Goal: Task Accomplishment & Management: Manage account settings

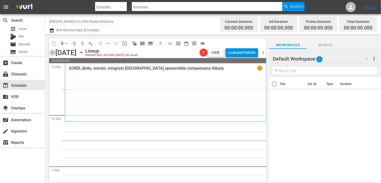
click at [52, 53] on span "chevron_left" at bounding box center [52, 53] width 6 height 6
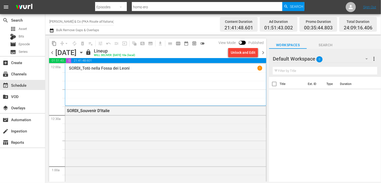
drag, startPoint x: 263, startPoint y: 52, endPoint x: 273, endPoint y: 105, distance: 54.0
click at [264, 52] on span "chevron_right" at bounding box center [263, 53] width 6 height 6
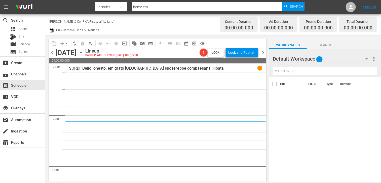
click at [51, 30] on icon "button" at bounding box center [51, 30] width 5 height 6
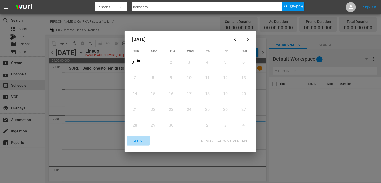
click at [142, 141] on div "CLOSE" at bounding box center [138, 141] width 19 height 6
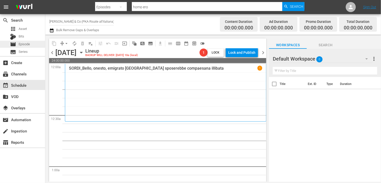
click at [27, 46] on span "Episode" at bounding box center [24, 44] width 11 height 5
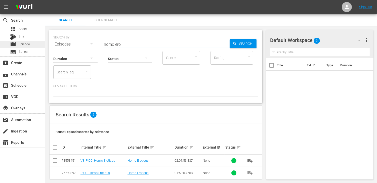
drag, startPoint x: 126, startPoint y: 44, endPoint x: 43, endPoint y: 42, distance: 82.8
click at [45, 0] on div "search Search apps Asset Bits movie Episode subtitles Series add_box Create sub…" at bounding box center [211, 0] width 332 height 0
type input "anni rugg"
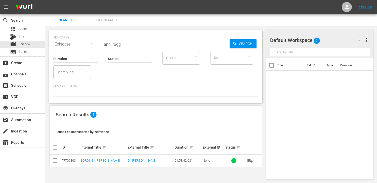
click at [59, 162] on td at bounding box center [55, 161] width 11 height 12
click at [56, 162] on input "checkbox" at bounding box center [55, 162] width 6 height 6
checkbox input "true"
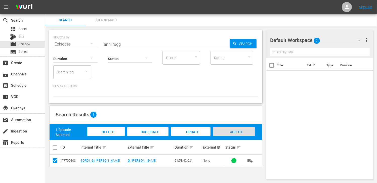
click at [239, 133] on span "Add to Workspace" at bounding box center [234, 137] width 25 height 14
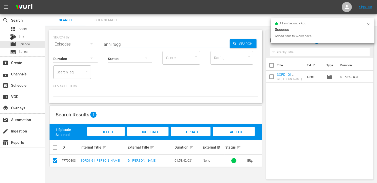
drag, startPoint x: 127, startPoint y: 42, endPoint x: 82, endPoint y: 43, distance: 44.8
click at [82, 43] on div "SEARCH BY Search By Episodes Search ID, Title, Description, Keywords, or Catego…" at bounding box center [155, 41] width 205 height 18
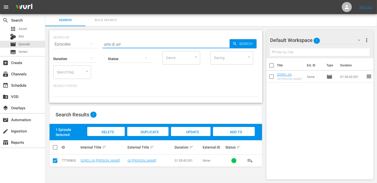
type input "arte di arr"
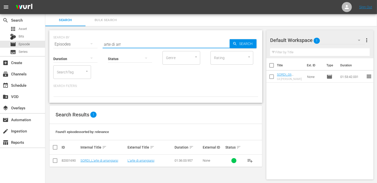
click at [55, 162] on input "checkbox" at bounding box center [55, 162] width 6 height 6
checkbox input "true"
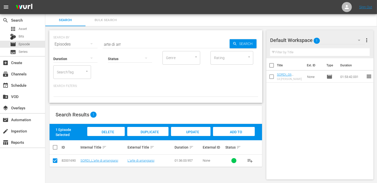
click at [236, 133] on span "Add to Workspace" at bounding box center [234, 137] width 25 height 14
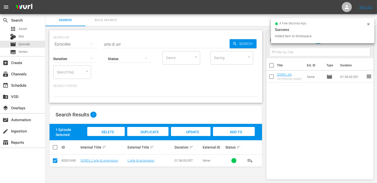
drag, startPoint x: 127, startPoint y: 43, endPoint x: 77, endPoint y: 43, distance: 50.6
click at [76, 43] on div "SEARCH BY Search By Episodes Search ID, Title, Description, Keywords, or Catego…" at bounding box center [155, 41] width 205 height 18
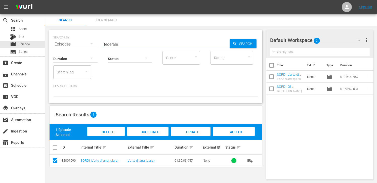
type input "federale"
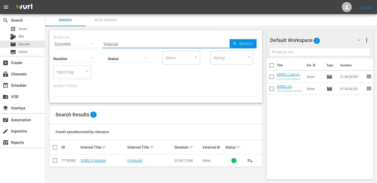
drag, startPoint x: 53, startPoint y: 163, endPoint x: 62, endPoint y: 163, distance: 9.1
click at [54, 162] on input "checkbox" at bounding box center [55, 162] width 6 height 6
checkbox input "true"
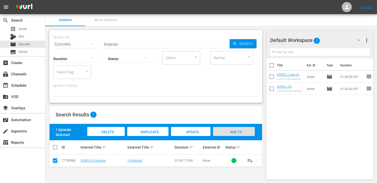
click at [244, 131] on div "Add to Workspace" at bounding box center [234, 136] width 42 height 19
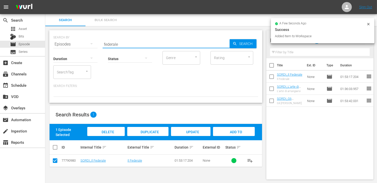
drag, startPoint x: 125, startPoint y: 44, endPoint x: 73, endPoint y: 48, distance: 51.5
click at [73, 48] on div "SEARCH BY Search By Episodes Search ID, Title, Description, Keywords, or Catego…" at bounding box center [155, 66] width 213 height 73
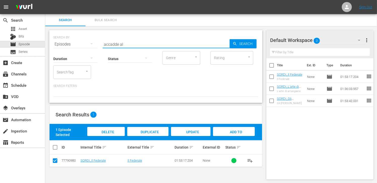
type input "accadde al"
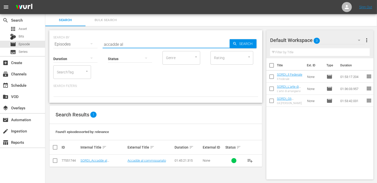
drag, startPoint x: 60, startPoint y: 162, endPoint x: 57, endPoint y: 161, distance: 2.6
click at [59, 162] on td at bounding box center [55, 161] width 11 height 12
drag, startPoint x: 57, startPoint y: 161, endPoint x: 70, endPoint y: 160, distance: 13.1
click at [57, 161] on input "checkbox" at bounding box center [55, 162] width 6 height 6
checkbox input "true"
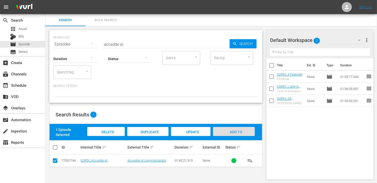
click at [232, 132] on span "Add to Workspace" at bounding box center [234, 137] width 25 height 14
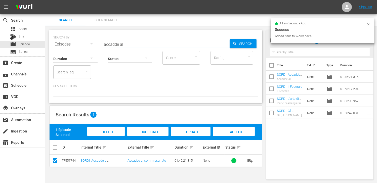
drag, startPoint x: 126, startPoint y: 44, endPoint x: 87, endPoint y: 44, distance: 39.0
click at [87, 44] on div "SEARCH BY Search By Episodes Search ID, Title, Description, Keywords, or Catego…" at bounding box center [155, 41] width 205 height 18
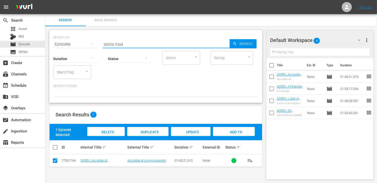
type input "storia mod"
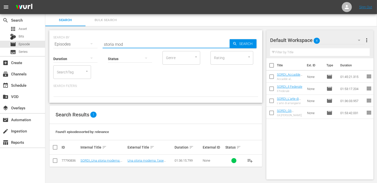
click at [55, 159] on input "checkbox" at bounding box center [55, 162] width 6 height 6
checkbox input "true"
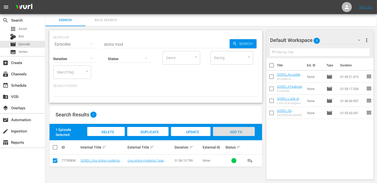
click at [233, 130] on span "Add to Workspace" at bounding box center [234, 137] width 25 height 14
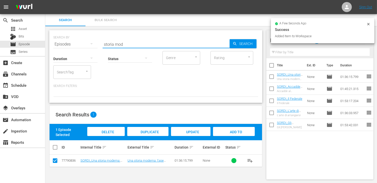
drag, startPoint x: 128, startPoint y: 42, endPoint x: 68, endPoint y: 45, distance: 59.7
click at [68, 45] on div "SEARCH BY Search By Episodes Search ID, Title, Description, Keywords, or Catego…" at bounding box center [155, 41] width 205 height 18
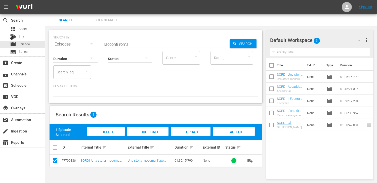
type input "racconti roma"
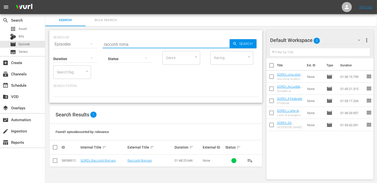
click at [54, 160] on input "checkbox" at bounding box center [55, 162] width 6 height 6
checkbox input "true"
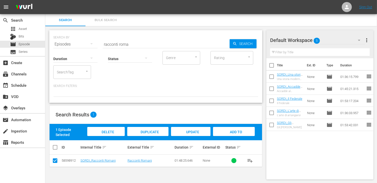
click at [242, 131] on span "Add to Workspace" at bounding box center [234, 137] width 25 height 14
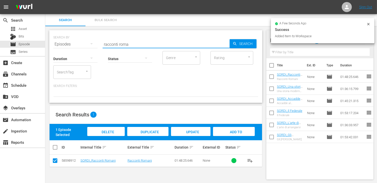
drag, startPoint x: 133, startPoint y: 42, endPoint x: 70, endPoint y: 41, distance: 63.2
click at [70, 41] on div "SEARCH BY Search By Episodes Search ID, Title, Description, Keywords, or Catego…" at bounding box center [155, 41] width 205 height 18
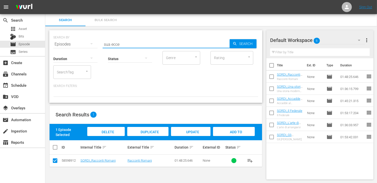
type input "sua ecce"
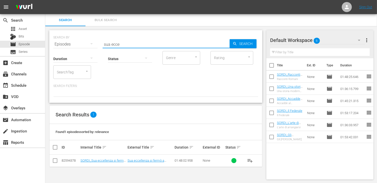
click at [54, 161] on input "checkbox" at bounding box center [55, 162] width 6 height 6
checkbox input "true"
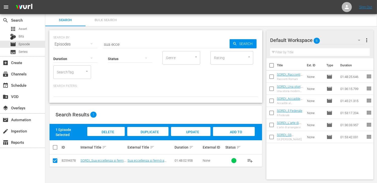
click at [237, 132] on span "Add to Workspace" at bounding box center [234, 137] width 25 height 14
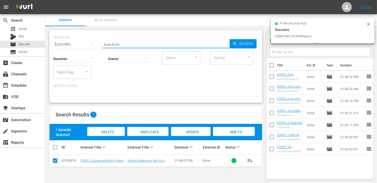
drag, startPoint x: 125, startPoint y: 43, endPoint x: 73, endPoint y: 39, distance: 52.0
click at [73, 39] on div "SEARCH BY Search By Episodes Search ID, Title, Description, Keywords, or Catego…" at bounding box center [155, 41] width 205 height 18
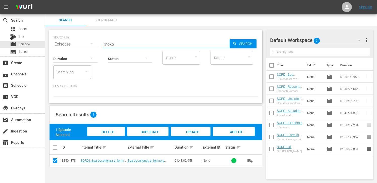
type input "mokò"
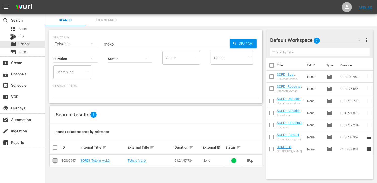
click at [56, 162] on input "checkbox" at bounding box center [55, 162] width 6 height 6
checkbox input "true"
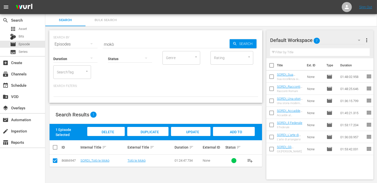
click at [236, 133] on span "Add to Workspace" at bounding box center [234, 137] width 25 height 14
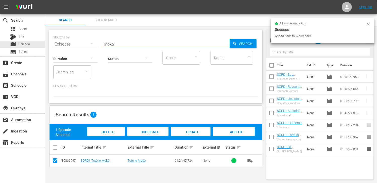
drag, startPoint x: 123, startPoint y: 44, endPoint x: 75, endPoint y: 40, distance: 48.0
click at [75, 40] on div "SEARCH BY Search By Episodes Search ID, Title, Description, Keywords, or Catego…" at bounding box center [155, 41] width 205 height 18
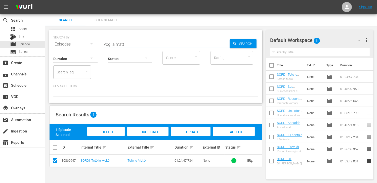
type input "voglia matt"
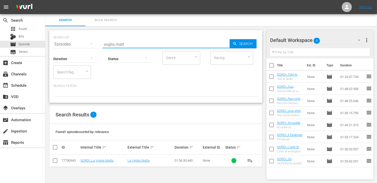
click at [57, 159] on input "checkbox" at bounding box center [55, 162] width 6 height 6
checkbox input "true"
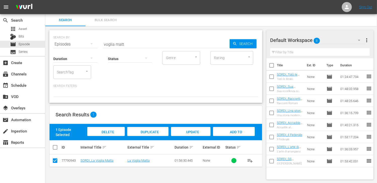
click at [240, 131] on span "Add to Workspace" at bounding box center [234, 137] width 25 height 14
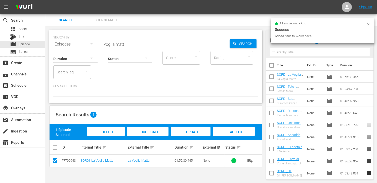
drag, startPoint x: 129, startPoint y: 43, endPoint x: 71, endPoint y: 45, distance: 57.4
click at [71, 45] on div "SEARCH BY Search By Episodes Search ID, Title, Description, Keywords, or Catego…" at bounding box center [155, 41] width 205 height 18
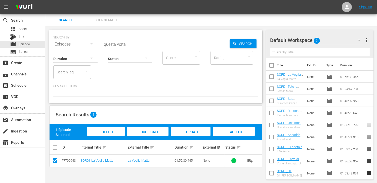
type input "questa volta"
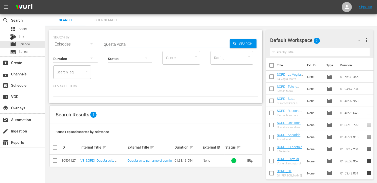
drag, startPoint x: 55, startPoint y: 161, endPoint x: 63, endPoint y: 161, distance: 8.1
click at [56, 161] on input "checkbox" at bounding box center [55, 162] width 6 height 6
checkbox input "true"
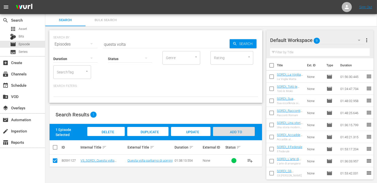
click at [242, 133] on span "Add to Workspace" at bounding box center [234, 137] width 25 height 14
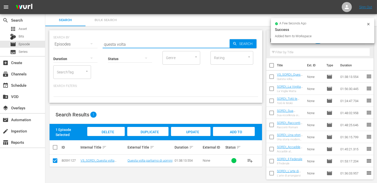
drag, startPoint x: 129, startPoint y: 46, endPoint x: 79, endPoint y: 44, distance: 50.1
click at [79, 44] on div "SEARCH BY Search By Episodes Search ID, Title, Description, Keywords, or Catego…" at bounding box center [155, 41] width 205 height 18
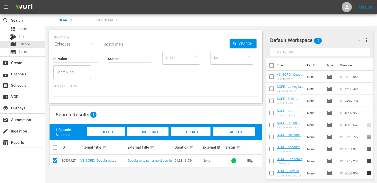
type input "nostri mari"
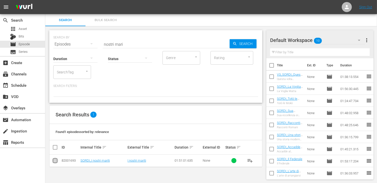
click at [57, 161] on input "checkbox" at bounding box center [55, 162] width 6 height 6
checkbox input "true"
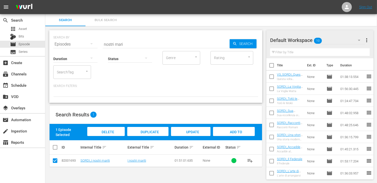
click at [232, 132] on span "Add to Workspace" at bounding box center [234, 137] width 25 height 14
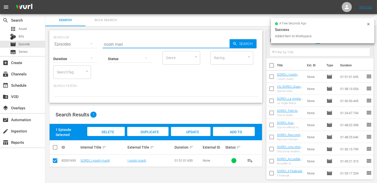
drag, startPoint x: 126, startPoint y: 42, endPoint x: 60, endPoint y: 42, distance: 65.4
click at [60, 42] on div "SEARCH BY Search By Episodes Search ID, Title, Description, Keywords, or Catego…" at bounding box center [155, 41] width 205 height 18
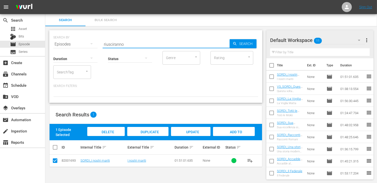
type input "riusciranno"
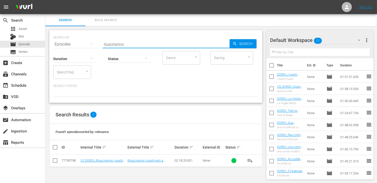
click at [54, 160] on input "checkbox" at bounding box center [55, 162] width 6 height 6
checkbox input "true"
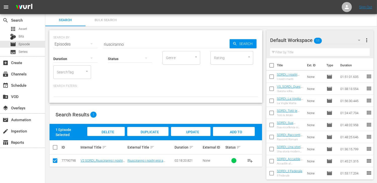
click at [238, 133] on span "Add to Workspace" at bounding box center [234, 137] width 25 height 14
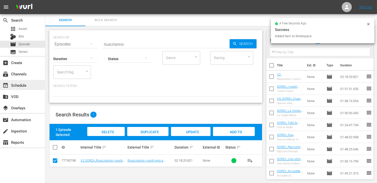
click at [21, 85] on div "event_available Schedule" at bounding box center [14, 84] width 28 height 5
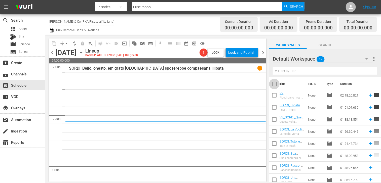
click at [276, 83] on input "checkbox" at bounding box center [274, 85] width 11 height 11
checkbox input "true"
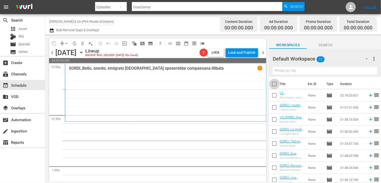
checkbox input "true"
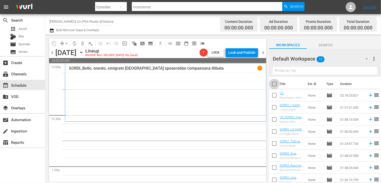
checkbox input "true"
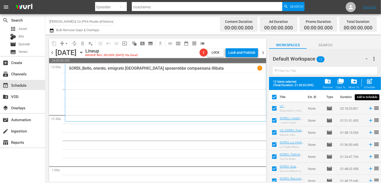
click at [370, 83] on span "post_add" at bounding box center [369, 81] width 7 height 7
checkbox input "false"
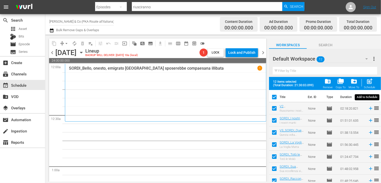
checkbox input "false"
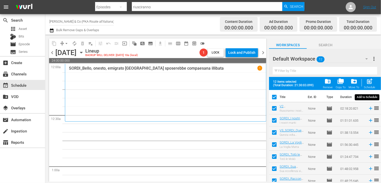
checkbox input "false"
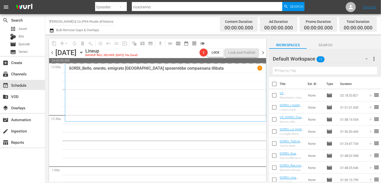
click at [264, 54] on span "chevron_right" at bounding box center [263, 53] width 6 height 6
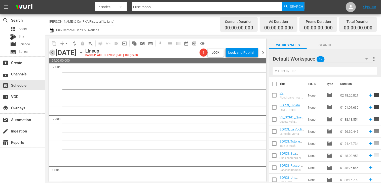
click at [53, 52] on span "chevron_left" at bounding box center [52, 53] width 6 height 6
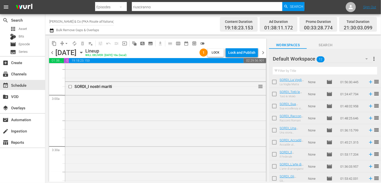
scroll to position [51, 0]
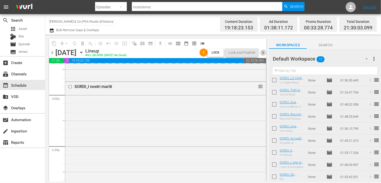
click at [262, 53] on span "chevron_right" at bounding box center [263, 53] width 6 height 6
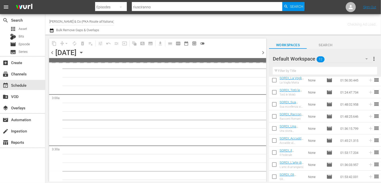
scroll to position [285, 0]
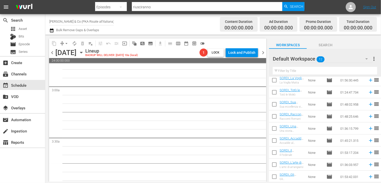
click at [53, 54] on span "chevron_left" at bounding box center [52, 53] width 6 height 6
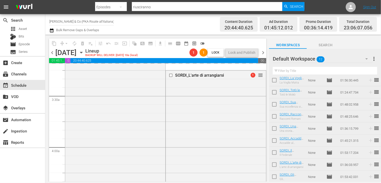
scroll to position [2347, 0]
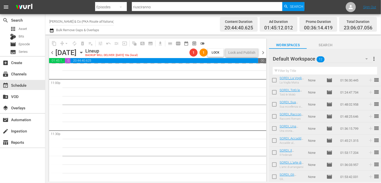
click at [263, 53] on span "chevron_right" at bounding box center [263, 53] width 6 height 6
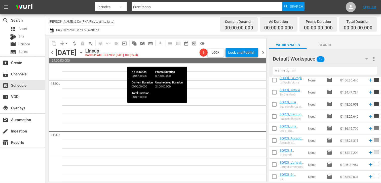
scroll to position [2347, 0]
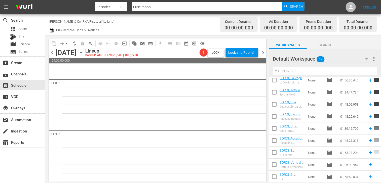
click at [51, 53] on span "chevron_left" at bounding box center [52, 53] width 6 height 6
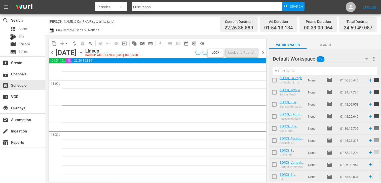
scroll to position [2338, 0]
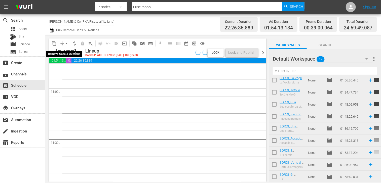
click at [65, 44] on span "arrow_drop_down" at bounding box center [66, 43] width 5 height 5
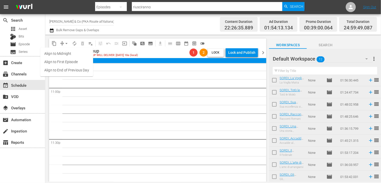
click at [71, 71] on li "Align to End of Previous Day" at bounding box center [66, 70] width 53 height 8
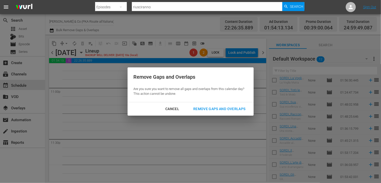
click at [222, 111] on div "Remove Gaps and Overlaps" at bounding box center [219, 109] width 60 height 6
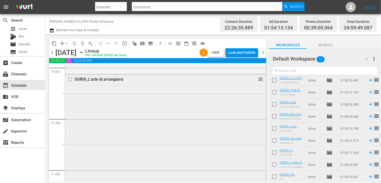
scroll to position [2205, 0]
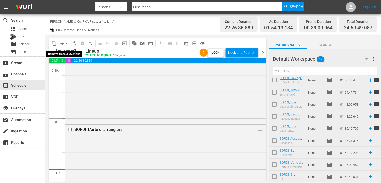
click at [66, 44] on span "arrow_drop_down" at bounding box center [66, 43] width 5 height 5
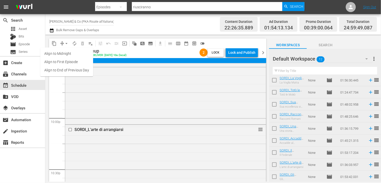
click at [67, 71] on li "Align to End of Previous Day" at bounding box center [66, 70] width 53 height 8
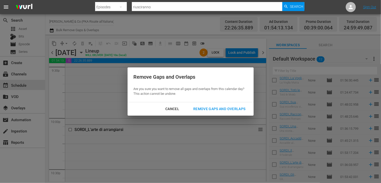
click at [216, 113] on button "Remove Gaps and Overlaps" at bounding box center [219, 108] width 64 height 9
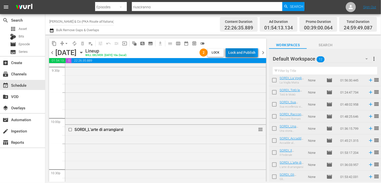
click at [236, 54] on div "Lock and Publish" at bounding box center [241, 52] width 27 height 9
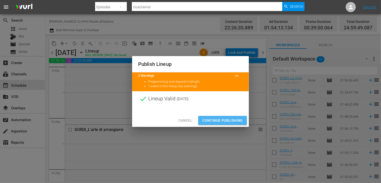
click at [218, 120] on span "Continue Publishing" at bounding box center [222, 121] width 41 height 6
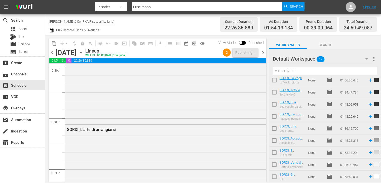
click at [262, 54] on span "chevron_right" at bounding box center [263, 53] width 6 height 6
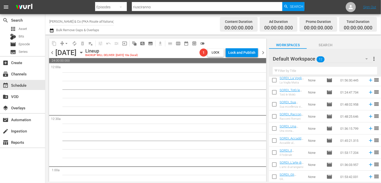
click at [53, 54] on span "chevron_left" at bounding box center [52, 53] width 6 height 6
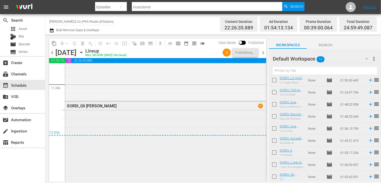
scroll to position [2356, 0]
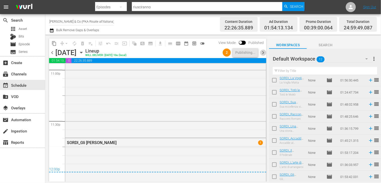
click at [263, 54] on span "chevron_right" at bounding box center [263, 53] width 6 height 6
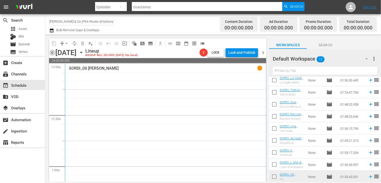
click at [53, 53] on span "chevron_left" at bounding box center [52, 53] width 6 height 6
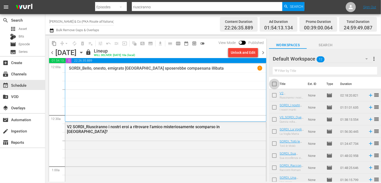
click at [276, 85] on input "checkbox" at bounding box center [274, 85] width 11 height 11
checkbox input "true"
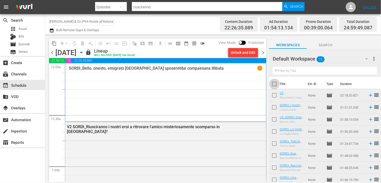
checkbox input "true"
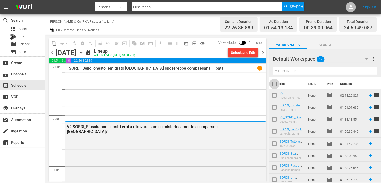
checkbox input "true"
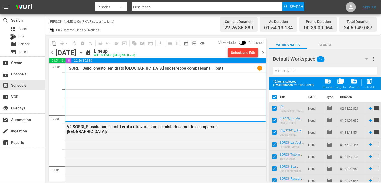
click at [328, 83] on span "folder_delete" at bounding box center [327, 81] width 7 height 7
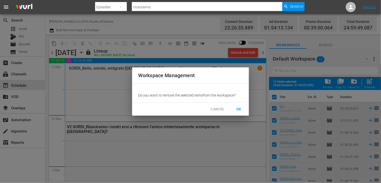
click at [238, 110] on span "OK" at bounding box center [239, 109] width 8 height 6
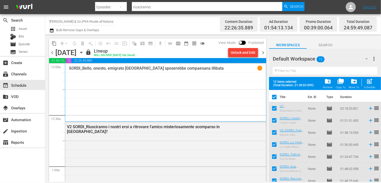
checkbox input "false"
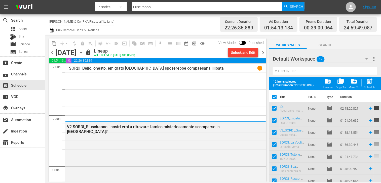
checkbox input "false"
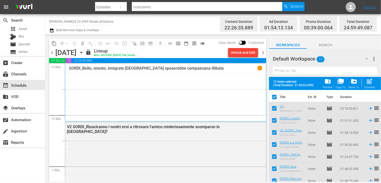
checkbox input "false"
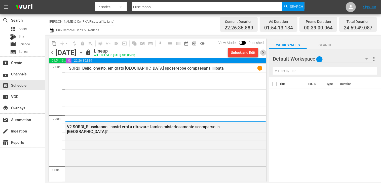
click at [262, 54] on span "chevron_right" at bounding box center [263, 53] width 6 height 6
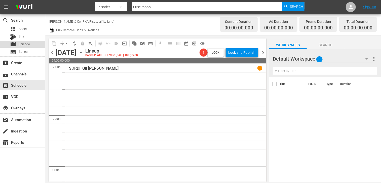
click at [28, 43] on span "Episode" at bounding box center [24, 44] width 11 height 5
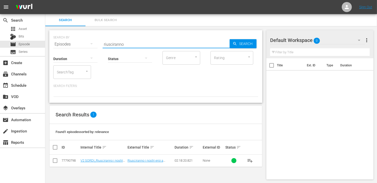
drag, startPoint x: 129, startPoint y: 44, endPoint x: 90, endPoint y: 39, distance: 39.5
click at [90, 39] on div "SEARCH BY Search By Episodes Search ID, Title, Description, Keywords, or Catego…" at bounding box center [155, 41] width 205 height 18
type input "notte"
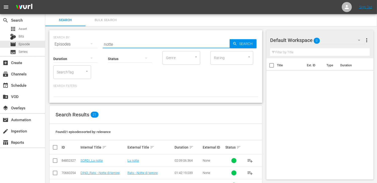
scroll to position [50, 0]
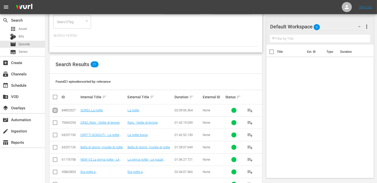
click at [56, 110] on input "checkbox" at bounding box center [55, 111] width 6 height 6
checkbox input "true"
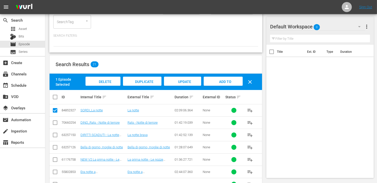
click at [223, 83] on span "Add to Workspace" at bounding box center [223, 87] width 25 height 14
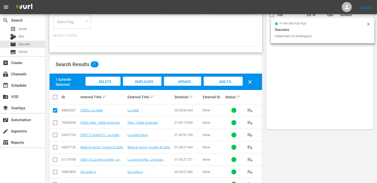
scroll to position [0, 0]
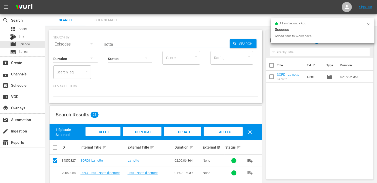
drag, startPoint x: 121, startPoint y: 43, endPoint x: 88, endPoint y: 44, distance: 33.3
click at [88, 44] on div "SEARCH BY Search By Episodes Search ID, Title, Description, Keywords, or Catego…" at bounding box center [155, 41] width 205 height 18
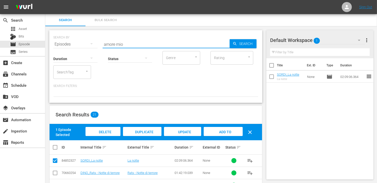
type input "amore mio"
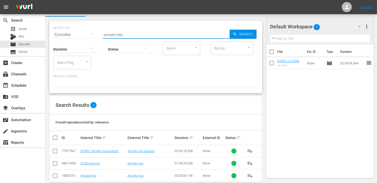
scroll to position [17, 0]
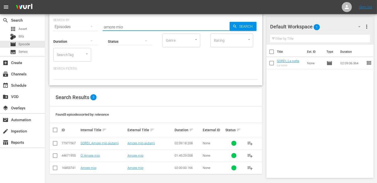
click at [52, 143] on input "checkbox" at bounding box center [55, 144] width 6 height 6
checkbox input "true"
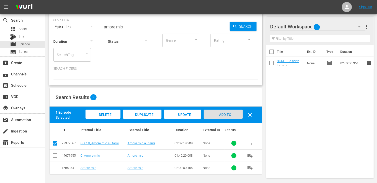
click at [220, 111] on div "Add to Workspace" at bounding box center [223, 119] width 39 height 19
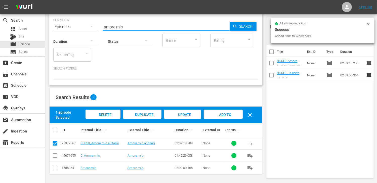
drag, startPoint x: 127, startPoint y: 28, endPoint x: 90, endPoint y: 29, distance: 37.5
click at [89, 28] on div "SEARCH BY Search By Episodes Search ID, Title, Description, Keywords, or Catego…" at bounding box center [155, 24] width 205 height 18
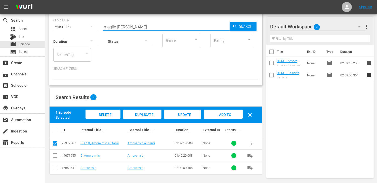
type input "moglie [PERSON_NAME]"
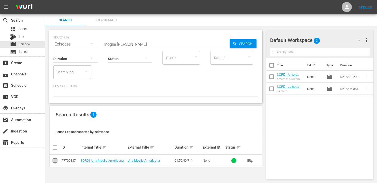
click at [57, 162] on input "checkbox" at bounding box center [55, 162] width 6 height 6
checkbox input "true"
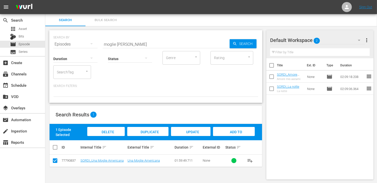
click at [239, 135] on div "Add to Workspace" at bounding box center [234, 136] width 42 height 19
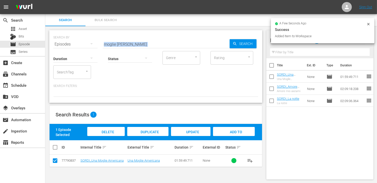
drag, startPoint x: 136, startPoint y: 47, endPoint x: 72, endPoint y: 43, distance: 63.8
click at [72, 43] on div "SEARCH BY Search By Episodes Search ID, Title, Description, Keywords, or Catego…" at bounding box center [155, 66] width 213 height 73
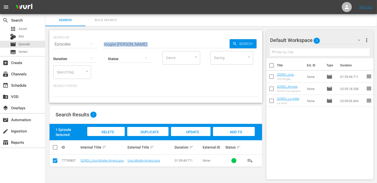
drag, startPoint x: 80, startPoint y: 46, endPoint x: 215, endPoint y: 35, distance: 135.3
click at [222, 34] on div "SEARCH BY Search By Episodes Search ID, Title, Description, Keywords, or Catego…" at bounding box center [155, 41] width 205 height 18
click at [130, 44] on input "moglie [PERSON_NAME]" at bounding box center [166, 44] width 127 height 12
drag, startPoint x: 130, startPoint y: 44, endPoint x: 96, endPoint y: 46, distance: 34.0
click at [96, 46] on div "SEARCH BY Search By Episodes Search ID, Title, Description, Keywords, or Catego…" at bounding box center [155, 41] width 205 height 18
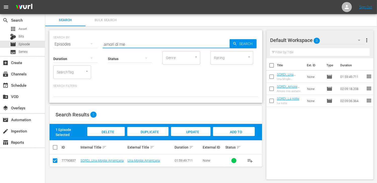
type input "amori di me"
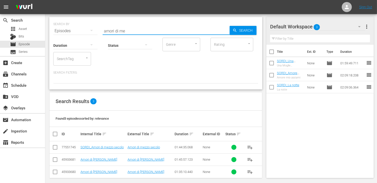
scroll to position [17, 0]
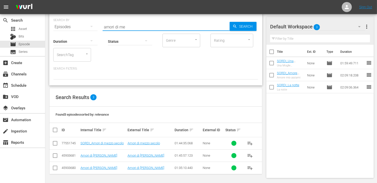
click at [55, 142] on input "checkbox" at bounding box center [55, 144] width 6 height 6
checkbox input "true"
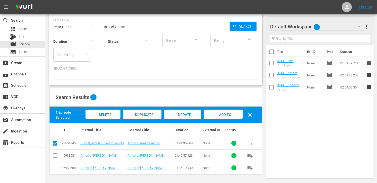
click at [229, 113] on span "Add to Workspace" at bounding box center [223, 120] width 25 height 14
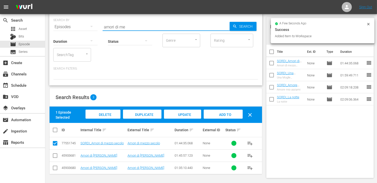
drag, startPoint x: 133, startPoint y: 28, endPoint x: 72, endPoint y: 24, distance: 61.0
click at [72, 24] on div "SEARCH BY Search By Episodes Search ID, Title, Description, Keywords, or Catego…" at bounding box center [155, 24] width 205 height 18
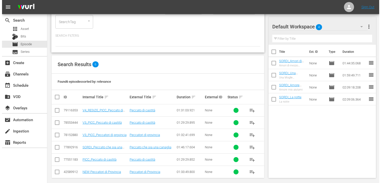
scroll to position [0, 0]
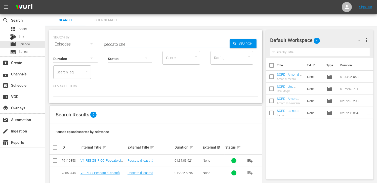
type input "peccato che"
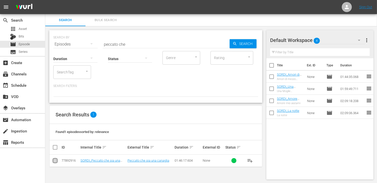
click at [55, 160] on input "checkbox" at bounding box center [55, 162] width 6 height 6
checkbox input "true"
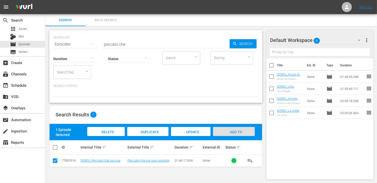
click at [234, 134] on span "Add to Workspace" at bounding box center [234, 137] width 25 height 14
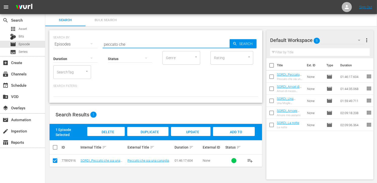
drag, startPoint x: 126, startPoint y: 44, endPoint x: 66, endPoint y: 42, distance: 59.4
click at [66, 42] on div "SEARCH BY Search By Episodes Search ID, Title, Description, Keywords, or Catego…" at bounding box center [155, 41] width 205 height 18
type input "miseria e"
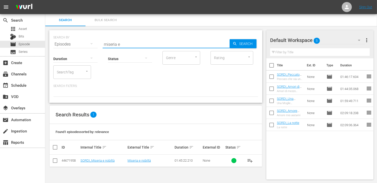
click at [57, 162] on input "checkbox" at bounding box center [55, 162] width 6 height 6
checkbox input "true"
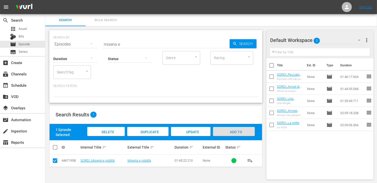
click at [235, 131] on span "Add to Workspace" at bounding box center [234, 137] width 25 height 14
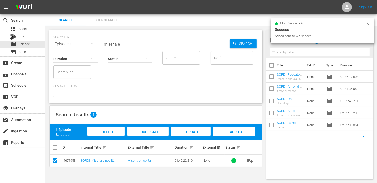
drag, startPoint x: 128, startPoint y: 44, endPoint x: 94, endPoint y: 38, distance: 34.0
click at [94, 38] on div "SEARCH BY Search By Episodes Search ID, Title, Description, Keywords, or Catego…" at bounding box center [155, 41] width 205 height 18
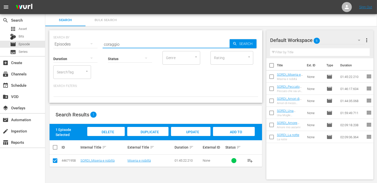
type input "coraggio"
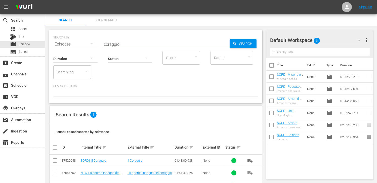
click at [56, 161] on input "checkbox" at bounding box center [55, 162] width 6 height 6
checkbox input "true"
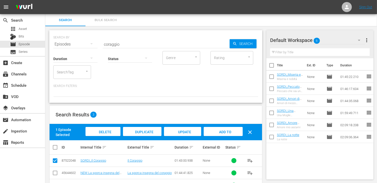
click at [218, 131] on span "Add to Workspace" at bounding box center [223, 137] width 25 height 14
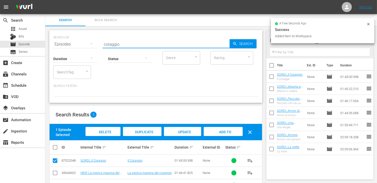
drag, startPoint x: 107, startPoint y: 44, endPoint x: 76, endPoint y: 45, distance: 30.5
click at [76, 45] on div "SEARCH BY Search By Episodes Search ID, Title, Description, Keywords, or Catego…" at bounding box center [155, 41] width 205 height 18
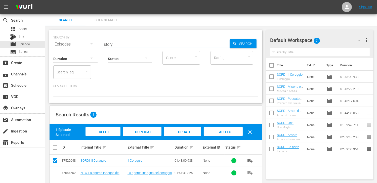
type input "story"
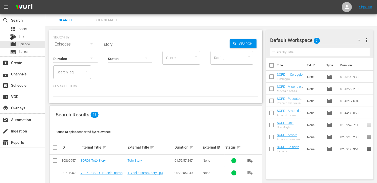
click at [54, 160] on input "checkbox" at bounding box center [55, 162] width 6 height 6
checkbox input "true"
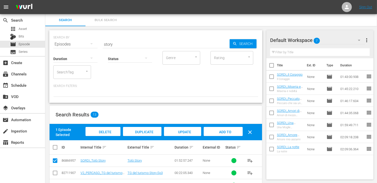
click at [217, 132] on span "Add to Workspace" at bounding box center [223, 137] width 25 height 14
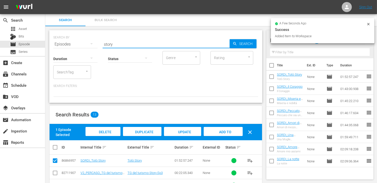
drag, startPoint x: 119, startPoint y: 43, endPoint x: 81, endPoint y: 41, distance: 38.1
click at [81, 41] on div "SEARCH BY Search By Episodes Search ID, Title, Description, Keywords, or Catego…" at bounding box center [155, 41] width 205 height 18
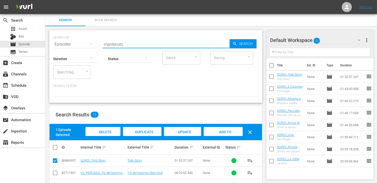
type input "mantenuto"
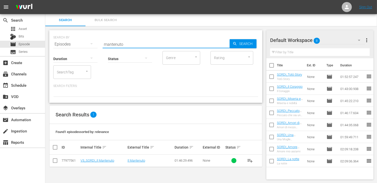
click at [55, 161] on input "checkbox" at bounding box center [55, 162] width 6 height 6
checkbox input "true"
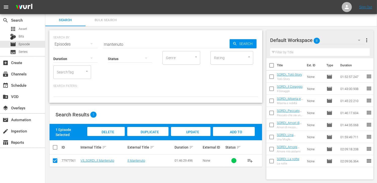
click at [236, 133] on span "Add to Workspace" at bounding box center [234, 137] width 25 height 14
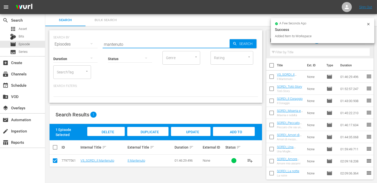
drag, startPoint x: 131, startPoint y: 45, endPoint x: 76, endPoint y: 45, distance: 54.6
click at [78, 44] on div "SEARCH BY Search By Episodes Search ID, Title, Description, Keywords, or Catego…" at bounding box center [155, 41] width 205 height 18
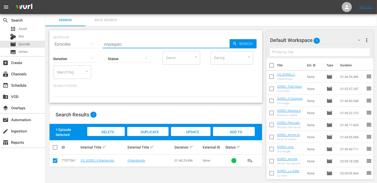
type input "impiegato"
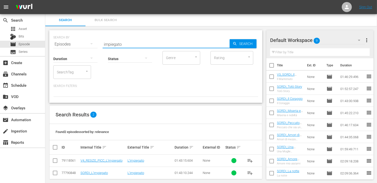
click at [55, 171] on input "checkbox" at bounding box center [55, 174] width 6 height 6
checkbox input "true"
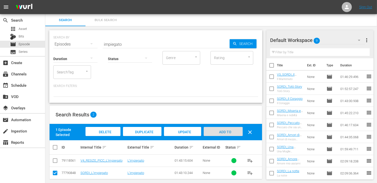
click at [221, 131] on span "Add to Workspace" at bounding box center [223, 137] width 25 height 14
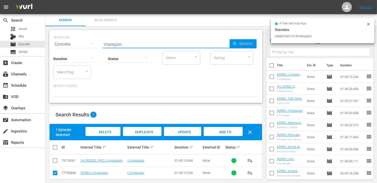
drag, startPoint x: 126, startPoint y: 46, endPoint x: 71, endPoint y: 45, distance: 55.1
click at [71, 45] on div "SEARCH BY Search By Episodes Search ID, Title, Description, Keywords, or Catego…" at bounding box center [155, 41] width 205 height 18
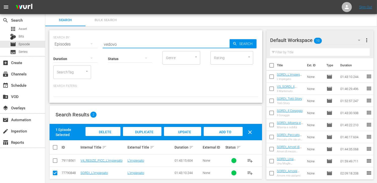
type input "vedovo"
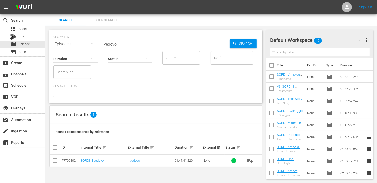
click at [54, 162] on input "checkbox" at bounding box center [55, 162] width 6 height 6
checkbox input "true"
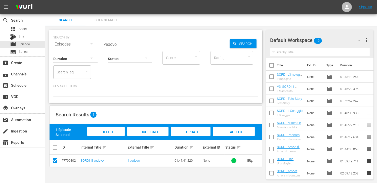
click at [236, 133] on span "Add to Workspace" at bounding box center [234, 137] width 25 height 14
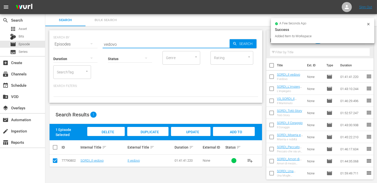
drag, startPoint x: 121, startPoint y: 41, endPoint x: 91, endPoint y: 42, distance: 30.2
click at [91, 40] on div "SEARCH BY Search By Episodes Search ID, Title, Description, Keywords, or Catego…" at bounding box center [155, 41] width 205 height 18
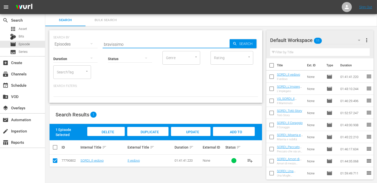
type input "bravissimo"
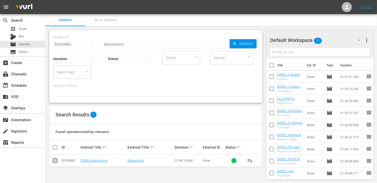
drag, startPoint x: 55, startPoint y: 159, endPoint x: 59, endPoint y: 158, distance: 4.1
click at [55, 159] on input "checkbox" at bounding box center [55, 162] width 6 height 6
checkbox input "true"
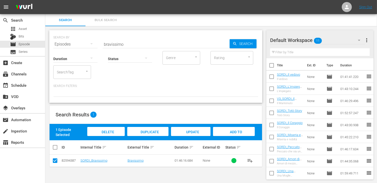
click at [233, 133] on span "Add to Workspace" at bounding box center [234, 137] width 25 height 14
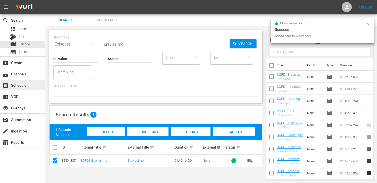
click at [28, 85] on div "event_available Schedule" at bounding box center [22, 85] width 45 height 10
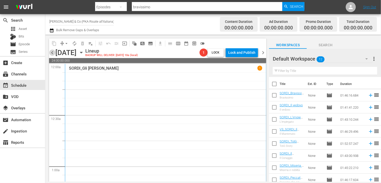
click at [54, 52] on span "chevron_left" at bounding box center [52, 53] width 6 height 6
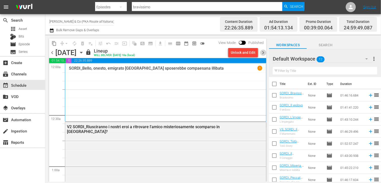
click at [264, 51] on span "chevron_right" at bounding box center [263, 53] width 6 height 6
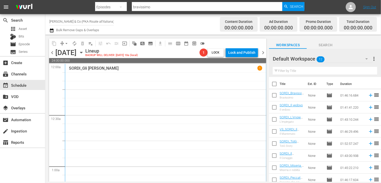
click at [274, 82] on input "checkbox" at bounding box center [274, 85] width 11 height 11
checkbox input "true"
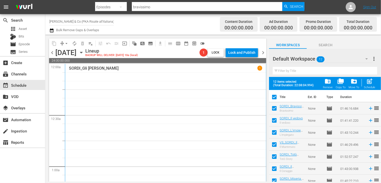
checkbox input "true"
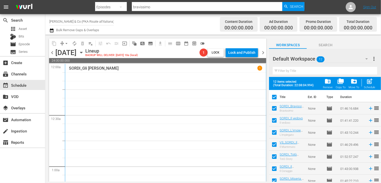
checkbox input "true"
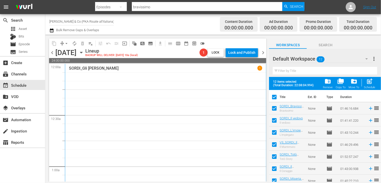
checkbox input "true"
click at [371, 81] on span "post_add" at bounding box center [369, 81] width 7 height 7
checkbox input "false"
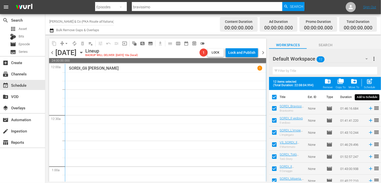
checkbox input "false"
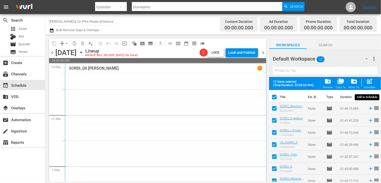
checkbox input "false"
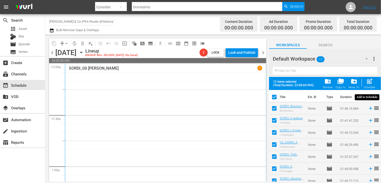
checkbox input "false"
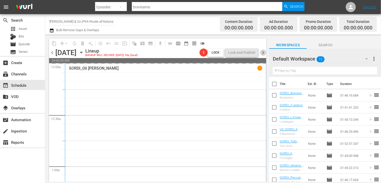
click at [265, 52] on span "chevron_right" at bounding box center [263, 53] width 6 height 6
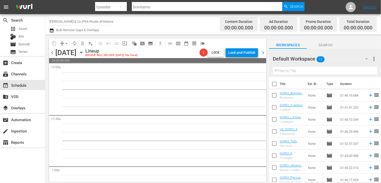
click at [54, 53] on span "chevron_left" at bounding box center [52, 53] width 6 height 6
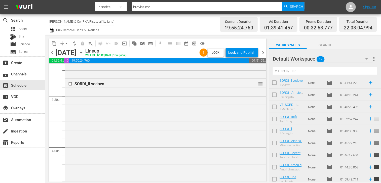
scroll to position [51, 0]
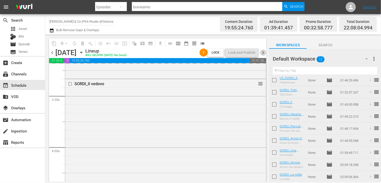
click at [264, 54] on span "chevron_right" at bounding box center [263, 53] width 6 height 6
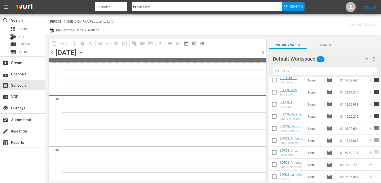
scroll to position [336, 0]
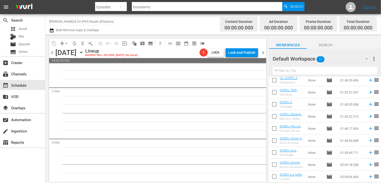
click at [55, 53] on span "chevron_left" at bounding box center [52, 53] width 6 height 6
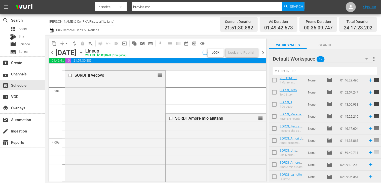
scroll to position [327, 0]
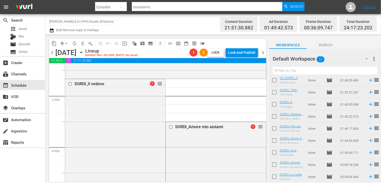
click at [66, 45] on span "arrow_drop_down" at bounding box center [66, 43] width 5 height 5
click at [73, 72] on li "Align to End of Previous Day" at bounding box center [66, 70] width 53 height 8
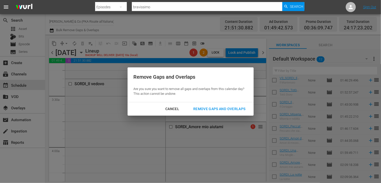
click at [209, 109] on div "Remove Gaps and Overlaps" at bounding box center [219, 109] width 60 height 6
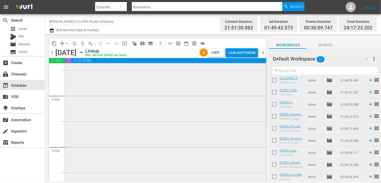
scroll to position [1605, 0]
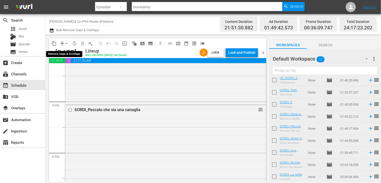
click at [65, 44] on span "arrow_drop_down" at bounding box center [66, 43] width 5 height 5
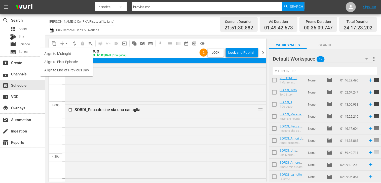
click at [71, 72] on li "Align to End of Previous Day" at bounding box center [66, 70] width 53 height 8
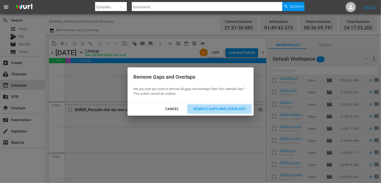
click at [218, 110] on div "Remove Gaps and Overlaps" at bounding box center [219, 109] width 60 height 6
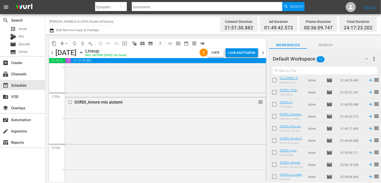
scroll to position [2159, 0]
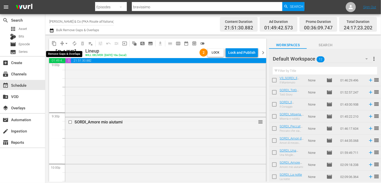
click at [66, 44] on span "arrow_drop_down" at bounding box center [66, 43] width 5 height 5
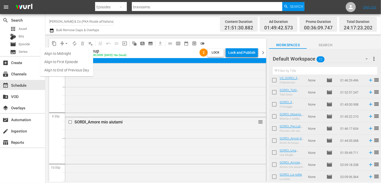
click at [66, 68] on li "Align to End of Previous Day" at bounding box center [66, 70] width 53 height 8
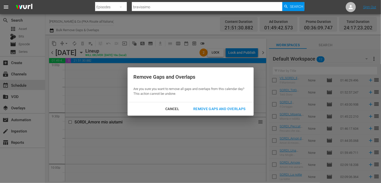
click at [209, 107] on div "Remove Gaps and Overlaps" at bounding box center [219, 109] width 60 height 6
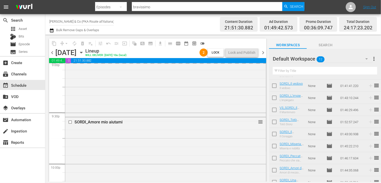
scroll to position [0, 0]
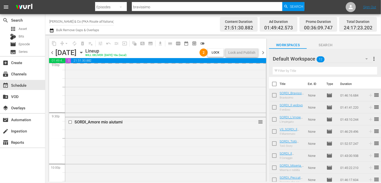
click at [272, 85] on input "checkbox" at bounding box center [274, 85] width 11 height 11
checkbox input "true"
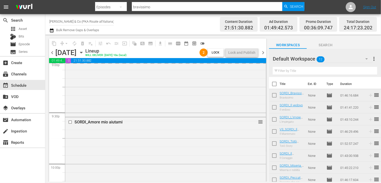
checkbox input "true"
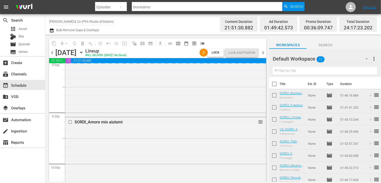
checkbox input "true"
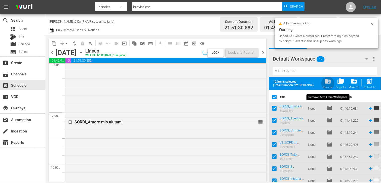
click at [327, 82] on span "folder_delete" at bounding box center [327, 81] width 7 height 7
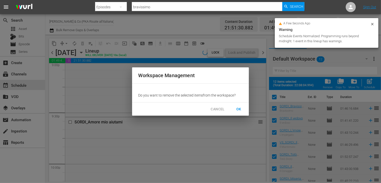
click at [237, 108] on span "OK" at bounding box center [239, 109] width 8 height 6
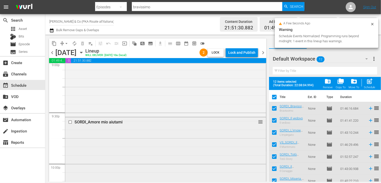
checkbox input "false"
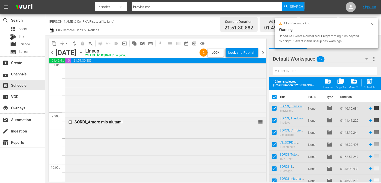
checkbox input "false"
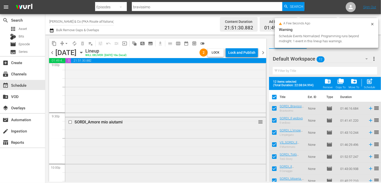
checkbox input "false"
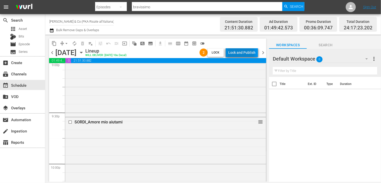
click at [242, 52] on div "Lock and Publish" at bounding box center [241, 52] width 27 height 9
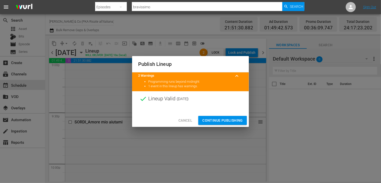
click at [220, 120] on span "Continue Publishing" at bounding box center [222, 121] width 41 height 6
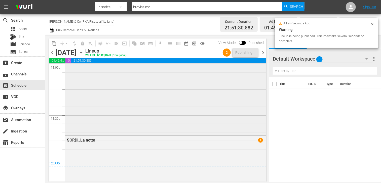
scroll to position [2360, 0]
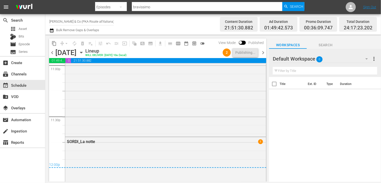
click at [263, 53] on span "chevron_right" at bounding box center [263, 53] width 6 height 6
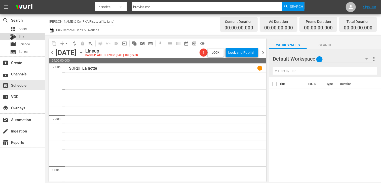
click at [26, 40] on div "Bits" at bounding box center [22, 36] width 45 height 7
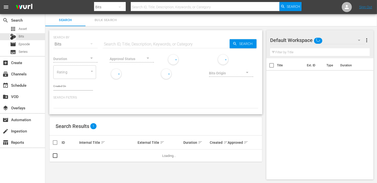
click at [27, 43] on span "Episode" at bounding box center [24, 44] width 11 height 5
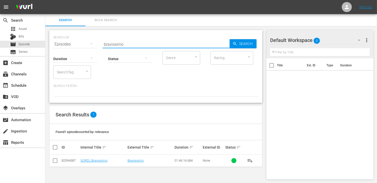
drag, startPoint x: 130, startPoint y: 44, endPoint x: 84, endPoint y: 41, distance: 46.2
click at [84, 41] on div "SEARCH BY Search By Episodes Search ID, Title, Description, Keywords, or Catego…" at bounding box center [155, 41] width 205 height 18
type input "camping"
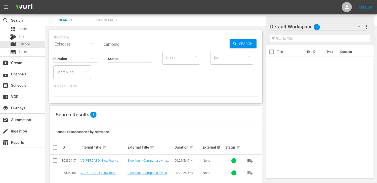
scroll to position [76, 0]
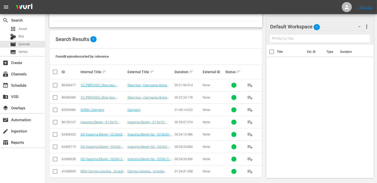
click at [53, 110] on input "checkbox" at bounding box center [55, 111] width 6 height 6
checkbox input "true"
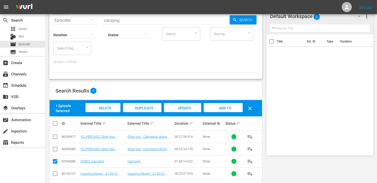
scroll to position [0, 0]
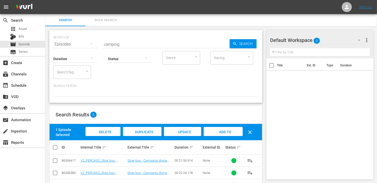
click at [224, 132] on span "Add to Workspace" at bounding box center [223, 137] width 25 height 14
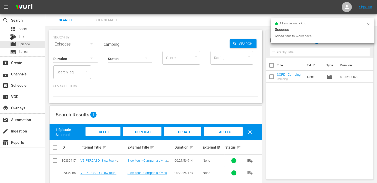
drag, startPoint x: 118, startPoint y: 45, endPoint x: 89, endPoint y: 45, distance: 28.4
click at [89, 45] on div "SEARCH BY Search By Episodes Search ID, Title, Description, Keywords, or Catego…" at bounding box center [155, 41] width 205 height 18
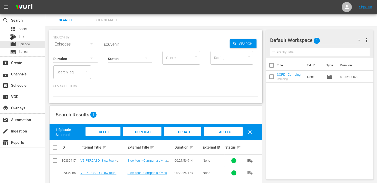
type input "souvenir"
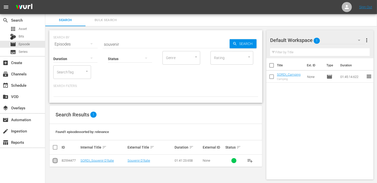
click at [57, 159] on input "checkbox" at bounding box center [55, 162] width 6 height 6
checkbox input "true"
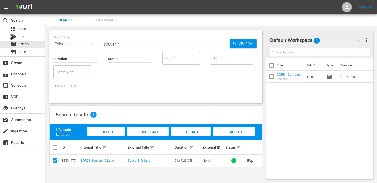
click at [233, 131] on span "Add to Workspace" at bounding box center [234, 137] width 25 height 14
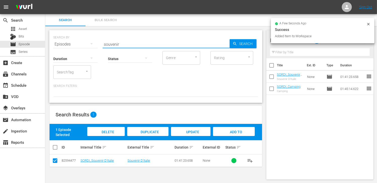
drag, startPoint x: 122, startPoint y: 42, endPoint x: 72, endPoint y: 46, distance: 50.3
click at [70, 45] on div "SEARCH BY Search By Episodes Search ID, Title, Description, Keywords, or Catego…" at bounding box center [155, 41] width 205 height 18
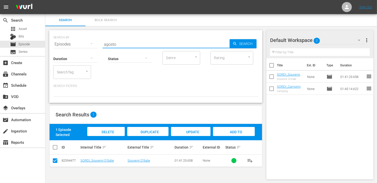
type input "agosto"
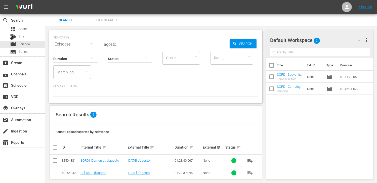
click at [54, 161] on input "checkbox" at bounding box center [55, 162] width 6 height 6
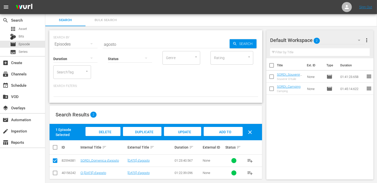
click at [230, 132] on span "Add to Workspace" at bounding box center [223, 137] width 25 height 14
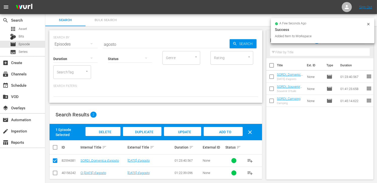
drag, startPoint x: 55, startPoint y: 163, endPoint x: 58, endPoint y: 164, distance: 3.9
click at [55, 163] on input "checkbox" at bounding box center [55, 162] width 6 height 6
checkbox input "false"
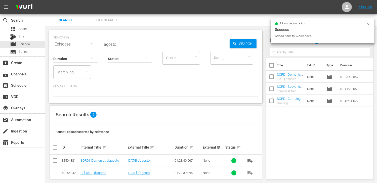
click at [56, 172] on input "checkbox" at bounding box center [55, 174] width 6 height 6
checkbox input "true"
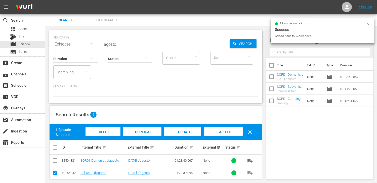
click at [108, 133] on span "Delete Episodes" at bounding box center [103, 137] width 20 height 14
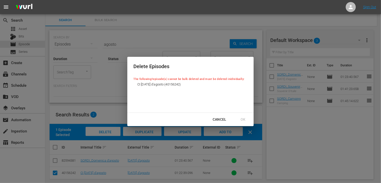
click at [209, 119] on div "Cancel" at bounding box center [220, 120] width 22 height 6
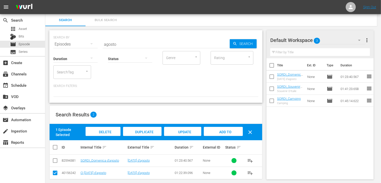
drag, startPoint x: 214, startPoint y: 119, endPoint x: 190, endPoint y: 98, distance: 31.5
click at [214, 119] on div "Cancel" at bounding box center [220, 120] width 22 height 6
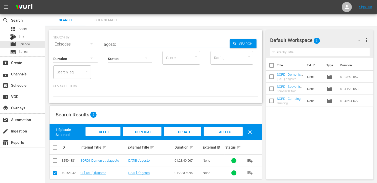
drag, startPoint x: 119, startPoint y: 44, endPoint x: 97, endPoint y: 42, distance: 22.7
click at [96, 42] on div "SEARCH BY Search By Episodes Search ID, Title, Description, Keywords, or Catego…" at bounding box center [155, 41] width 205 height 18
type input "costa a"
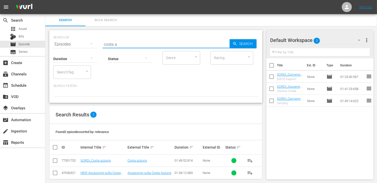
click at [52, 162] on input "checkbox" at bounding box center [55, 162] width 6 height 6
checkbox input "true"
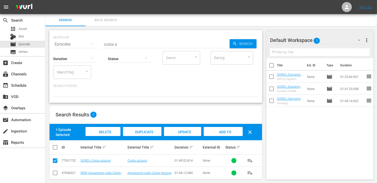
click at [230, 134] on span "Add to Workspace" at bounding box center [223, 137] width 25 height 14
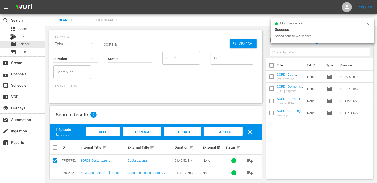
drag, startPoint x: 121, startPoint y: 45, endPoint x: 82, endPoint y: 42, distance: 39.4
click at [82, 42] on div "SEARCH BY Search By Episodes Search ID, Title, Description, Keywords, or Catego…" at bounding box center [155, 41] width 205 height 18
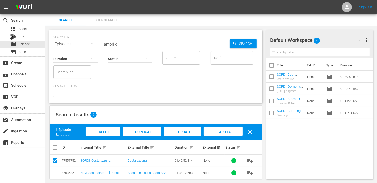
type input "amori di"
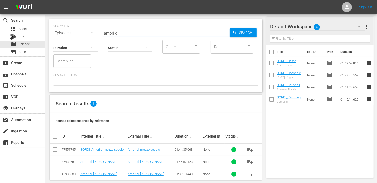
scroll to position [17, 0]
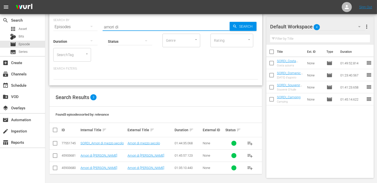
click at [56, 142] on input "checkbox" at bounding box center [55, 144] width 6 height 6
checkbox input "true"
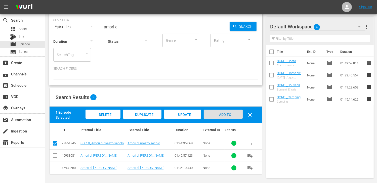
click at [221, 117] on div "Add to Workspace" at bounding box center [223, 119] width 39 height 19
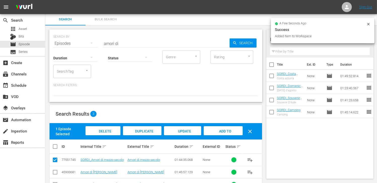
scroll to position [0, 0]
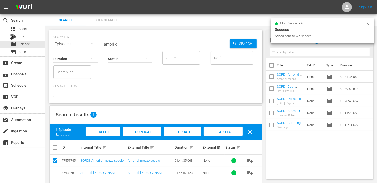
drag, startPoint x: 124, startPoint y: 45, endPoint x: 82, endPoint y: 43, distance: 42.8
click at [82, 43] on div "SEARCH BY Search By Episodes Search ID, Title, Description, Keywords, or Catego…" at bounding box center [155, 41] width 205 height 18
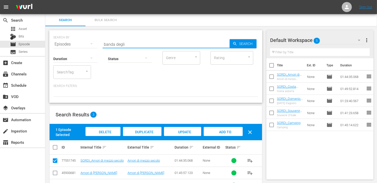
type input "banda degli"
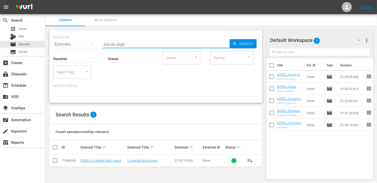
click at [54, 160] on input "checkbox" at bounding box center [55, 162] width 6 height 6
checkbox input "true"
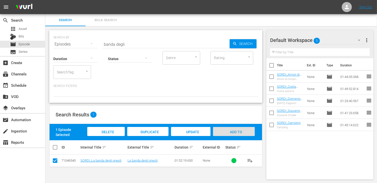
click at [236, 133] on span "Add to Workspace" at bounding box center [234, 137] width 25 height 14
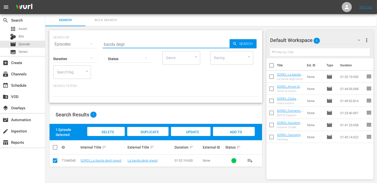
drag, startPoint x: 133, startPoint y: 46, endPoint x: 87, endPoint y: 48, distance: 46.6
click at [86, 47] on div "SEARCH BY Search By Episodes Search ID, Title, Description, Keywords, or Catego…" at bounding box center [155, 66] width 213 height 73
type input "noi duri"
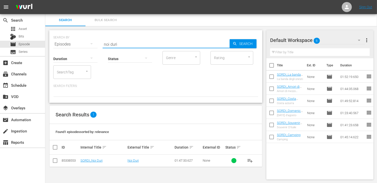
drag, startPoint x: 55, startPoint y: 163, endPoint x: 59, endPoint y: 163, distance: 4.0
click at [55, 163] on input "checkbox" at bounding box center [55, 162] width 6 height 6
checkbox input "true"
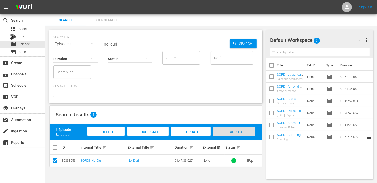
click at [234, 136] on div "Add to Workspace" at bounding box center [234, 136] width 42 height 19
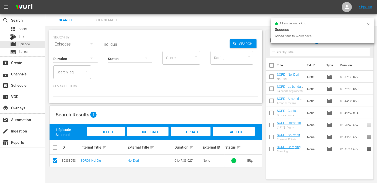
drag, startPoint x: 125, startPoint y: 44, endPoint x: 66, endPoint y: 43, distance: 58.4
click at [66, 43] on div "SEARCH BY Search By Episodes Search ID, Title, Description, Keywords, or Catego…" at bounding box center [155, 41] width 205 height 18
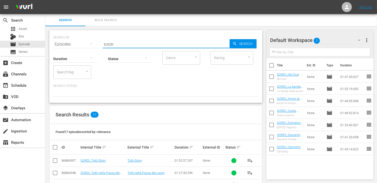
type input "totòtr"
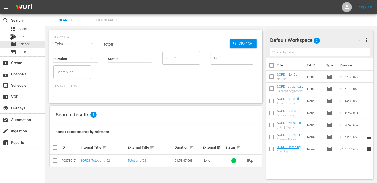
drag, startPoint x: 55, startPoint y: 162, endPoint x: 61, endPoint y: 161, distance: 5.9
click at [55, 162] on input "checkbox" at bounding box center [55, 162] width 6 height 6
checkbox input "true"
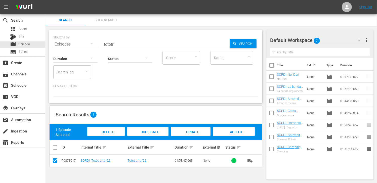
click at [235, 132] on span "Add to Workspace" at bounding box center [234, 137] width 25 height 14
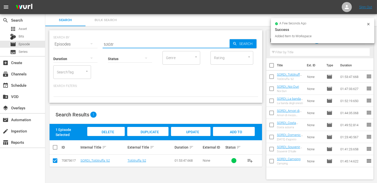
drag, startPoint x: 117, startPoint y: 45, endPoint x: 85, endPoint y: 41, distance: 32.3
click at [85, 41] on div "SEARCH BY Search By Episodes Search ID, Title, Description, Keywords, or Catego…" at bounding box center [155, 41] width 205 height 18
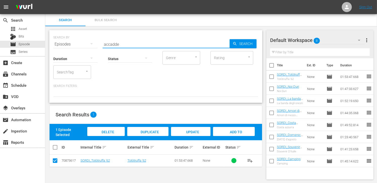
type input "accadde"
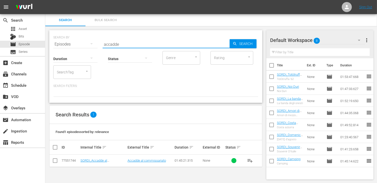
click at [56, 163] on input "checkbox" at bounding box center [55, 162] width 6 height 6
checkbox input "true"
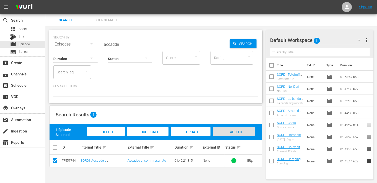
click at [232, 133] on span "Add to Workspace" at bounding box center [234, 137] width 25 height 14
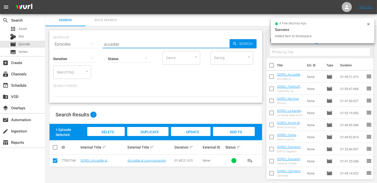
drag, startPoint x: 126, startPoint y: 46, endPoint x: 53, endPoint y: 42, distance: 73.1
click at [53, 42] on div "SEARCH BY Search By Episodes Search ID, Title, Description, Keywords, or Catego…" at bounding box center [155, 41] width 205 height 18
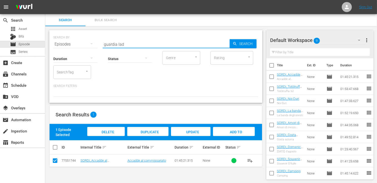
type input "guardia lad"
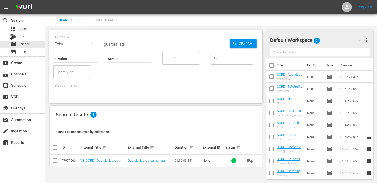
drag, startPoint x: 55, startPoint y: 161, endPoint x: 69, endPoint y: 159, distance: 14.2
click at [55, 161] on input "checkbox" at bounding box center [55, 162] width 6 height 6
checkbox input "true"
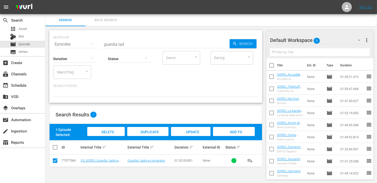
click at [235, 130] on span "Add to Workspace" at bounding box center [234, 137] width 25 height 14
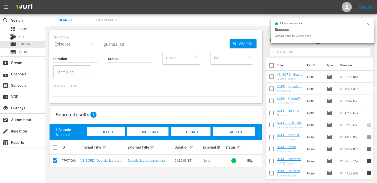
drag, startPoint x: 127, startPoint y: 45, endPoint x: 58, endPoint y: 44, distance: 68.2
click at [58, 44] on div "SEARCH BY Search By Episodes Search ID, Title, Description, Keywords, or Catego…" at bounding box center [155, 41] width 205 height 18
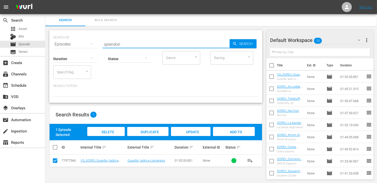
type input "splendori"
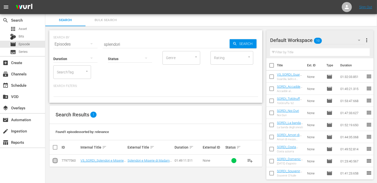
drag, startPoint x: 55, startPoint y: 163, endPoint x: 93, endPoint y: 156, distance: 39.1
click at [55, 163] on input "checkbox" at bounding box center [55, 162] width 6 height 6
checkbox input "true"
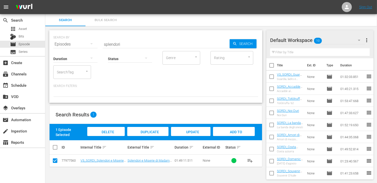
drag, startPoint x: 233, startPoint y: 133, endPoint x: 226, endPoint y: 130, distance: 7.7
click at [233, 133] on span "Add to Workspace" at bounding box center [234, 137] width 25 height 14
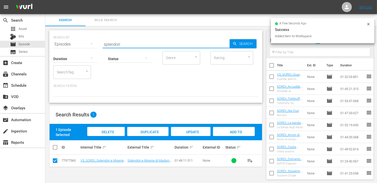
drag, startPoint x: 124, startPoint y: 44, endPoint x: 79, endPoint y: 39, distance: 45.5
click at [79, 39] on div "SEARCH BY Search By Episodes Search ID, Title, Description, Keywords, or Catego…" at bounding box center [155, 41] width 205 height 18
type input "detenuto"
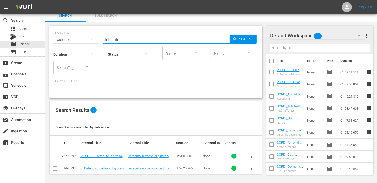
scroll to position [5, 0]
click at [54, 154] on input "checkbox" at bounding box center [55, 157] width 6 height 6
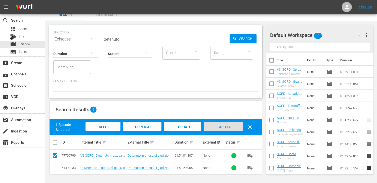
click at [230, 125] on span "Add to Workspace" at bounding box center [223, 132] width 25 height 14
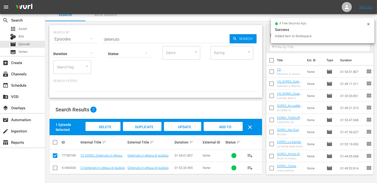
click at [51, 155] on td at bounding box center [55, 156] width 11 height 12
click at [55, 156] on input "checkbox" at bounding box center [55, 157] width 6 height 6
checkbox input "false"
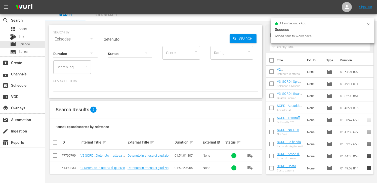
click at [56, 168] on input "checkbox" at bounding box center [55, 169] width 6 height 6
checkbox input "true"
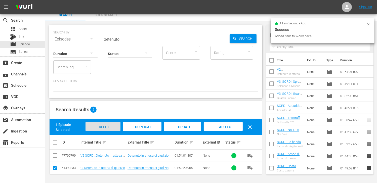
click at [110, 128] on div "Delete Episodes" at bounding box center [103, 131] width 35 height 19
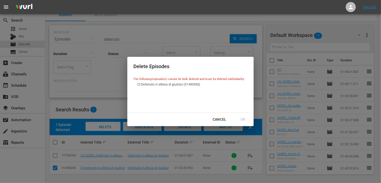
click at [223, 121] on div "Cancel" at bounding box center [220, 120] width 22 height 6
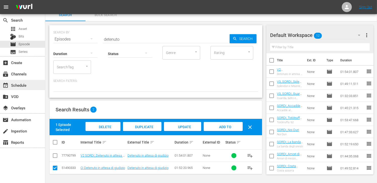
click at [19, 85] on div "event_available Schedule" at bounding box center [14, 84] width 28 height 5
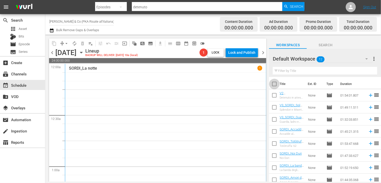
drag, startPoint x: 275, startPoint y: 84, endPoint x: 287, endPoint y: 92, distance: 15.1
click at [275, 84] on input "checkbox" at bounding box center [274, 85] width 11 height 11
checkbox input "true"
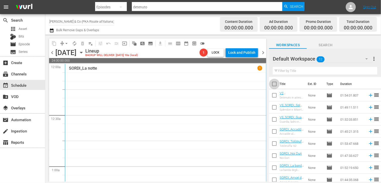
checkbox input "true"
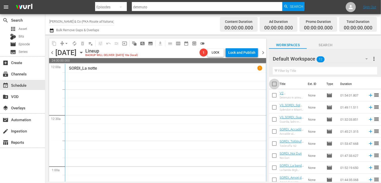
checkbox input "true"
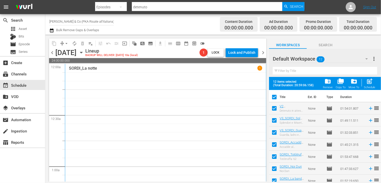
click at [372, 84] on span "post_add" at bounding box center [369, 81] width 7 height 7
checkbox input "false"
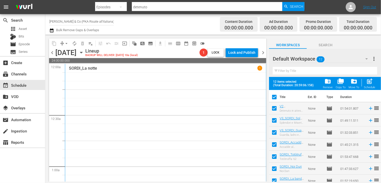
checkbox input "false"
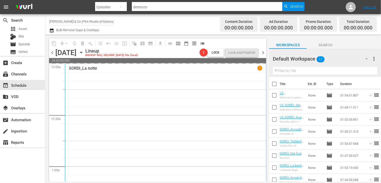
click at [263, 53] on span "chevron_right" at bounding box center [263, 53] width 6 height 6
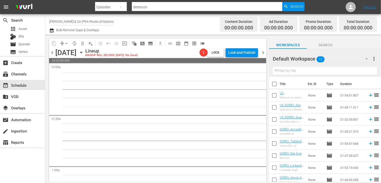
click at [53, 53] on span "chevron_left" at bounding box center [52, 53] width 6 height 6
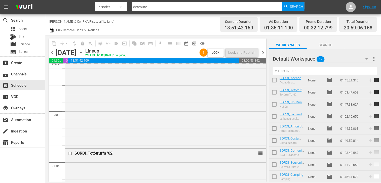
scroll to position [634, 0]
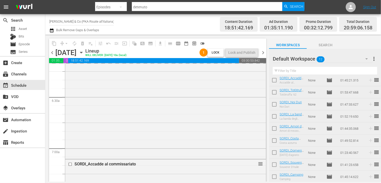
click at [263, 52] on span "chevron_right" at bounding box center [263, 53] width 6 height 6
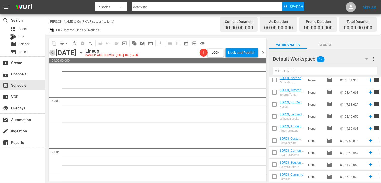
click at [52, 52] on span "chevron_left" at bounding box center [52, 53] width 6 height 6
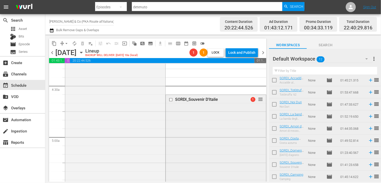
scroll to position [508, 0]
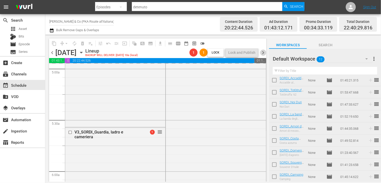
click at [264, 53] on span "chevron_right" at bounding box center [263, 53] width 6 height 6
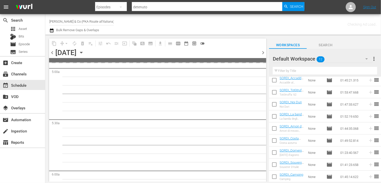
scroll to position [508, 0]
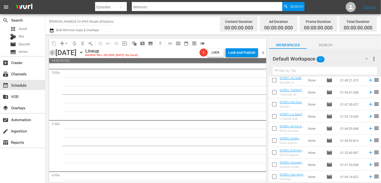
click at [53, 53] on span "chevron_left" at bounding box center [52, 53] width 6 height 6
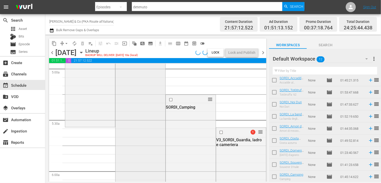
scroll to position [508, 0]
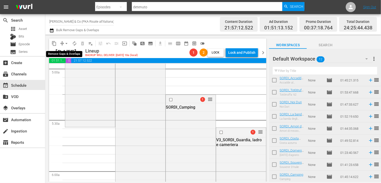
click at [65, 45] on span "arrow_drop_down" at bounding box center [66, 43] width 5 height 5
click at [73, 72] on li "Align to End of Previous Day" at bounding box center [66, 70] width 53 height 8
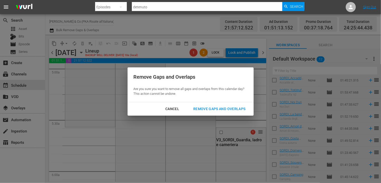
click at [231, 107] on div "Remove Gaps and Overlaps" at bounding box center [219, 109] width 60 height 6
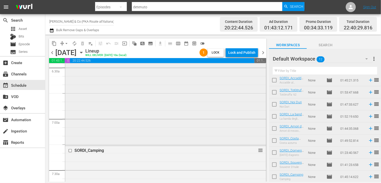
scroll to position [538, 0]
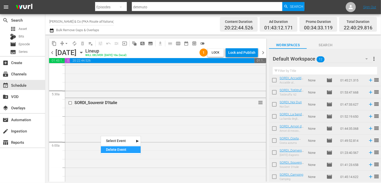
click at [116, 150] on div "Delete Event" at bounding box center [121, 149] width 40 height 7
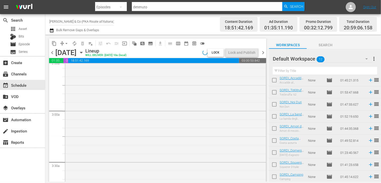
scroll to position [337, 0]
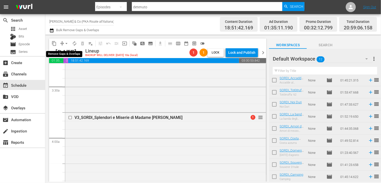
click at [66, 44] on span "arrow_drop_down" at bounding box center [66, 43] width 5 height 5
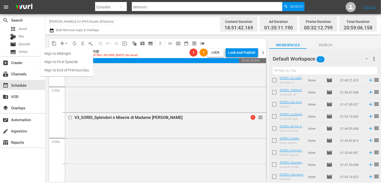
click at [68, 70] on li "Align to End of Previous Day" at bounding box center [66, 70] width 53 height 8
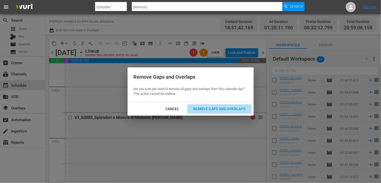
click at [214, 108] on div "Remove Gaps and Overlaps" at bounding box center [219, 109] width 60 height 6
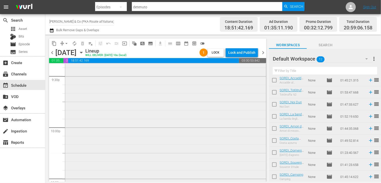
scroll to position [2095, 0]
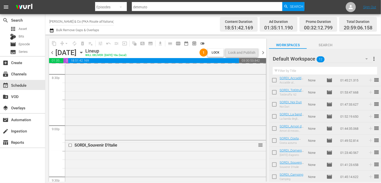
click at [262, 53] on span "chevron_right" at bounding box center [263, 53] width 6 height 6
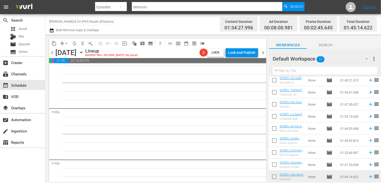
click at [51, 53] on span "chevron_left" at bounding box center [52, 53] width 6 height 6
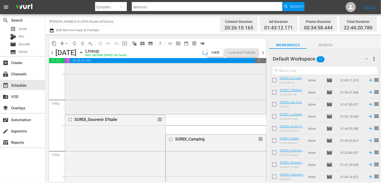
scroll to position [2095, 0]
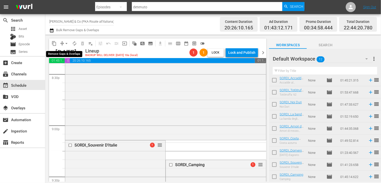
click at [66, 43] on span "arrow_drop_down" at bounding box center [66, 43] width 5 height 5
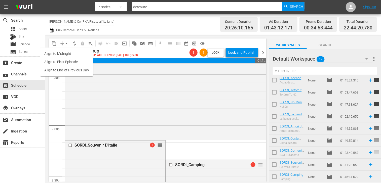
click at [67, 68] on li "Align to End of Previous Day" at bounding box center [66, 70] width 53 height 8
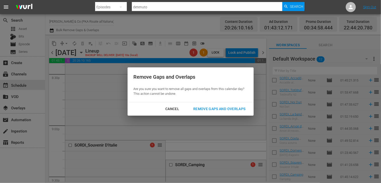
click at [212, 107] on div "Remove Gaps and Overlaps" at bounding box center [219, 109] width 60 height 6
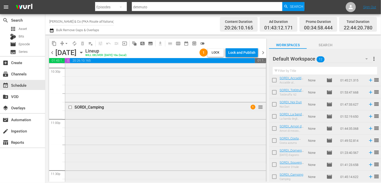
scroll to position [2306, 0]
click at [264, 52] on span "chevron_right" at bounding box center [263, 53] width 6 height 6
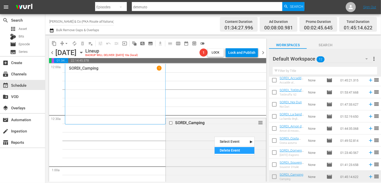
click at [225, 149] on div "Delete Event" at bounding box center [235, 150] width 40 height 7
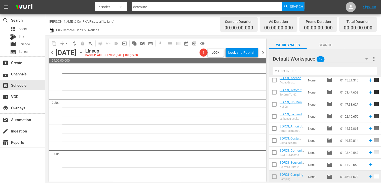
scroll to position [151, 0]
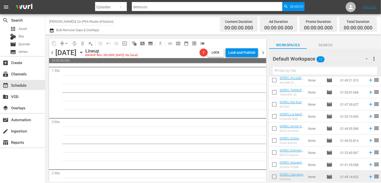
click at [53, 52] on span "chevron_left" at bounding box center [52, 53] width 6 height 6
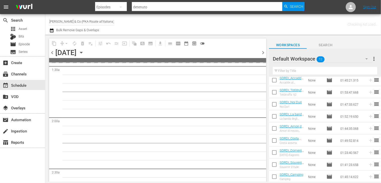
scroll to position [151, 0]
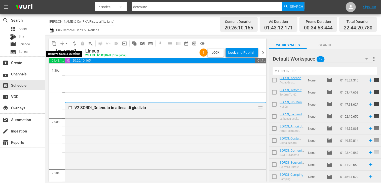
click at [65, 43] on span "arrow_drop_down" at bounding box center [66, 43] width 5 height 5
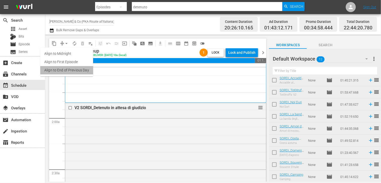
click at [68, 69] on li "Align to End of Previous Day" at bounding box center [66, 70] width 53 height 8
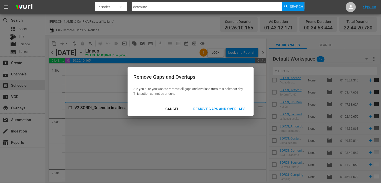
click at [212, 109] on div "Remove Gaps and Overlaps" at bounding box center [219, 109] width 60 height 6
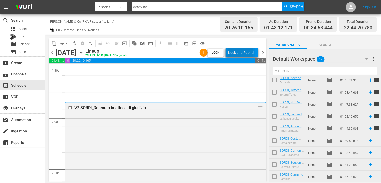
click at [237, 52] on div "Lock and Publish" at bounding box center [241, 52] width 27 height 9
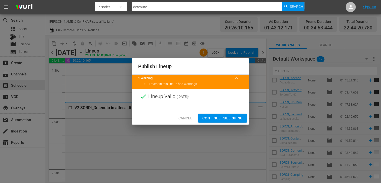
click at [217, 117] on span "Continue Publishing" at bounding box center [222, 118] width 41 height 6
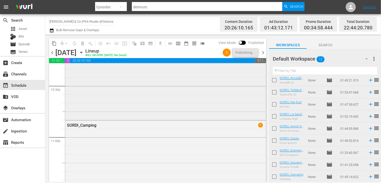
scroll to position [2281, 0]
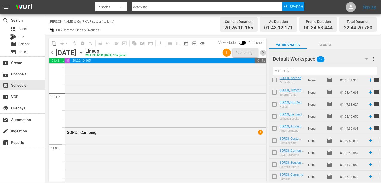
click at [264, 54] on span "chevron_right" at bounding box center [263, 53] width 6 height 6
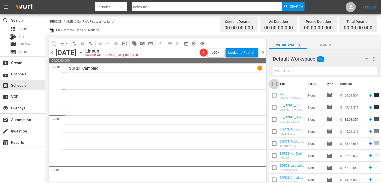
click at [276, 85] on input "checkbox" at bounding box center [274, 85] width 11 height 11
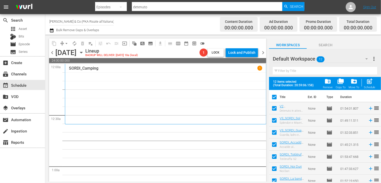
click at [332, 84] on div "folder_delete Remove" at bounding box center [328, 83] width 10 height 11
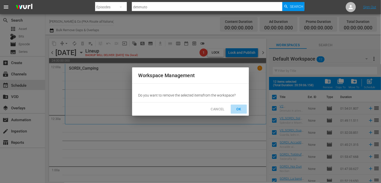
click at [239, 107] on span "OK" at bounding box center [239, 109] width 8 height 6
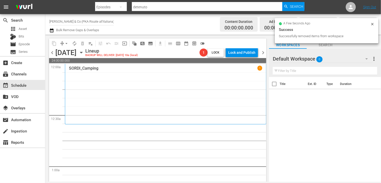
click at [51, 51] on span "chevron_left" at bounding box center [52, 53] width 6 height 6
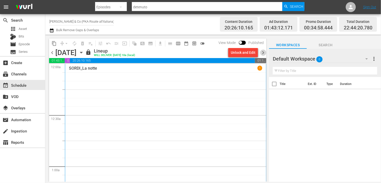
click at [263, 53] on span "chevron_right" at bounding box center [263, 53] width 6 height 6
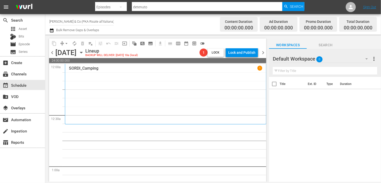
click at [52, 53] on span "chevron_left" at bounding box center [52, 53] width 6 height 6
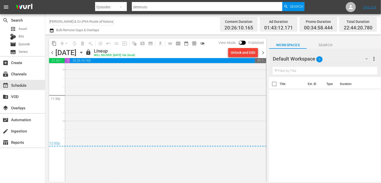
scroll to position [2407, 0]
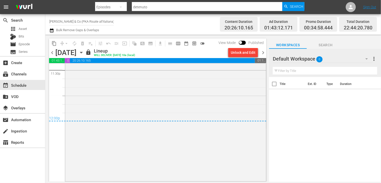
click at [264, 52] on span "chevron_right" at bounding box center [263, 53] width 6 height 6
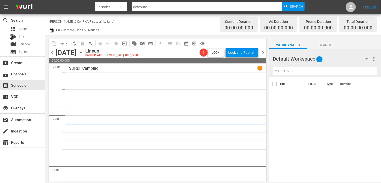
click at [51, 32] on icon "button" at bounding box center [51, 30] width 5 height 6
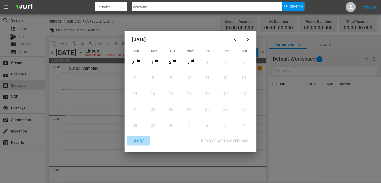
click at [140, 141] on div "CLOSE" at bounding box center [138, 141] width 19 height 6
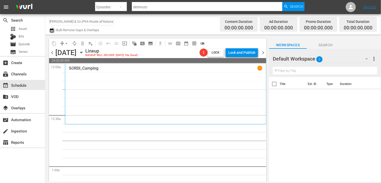
click at [51, 30] on icon "button" at bounding box center [52, 30] width 4 height 4
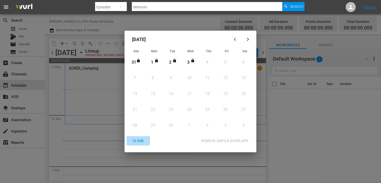
click at [139, 140] on div "CLOSE" at bounding box center [138, 141] width 19 height 6
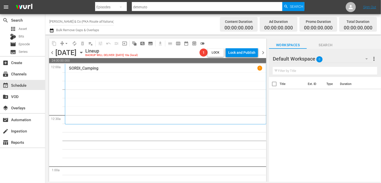
click at [51, 30] on icon "button" at bounding box center [52, 30] width 4 height 4
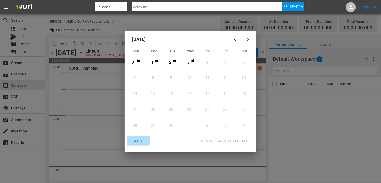
click at [140, 142] on div "CLOSE" at bounding box center [138, 141] width 19 height 6
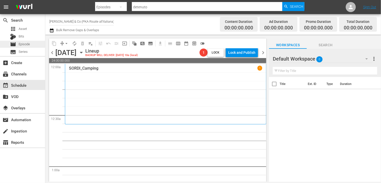
click at [22, 45] on span "Episode" at bounding box center [24, 44] width 11 height 5
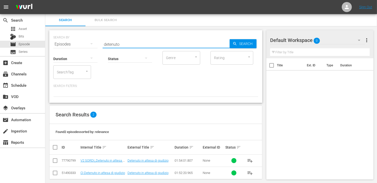
drag, startPoint x: 127, startPoint y: 44, endPoint x: 85, endPoint y: 42, distance: 41.8
click at [90, 43] on div "SEARCH BY Search By Episodes Search ID, Title, Description, Keywords, or Catego…" at bounding box center [155, 41] width 205 height 18
click at [58, 161] on input "checkbox" at bounding box center [55, 162] width 6 height 6
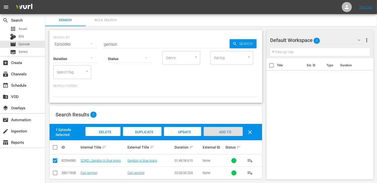
click at [232, 132] on div "Add to Workspace" at bounding box center [223, 136] width 39 height 19
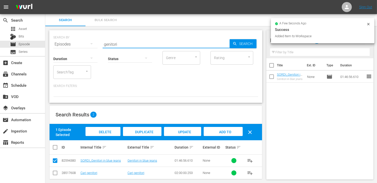
drag, startPoint x: 91, startPoint y: 41, endPoint x: 78, endPoint y: 41, distance: 12.8
click at [78, 41] on div "SEARCH BY Search By Episodes Search ID, Title, Description, Keywords, or Catego…" at bounding box center [155, 41] width 205 height 18
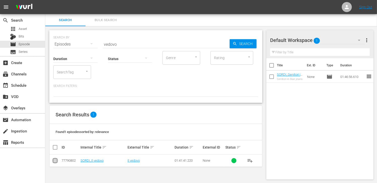
click at [57, 159] on input "checkbox" at bounding box center [55, 162] width 6 height 6
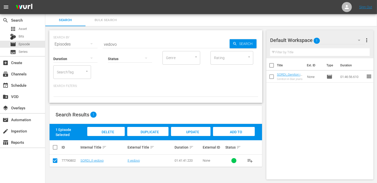
click at [236, 131] on span "Add to Workspace" at bounding box center [234, 137] width 25 height 14
drag, startPoint x: 125, startPoint y: 45, endPoint x: 84, endPoint y: 44, distance: 41.3
click at [84, 44] on div "SEARCH BY Search By Episodes Search ID, Title, Description, Keywords, or Catego…" at bounding box center [155, 41] width 205 height 18
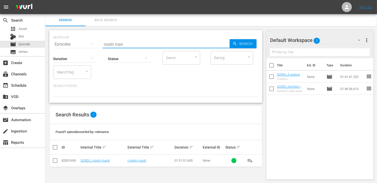
click at [57, 161] on input "checkbox" at bounding box center [55, 162] width 6 height 6
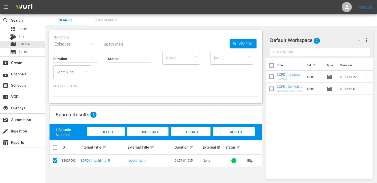
click at [230, 131] on span "Add to Workspace" at bounding box center [234, 137] width 25 height 14
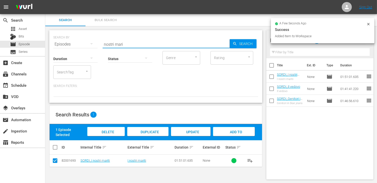
drag, startPoint x: 109, startPoint y: 41, endPoint x: 83, endPoint y: 43, distance: 26.2
click at [83, 43] on div "SEARCH BY Search By Episodes Search ID, Title, Description, Keywords, or Catego…" at bounding box center [155, 41] width 205 height 18
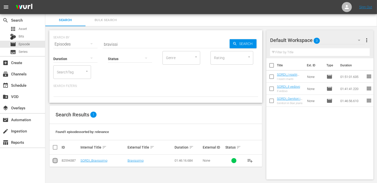
click at [56, 162] on input "checkbox" at bounding box center [55, 162] width 6 height 6
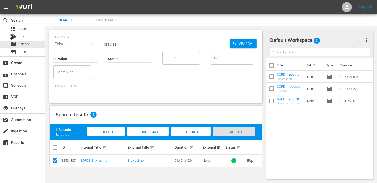
click at [232, 130] on span "Add to Workspace" at bounding box center [234, 137] width 25 height 14
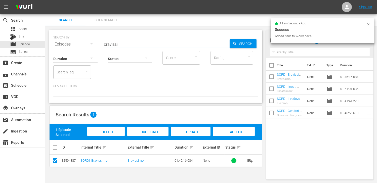
drag, startPoint x: 126, startPoint y: 44, endPoint x: 49, endPoint y: 40, distance: 77.2
click at [49, 40] on div "SEARCH BY Search By Episodes Search ID, Title, Description, Keywords, or Catego…" at bounding box center [155, 105] width 221 height 158
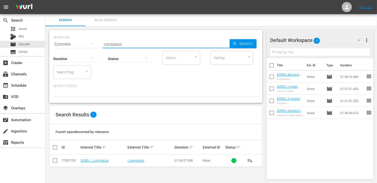
click at [56, 164] on input "checkbox" at bounding box center [55, 162] width 6 height 6
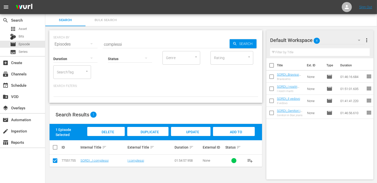
click at [237, 133] on span "Add to Workspace" at bounding box center [234, 137] width 25 height 14
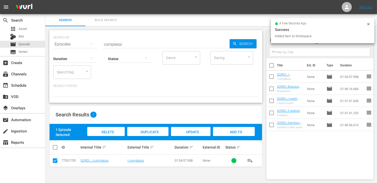
drag, startPoint x: 128, startPoint y: 44, endPoint x: 70, endPoint y: 47, distance: 58.0
click at [70, 47] on div "SEARCH BY Search By Episodes Search ID, Title, Description, Keywords, or Catego…" at bounding box center [155, 66] width 213 height 73
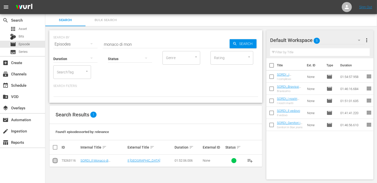
click at [57, 162] on input "checkbox" at bounding box center [55, 162] width 6 height 6
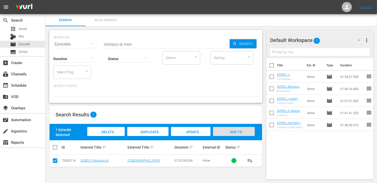
click at [232, 131] on span "Add to Workspace" at bounding box center [234, 137] width 25 height 14
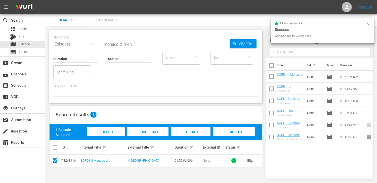
drag, startPoint x: 132, startPoint y: 44, endPoint x: 78, endPoint y: 41, distance: 54.2
click at [79, 41] on div "SEARCH BY Search By Episodes Search ID, Title, Description, Keywords, or Catego…" at bounding box center [155, 41] width 205 height 18
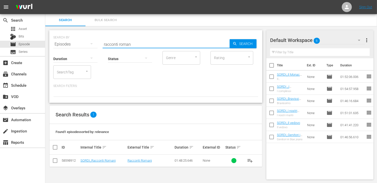
drag, startPoint x: 55, startPoint y: 162, endPoint x: 73, endPoint y: 160, distance: 17.8
click at [55, 162] on input "checkbox" at bounding box center [55, 162] width 6 height 6
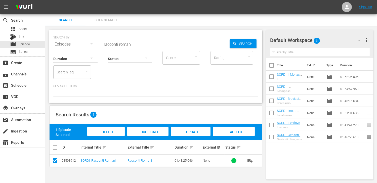
click at [230, 134] on span "Add to Workspace" at bounding box center [234, 137] width 25 height 14
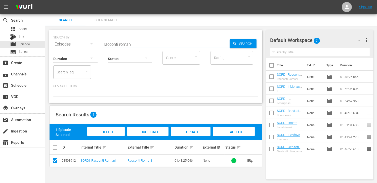
drag, startPoint x: 134, startPoint y: 45, endPoint x: 75, endPoint y: 42, distance: 59.2
click at [75, 42] on div "SEARCH BY Search By Episodes Search ID, Title, Description, Keywords, or Catego…" at bounding box center [155, 41] width 205 height 18
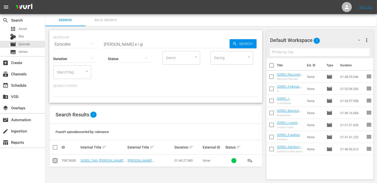
click at [57, 161] on input "checkbox" at bounding box center [55, 162] width 6 height 6
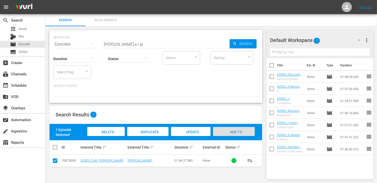
click at [236, 131] on span "Add to Workspace" at bounding box center [234, 137] width 25 height 14
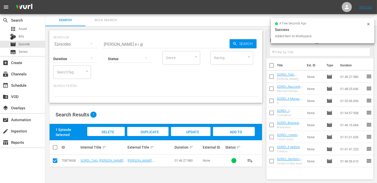
drag, startPoint x: 121, startPoint y: 45, endPoint x: 87, endPoint y: 45, distance: 34.2
click at [87, 46] on div "SEARCH BY Search By Episodes Search ID, Title, Description, Keywords, or Catego…" at bounding box center [155, 41] width 205 height 18
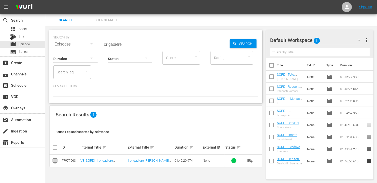
drag, startPoint x: 53, startPoint y: 163, endPoint x: 57, endPoint y: 162, distance: 4.3
click at [54, 163] on input "checkbox" at bounding box center [55, 162] width 6 height 6
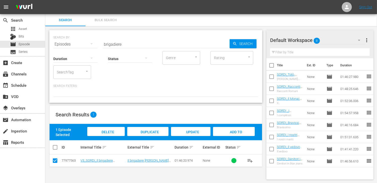
click at [240, 133] on span "Add to Workspace" at bounding box center [234, 137] width 25 height 14
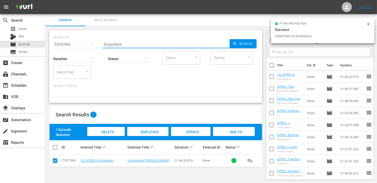
drag, startPoint x: 125, startPoint y: 46, endPoint x: 87, endPoint y: 47, distance: 38.0
click at [87, 47] on div "SEARCH BY Search By Episodes Search ID, Title, Description, Keywords, or Catego…" at bounding box center [155, 66] width 213 height 73
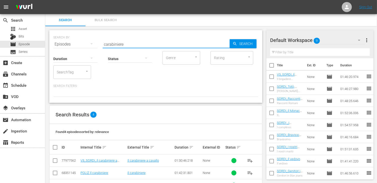
scroll to position [30, 0]
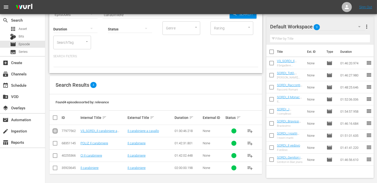
drag, startPoint x: 54, startPoint y: 132, endPoint x: 78, endPoint y: 131, distance: 24.7
click at [54, 132] on input "checkbox" at bounding box center [55, 132] width 6 height 6
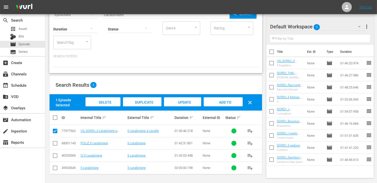
click at [220, 102] on span "Add to Workspace" at bounding box center [223, 107] width 25 height 14
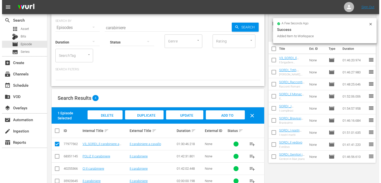
scroll to position [0, 0]
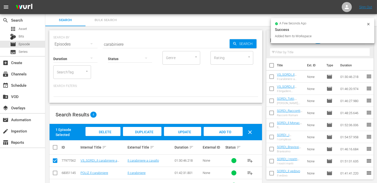
drag, startPoint x: 130, startPoint y: 45, endPoint x: 70, endPoint y: 41, distance: 60.8
click at [70, 41] on div "SEARCH BY Search By Episodes Search ID, Title, Description, Keywords, or Catego…" at bounding box center [155, 41] width 205 height 18
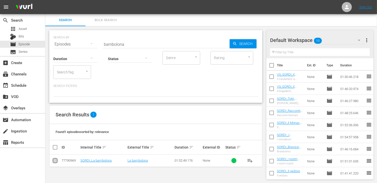
drag, startPoint x: 53, startPoint y: 162, endPoint x: 101, endPoint y: 158, distance: 48.2
click at [53, 162] on input "checkbox" at bounding box center [55, 162] width 6 height 6
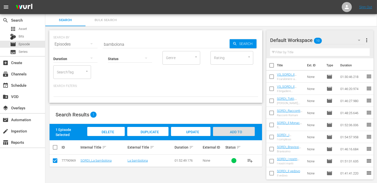
click at [231, 132] on span "Add to Workspace" at bounding box center [234, 137] width 25 height 14
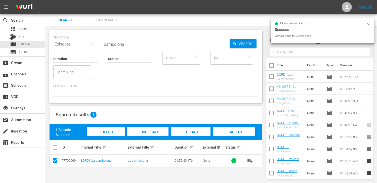
drag, startPoint x: 131, startPoint y: 43, endPoint x: 61, endPoint y: 39, distance: 70.6
click at [61, 39] on div "SEARCH BY Search By Episodes Search ID, Title, Description, Keywords, or Catego…" at bounding box center [155, 41] width 205 height 18
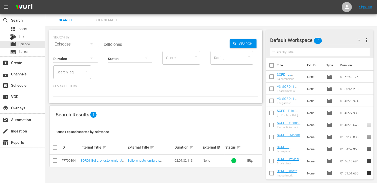
click at [54, 165] on td at bounding box center [55, 161] width 11 height 12
drag, startPoint x: 59, startPoint y: 159, endPoint x: 55, endPoint y: 161, distance: 3.8
click at [55, 161] on td at bounding box center [55, 161] width 11 height 12
click at [56, 161] on input "checkbox" at bounding box center [55, 162] width 6 height 6
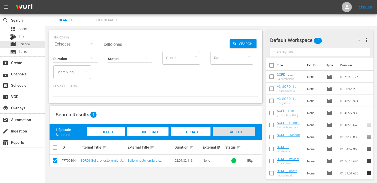
click at [229, 131] on span "Add to Workspace" at bounding box center [234, 137] width 25 height 14
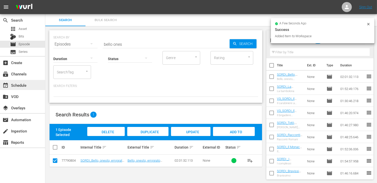
click at [21, 83] on div "event_available Schedule" at bounding box center [14, 84] width 28 height 5
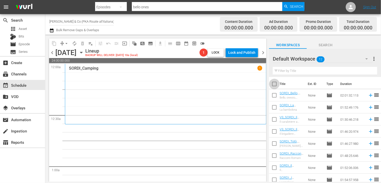
click at [275, 84] on input "checkbox" at bounding box center [274, 85] width 11 height 11
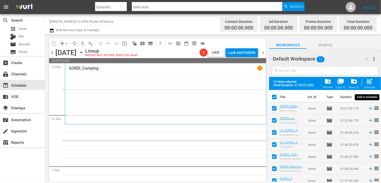
click at [370, 83] on span "post_add" at bounding box center [369, 81] width 7 height 7
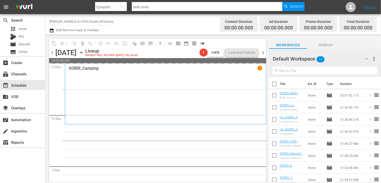
click at [265, 52] on span "chevron_right" at bounding box center [263, 53] width 6 height 6
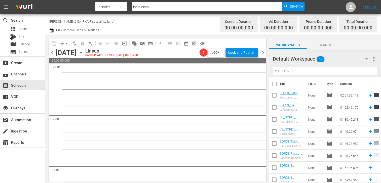
click at [50, 51] on span "chevron_left" at bounding box center [52, 53] width 6 height 6
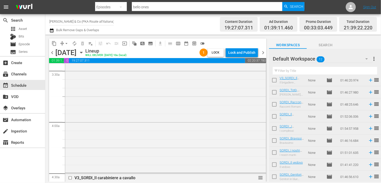
scroll to position [51, 0]
click at [262, 53] on span "chevron_right" at bounding box center [263, 53] width 6 height 6
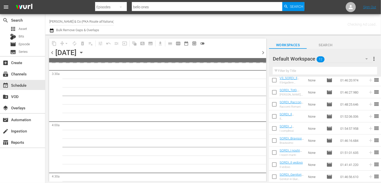
scroll to position [361, 0]
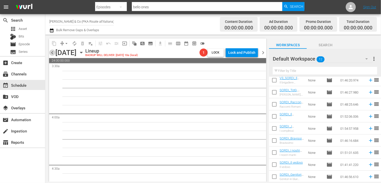
click at [53, 53] on span "chevron_left" at bounding box center [52, 53] width 6 height 6
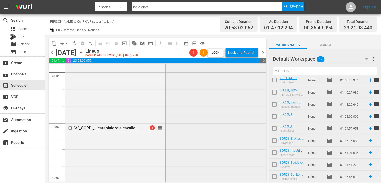
scroll to position [403, 0]
click at [66, 44] on span "arrow_drop_down" at bounding box center [66, 43] width 5 height 5
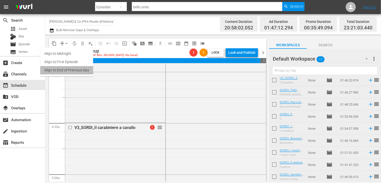
click at [70, 71] on li "Align to End of Previous Day" at bounding box center [66, 70] width 53 height 8
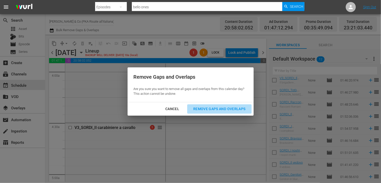
click at [209, 106] on div "Remove Gaps and Overlaps" at bounding box center [219, 109] width 60 height 6
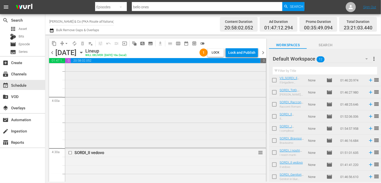
scroll to position [428, 0]
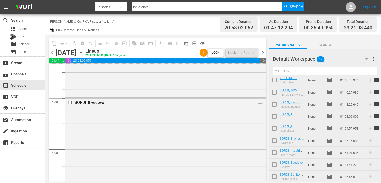
click at [262, 51] on span "chevron_right" at bounding box center [263, 53] width 6 height 6
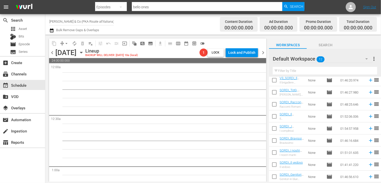
click at [51, 52] on span "chevron_left" at bounding box center [52, 53] width 6 height 6
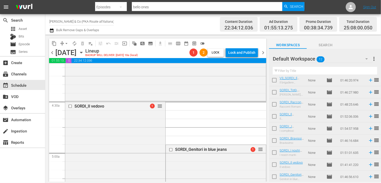
scroll to position [428, 0]
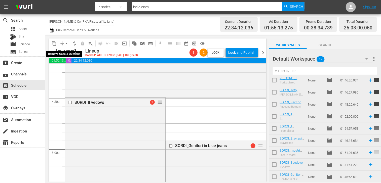
click at [66, 44] on span "arrow_drop_down" at bounding box center [66, 43] width 5 height 5
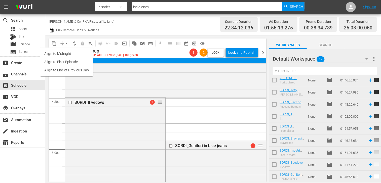
click at [70, 69] on li "Align to End of Previous Day" at bounding box center [66, 70] width 53 height 8
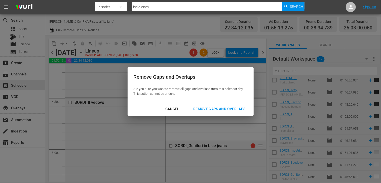
click at [206, 109] on div "Remove Gaps and Overlaps" at bounding box center [219, 109] width 60 height 6
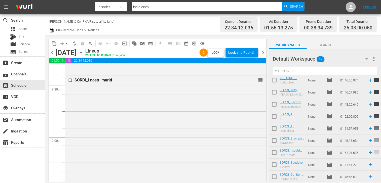
scroll to position [2045, 0]
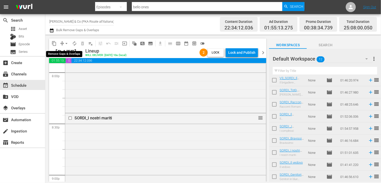
click at [66, 43] on span "arrow_drop_down" at bounding box center [66, 43] width 5 height 5
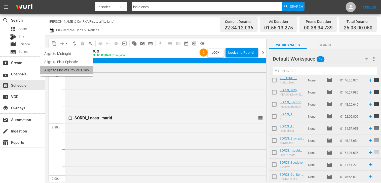
click at [68, 71] on li "Align to End of Previous Day" at bounding box center [66, 70] width 53 height 8
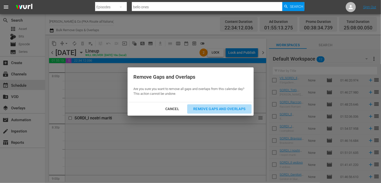
click at [212, 107] on div "Remove Gaps and Overlaps" at bounding box center [219, 109] width 60 height 6
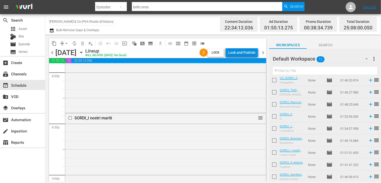
click at [237, 53] on div "Lock and Publish" at bounding box center [241, 52] width 27 height 9
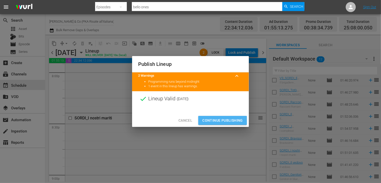
click at [213, 118] on button "Continue Publishing" at bounding box center [222, 120] width 49 height 9
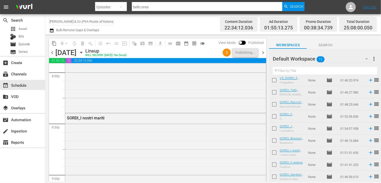
click at [263, 53] on span "chevron_right" at bounding box center [263, 53] width 6 height 6
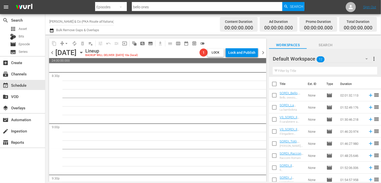
scroll to position [2088, 0]
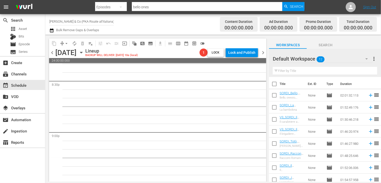
click at [276, 84] on input "checkbox" at bounding box center [274, 85] width 11 height 11
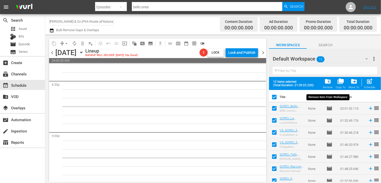
click at [331, 83] on span "folder_delete" at bounding box center [327, 81] width 7 height 7
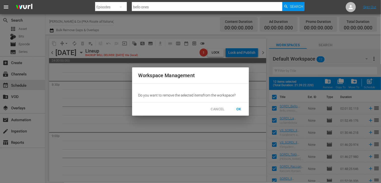
click at [242, 109] on span "OK" at bounding box center [239, 109] width 8 height 6
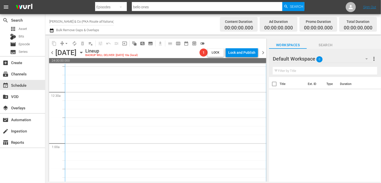
scroll to position [0, 0]
click at [50, 53] on span "chevron_left" at bounding box center [52, 53] width 6 height 6
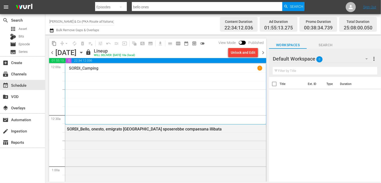
click at [264, 55] on span "chevron_right" at bounding box center [263, 53] width 6 height 6
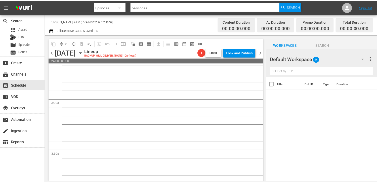
scroll to position [277, 0]
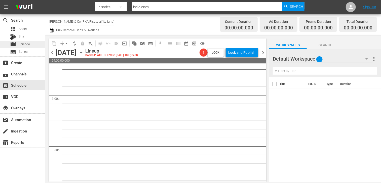
click at [27, 42] on span "Episode" at bounding box center [24, 44] width 11 height 5
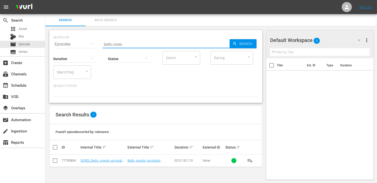
drag, startPoint x: 128, startPoint y: 44, endPoint x: 63, endPoint y: 40, distance: 64.8
click at [63, 40] on div "SEARCH BY Search By Episodes Search ID, Title, Description, Keywords, or Catego…" at bounding box center [155, 41] width 205 height 18
click at [56, 157] on td at bounding box center [55, 161] width 11 height 12
click at [55, 160] on input "checkbox" at bounding box center [55, 162] width 6 height 6
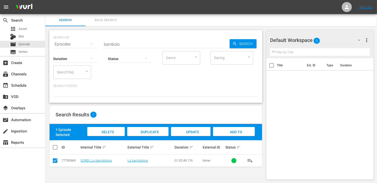
click at [230, 136] on div "Add to Workspace" at bounding box center [234, 136] width 42 height 19
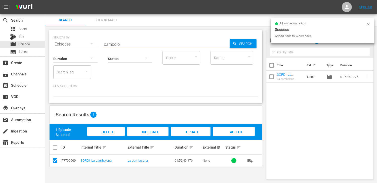
drag, startPoint x: 121, startPoint y: 44, endPoint x: 73, endPoint y: 40, distance: 48.0
click at [73, 40] on div "SEARCH BY Search By Episodes Search ID, Title, Description, Keywords, or Catego…" at bounding box center [155, 41] width 205 height 18
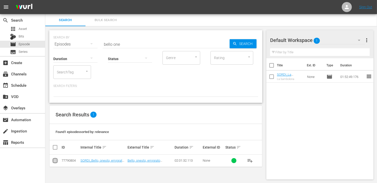
click at [57, 163] on input "checkbox" at bounding box center [55, 162] width 6 height 6
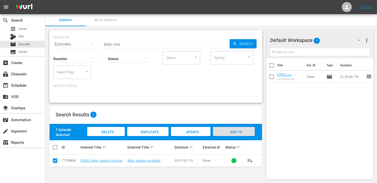
drag, startPoint x: 241, startPoint y: 133, endPoint x: 219, endPoint y: 123, distance: 24.1
click at [241, 133] on span "Add to Workspace" at bounding box center [234, 137] width 25 height 14
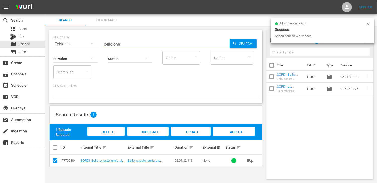
drag, startPoint x: 122, startPoint y: 44, endPoint x: 70, endPoint y: 38, distance: 52.3
click at [70, 38] on div "SEARCH BY Search By Episodes Search ID, Title, Description, Keywords, or Catego…" at bounding box center [155, 41] width 205 height 18
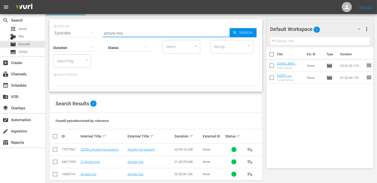
scroll to position [17, 0]
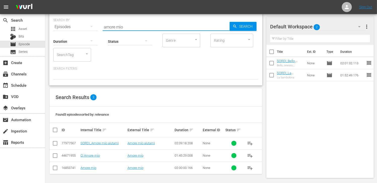
click at [54, 145] on input "checkbox" at bounding box center [55, 144] width 6 height 6
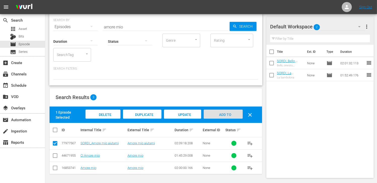
click at [222, 114] on span "Add to Workspace" at bounding box center [223, 120] width 25 height 14
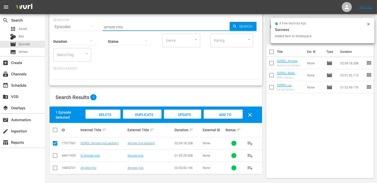
drag, startPoint x: 127, startPoint y: 25, endPoint x: 83, endPoint y: 23, distance: 44.1
click at [83, 23] on div "SEARCH BY Search By Episodes Search ID, Title, Description, Keywords, or Catego…" at bounding box center [155, 24] width 205 height 18
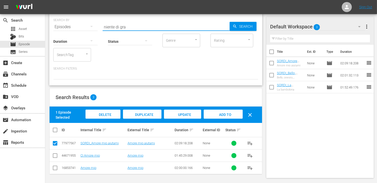
scroll to position [0, 0]
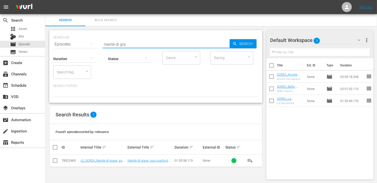
click at [59, 163] on td at bounding box center [55, 161] width 11 height 12
click at [56, 162] on input "checkbox" at bounding box center [55, 162] width 6 height 6
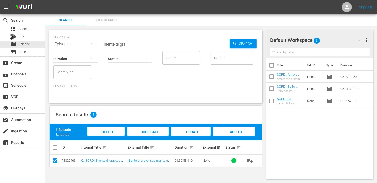
click at [237, 131] on span "Add to Workspace" at bounding box center [234, 137] width 25 height 14
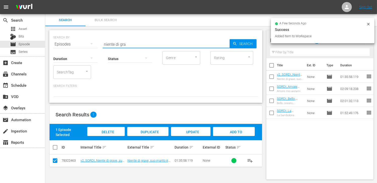
drag, startPoint x: 134, startPoint y: 46, endPoint x: 67, endPoint y: 48, distance: 66.7
click at [67, 48] on div "SEARCH BY Search By Episodes Search ID, Title, Description, Keywords, or Catego…" at bounding box center [155, 66] width 213 height 73
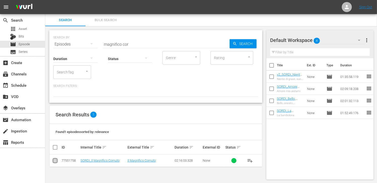
drag, startPoint x: 58, startPoint y: 161, endPoint x: 68, endPoint y: 159, distance: 10.8
click at [57, 161] on input "checkbox" at bounding box center [55, 162] width 6 height 6
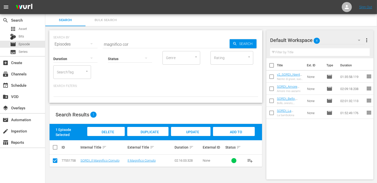
click at [233, 130] on span "Add to Workspace" at bounding box center [234, 137] width 25 height 14
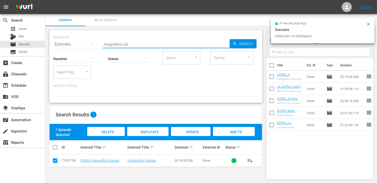
drag, startPoint x: 140, startPoint y: 45, endPoint x: 51, endPoint y: 35, distance: 90.1
click at [51, 35] on div "SEARCH BY Search By Episodes Search ID, Title, Description, Keywords, or Catego…" at bounding box center [155, 66] width 213 height 73
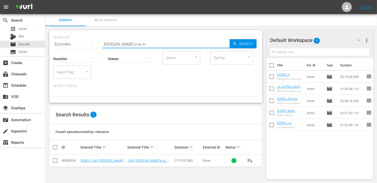
click at [55, 163] on input "checkbox" at bounding box center [55, 162] width 6 height 6
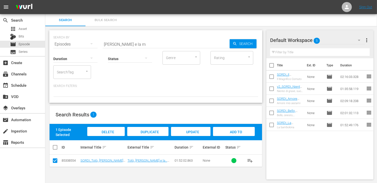
click at [232, 134] on div "Add to Workspace" at bounding box center [234, 136] width 42 height 19
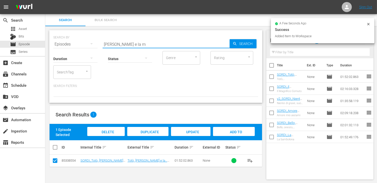
drag, startPoint x: 133, startPoint y: 44, endPoint x: 76, endPoint y: 44, distance: 57.4
click at [76, 44] on div "SEARCH BY Search By Episodes Search ID, Title, Description, Keywords, or Catego…" at bounding box center [155, 41] width 205 height 18
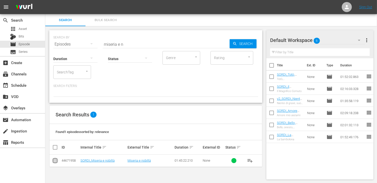
click at [54, 162] on input "checkbox" at bounding box center [55, 162] width 6 height 6
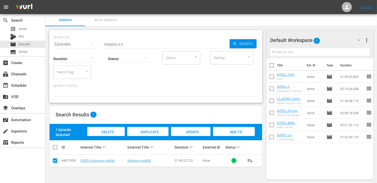
click at [231, 133] on span "Add to Workspace" at bounding box center [234, 137] width 25 height 14
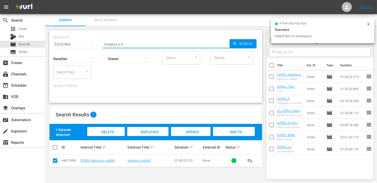
drag, startPoint x: 125, startPoint y: 45, endPoint x: 77, endPoint y: 41, distance: 48.7
click at [77, 41] on div "SEARCH BY Search By Episodes Search ID, Title, Description, Keywords, or Catego…" at bounding box center [155, 41] width 205 height 18
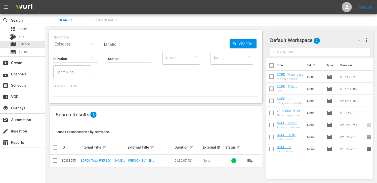
click at [56, 159] on input "checkbox" at bounding box center [55, 162] width 6 height 6
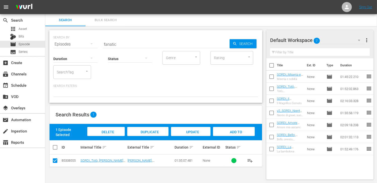
click at [238, 134] on span "Add to Workspace" at bounding box center [234, 137] width 25 height 14
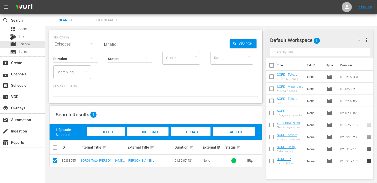
drag, startPoint x: 122, startPoint y: 45, endPoint x: 65, endPoint y: 43, distance: 56.4
click at [65, 43] on div "SEARCH BY Search By Episodes Search ID, Title, Description, Keywords, or Catego…" at bounding box center [155, 41] width 205 height 18
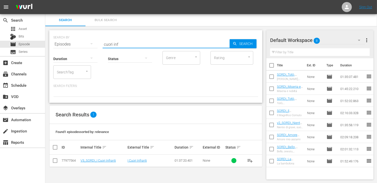
drag, startPoint x: 54, startPoint y: 161, endPoint x: 68, endPoint y: 160, distance: 13.9
click at [54, 161] on input "checkbox" at bounding box center [55, 162] width 6 height 6
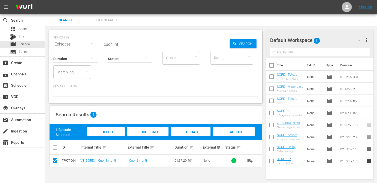
click at [241, 133] on span "Add to Workspace" at bounding box center [234, 137] width 25 height 14
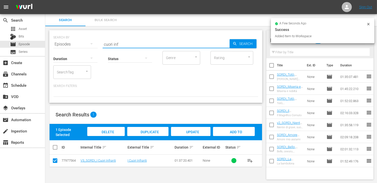
drag, startPoint x: 126, startPoint y: 44, endPoint x: 76, endPoint y: 43, distance: 50.1
click at [77, 43] on div "SEARCH BY Search By Episodes Search ID, Title, Description, Keywords, or Catego…" at bounding box center [155, 41] width 205 height 18
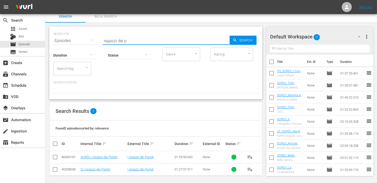
scroll to position [5, 0]
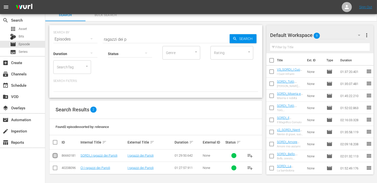
click at [53, 155] on input "checkbox" at bounding box center [55, 157] width 6 height 6
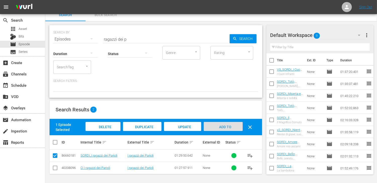
click at [218, 128] on span "Add to Workspace" at bounding box center [223, 132] width 25 height 14
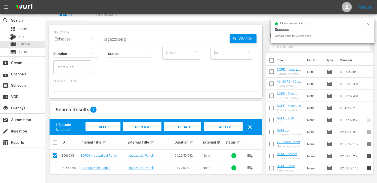
drag, startPoint x: 136, startPoint y: 37, endPoint x: 93, endPoint y: 36, distance: 43.1
click at [93, 36] on div "SEARCH BY Search By Episodes Search ID, Title, Description, Keywords, or Catego…" at bounding box center [155, 36] width 205 height 18
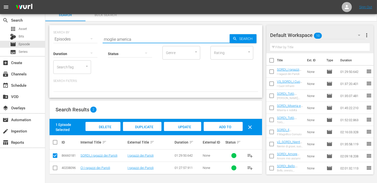
scroll to position [1, 0]
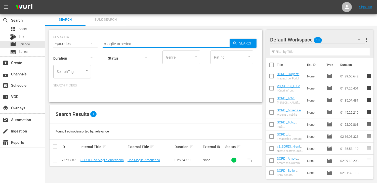
click at [53, 161] on td at bounding box center [55, 160] width 11 height 12
click at [53, 161] on input "checkbox" at bounding box center [55, 161] width 6 height 6
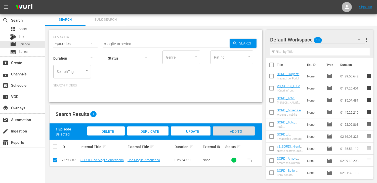
click at [234, 131] on span "Add to Workspace" at bounding box center [234, 137] width 25 height 14
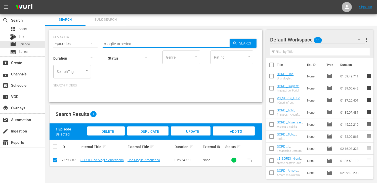
drag, startPoint x: 139, startPoint y: 43, endPoint x: 74, endPoint y: 41, distance: 65.2
click at [74, 41] on div "SEARCH BY Search By Episodes Search ID, Title, Description, Keywords, or Catego…" at bounding box center [155, 41] width 205 height 18
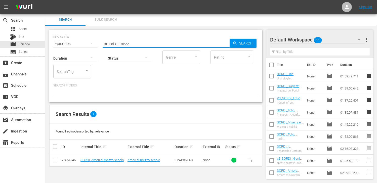
click at [52, 159] on input "checkbox" at bounding box center [55, 161] width 6 height 6
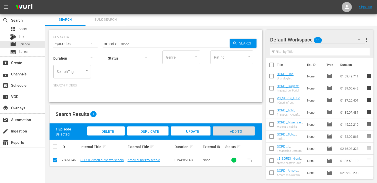
click at [241, 130] on span "Add to Workspace" at bounding box center [234, 137] width 25 height 14
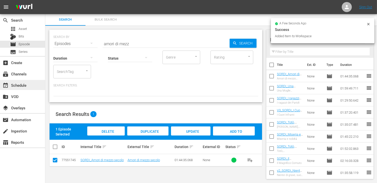
click at [26, 86] on div "event_available Schedule" at bounding box center [14, 84] width 28 height 5
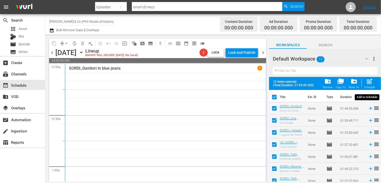
click at [372, 84] on span "post_add" at bounding box center [369, 81] width 7 height 7
checkbox input "false"
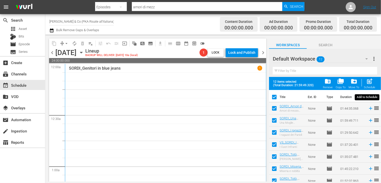
checkbox input "false"
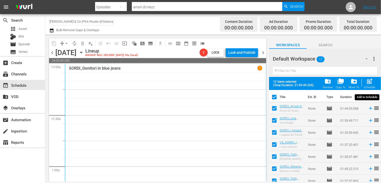
checkbox input "false"
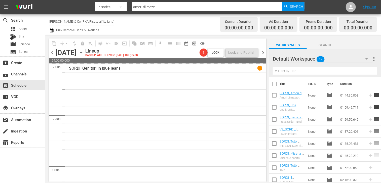
click at [265, 54] on span "chevron_right" at bounding box center [263, 53] width 6 height 6
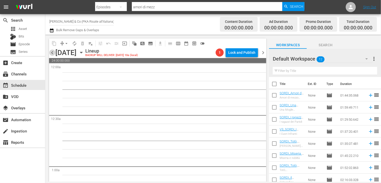
click at [55, 52] on span "chevron_left" at bounding box center [52, 53] width 6 height 6
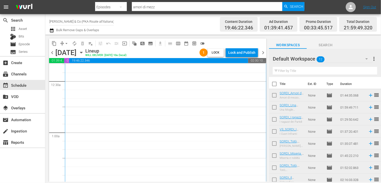
scroll to position [101, 0]
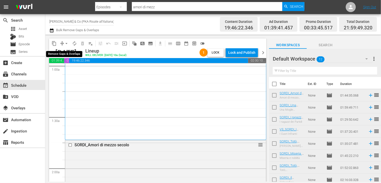
click at [66, 46] on span "arrow_drop_down" at bounding box center [66, 43] width 5 height 5
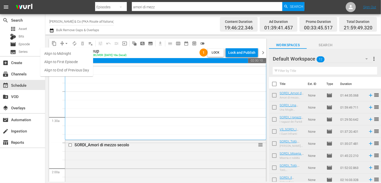
click at [67, 69] on li "Align to End of Previous Day" at bounding box center [66, 70] width 53 height 8
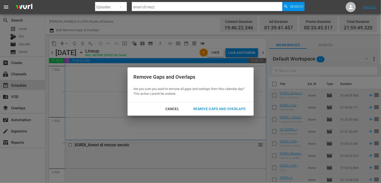
click at [219, 104] on div "Cancel Remove Gaps and Overlaps" at bounding box center [191, 108] width 126 height 13
click at [215, 108] on div "Remove Gaps and Overlaps" at bounding box center [219, 109] width 60 height 6
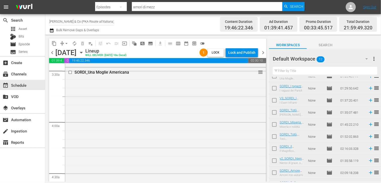
scroll to position [51, 0]
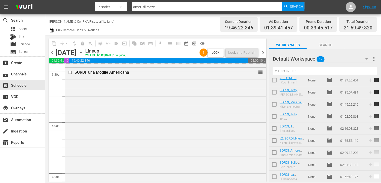
click at [265, 53] on span "chevron_right" at bounding box center [263, 53] width 6 height 6
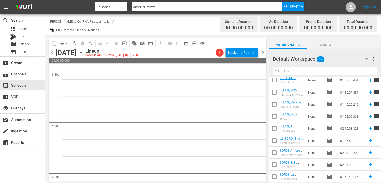
drag, startPoint x: 51, startPoint y: 54, endPoint x: 55, endPoint y: 57, distance: 4.2
click at [51, 54] on span "chevron_left" at bounding box center [52, 53] width 6 height 6
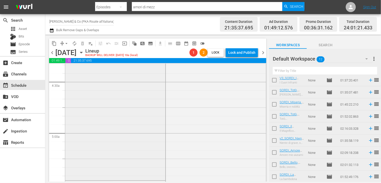
scroll to position [444, 0]
click at [264, 53] on span "chevron_right" at bounding box center [263, 53] width 6 height 6
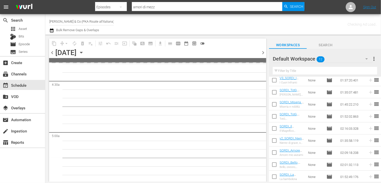
scroll to position [462, 0]
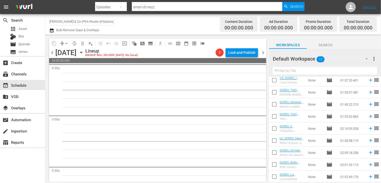
click at [52, 53] on span "chevron_left" at bounding box center [52, 53] width 6 height 6
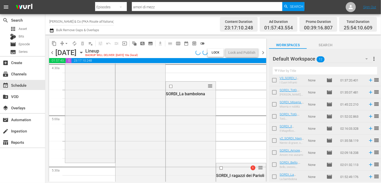
scroll to position [444, 0]
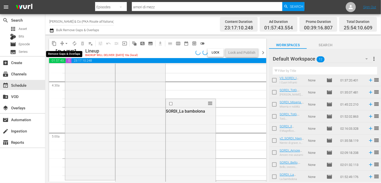
click at [66, 42] on span "arrow_drop_down" at bounding box center [66, 43] width 5 height 5
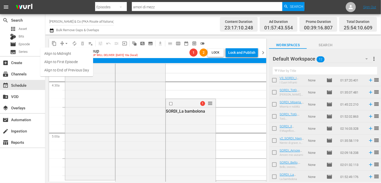
click at [64, 70] on li "Align to End of Previous Day" at bounding box center [66, 70] width 53 height 8
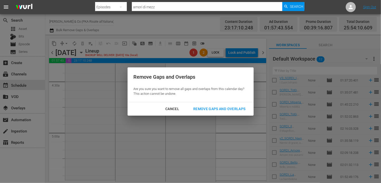
click at [219, 110] on div "Remove Gaps and Overlaps" at bounding box center [219, 109] width 60 height 6
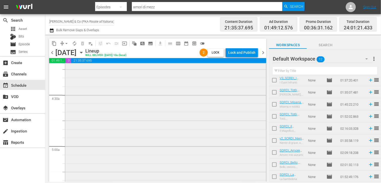
scroll to position [478, 0]
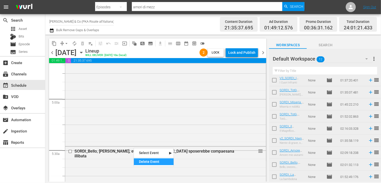
click at [145, 160] on div "Delete Event" at bounding box center [154, 162] width 40 height 7
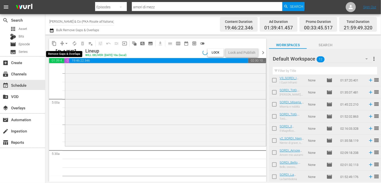
click at [66, 44] on span "arrow_drop_down" at bounding box center [66, 43] width 5 height 5
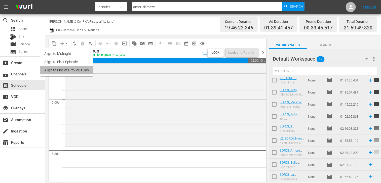
click at [64, 68] on li "Align to End of Previous Day" at bounding box center [66, 70] width 53 height 8
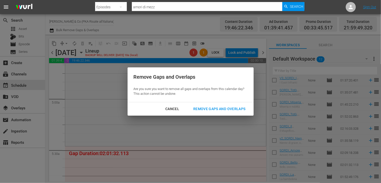
click at [241, 115] on div "Cancel Remove Gaps and Overlaps" at bounding box center [191, 108] width 126 height 13
click at [230, 110] on div "Remove Gaps and Overlaps" at bounding box center [219, 109] width 60 height 6
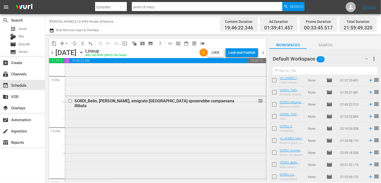
scroll to position [2347, 0]
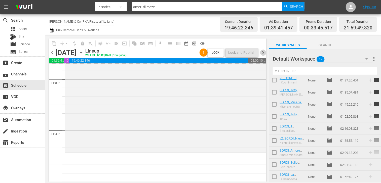
click at [264, 53] on span "chevron_right" at bounding box center [263, 53] width 6 height 6
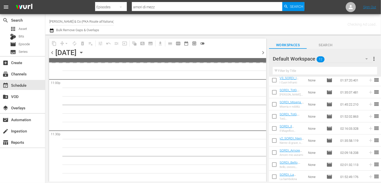
scroll to position [2346, 0]
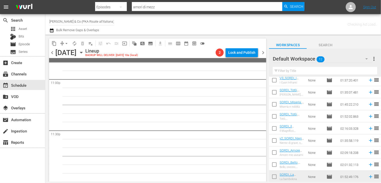
drag, startPoint x: 267, startPoint y: 177, endPoint x: 265, endPoint y: 175, distance: 2.7
click at [266, 177] on div "content_copy compress arrow_drop_down autorenew_outlined delete_forever_outline…" at bounding box center [156, 108] width 222 height 147
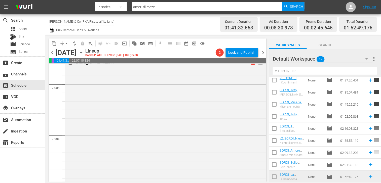
scroll to position [227, 0]
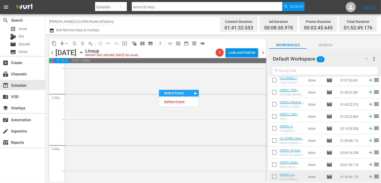
click at [171, 94] on div "Select Event" at bounding box center [179, 93] width 40 height 7
click at [170, 99] on div "Delete Event" at bounding box center [179, 102] width 40 height 7
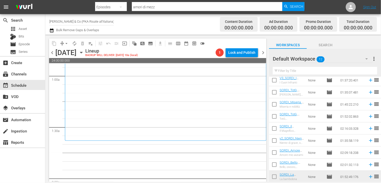
scroll to position [0, 0]
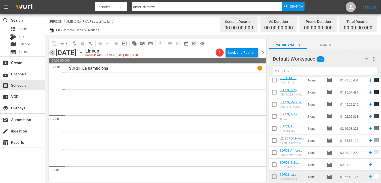
click at [51, 50] on span "chevron_left" at bounding box center [52, 53] width 6 height 6
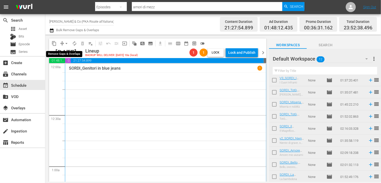
click at [65, 44] on span "arrow_drop_down" at bounding box center [66, 43] width 5 height 5
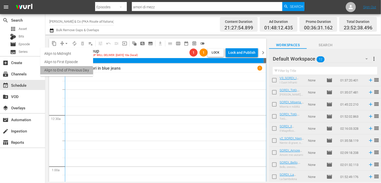
click at [62, 73] on li "Align to End of Previous Day" at bounding box center [66, 70] width 53 height 8
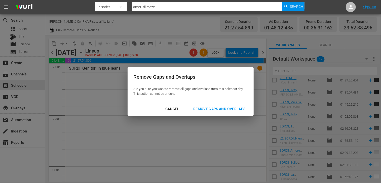
click at [214, 113] on button "Remove Gaps and Overlaps" at bounding box center [219, 108] width 64 height 9
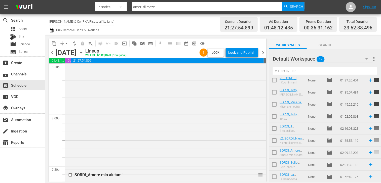
scroll to position [1882, 0]
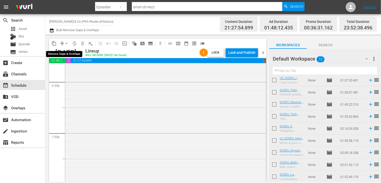
click at [67, 44] on span "arrow_drop_down" at bounding box center [66, 43] width 5 height 5
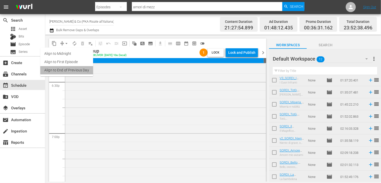
click at [70, 70] on li "Align to End of Previous Day" at bounding box center [66, 70] width 53 height 8
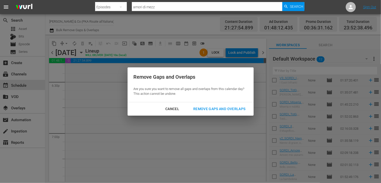
click at [218, 110] on div "Remove Gaps and Overlaps" at bounding box center [219, 109] width 60 height 6
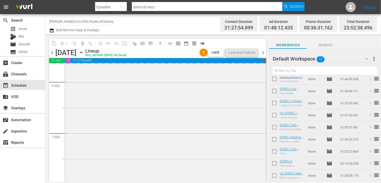
scroll to position [0, 0]
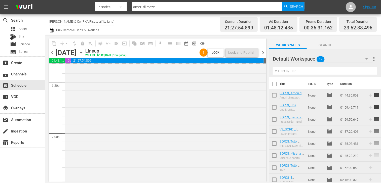
click at [274, 87] on input "checkbox" at bounding box center [274, 85] width 11 height 11
checkbox input "true"
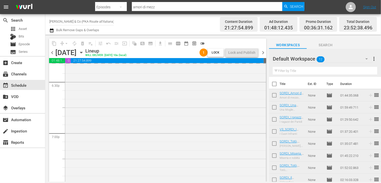
checkbox input "true"
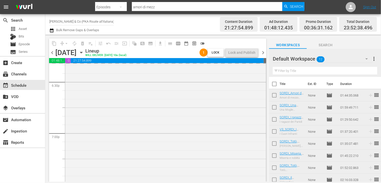
checkbox input "true"
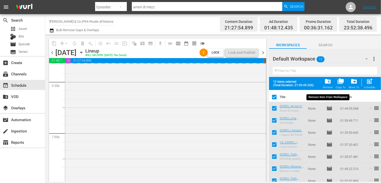
click at [329, 84] on span "folder_delete" at bounding box center [327, 81] width 7 height 7
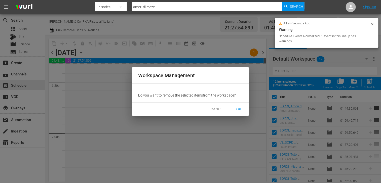
click at [239, 110] on span "OK" at bounding box center [239, 109] width 8 height 6
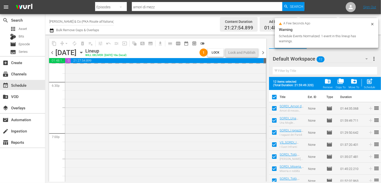
click at [239, 108] on span "OK" at bounding box center [239, 109] width 8 height 6
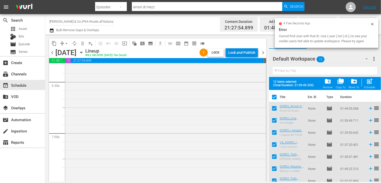
click at [238, 52] on div "Lock and Publish" at bounding box center [241, 52] width 27 height 9
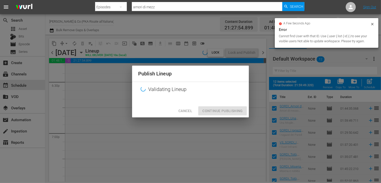
checkbox input "false"
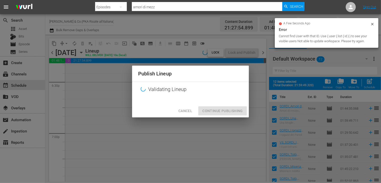
checkbox input "false"
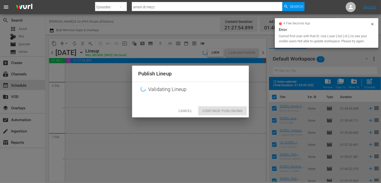
checkbox input "false"
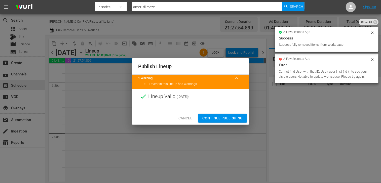
click at [215, 115] on span "Continue Publishing" at bounding box center [222, 118] width 41 height 6
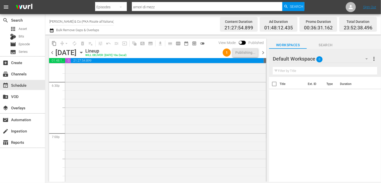
click at [264, 54] on span "chevron_right" at bounding box center [263, 53] width 6 height 6
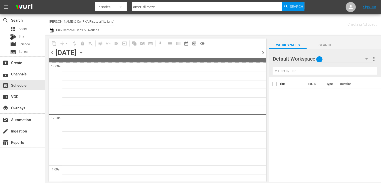
click at [53, 54] on span "chevron_left" at bounding box center [52, 53] width 6 height 6
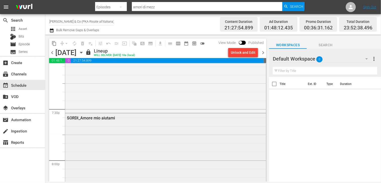
scroll to position [1907, 0]
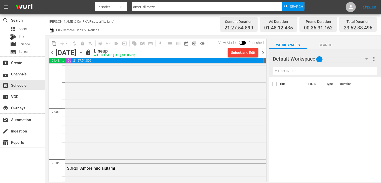
click at [264, 54] on span "chevron_right" at bounding box center [263, 53] width 6 height 6
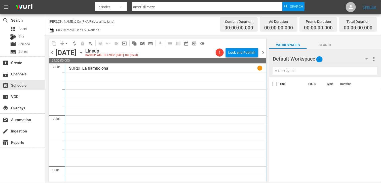
click at [52, 31] on icon "button" at bounding box center [52, 30] width 4 height 4
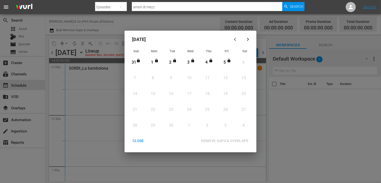
click at [136, 140] on div "CLOSE" at bounding box center [138, 141] width 19 height 6
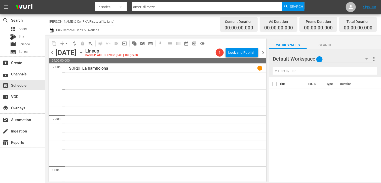
click at [239, 55] on div "Lock and Publish" at bounding box center [241, 52] width 27 height 9
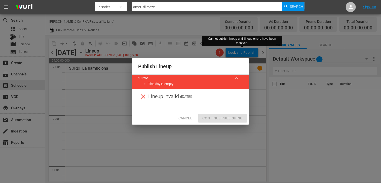
click at [181, 118] on span "Cancel" at bounding box center [185, 118] width 14 height 6
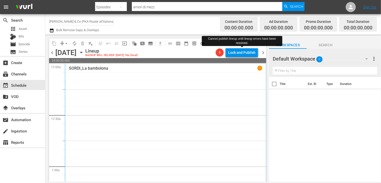
click at [50, 54] on span "chevron_left" at bounding box center [52, 53] width 6 height 6
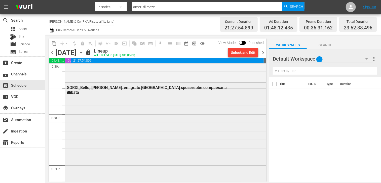
scroll to position [2159, 0]
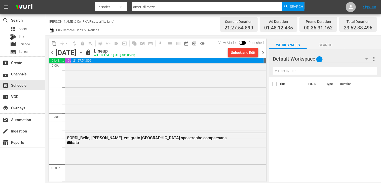
click at [263, 52] on span "chevron_right" at bounding box center [263, 53] width 6 height 6
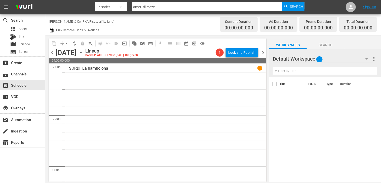
click at [54, 32] on button "button" at bounding box center [52, 30] width 6 height 6
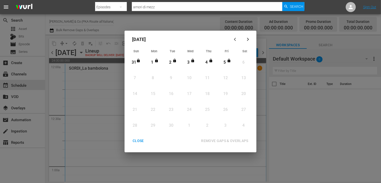
click at [141, 143] on div "CLOSE" at bounding box center [138, 141] width 19 height 6
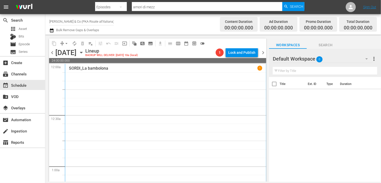
click at [50, 52] on span "chevron_left" at bounding box center [52, 53] width 6 height 6
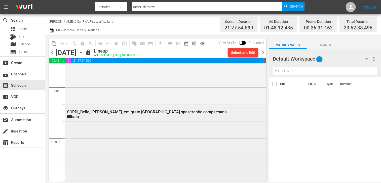
scroll to position [2159, 0]
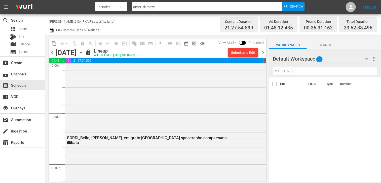
click at [263, 51] on span "chevron_right" at bounding box center [263, 53] width 6 height 6
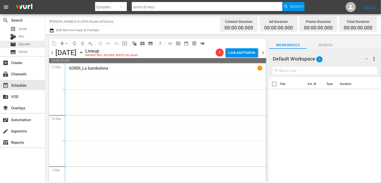
click at [23, 44] on span "Episode" at bounding box center [24, 44] width 11 height 5
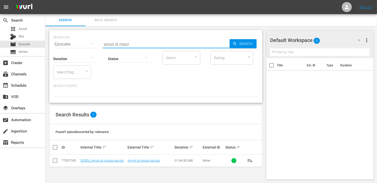
drag, startPoint x: 135, startPoint y: 43, endPoint x: 94, endPoint y: 42, distance: 40.5
click at [85, 43] on div "SEARCH BY Search By Episodes Search ID, Title, Description, Keywords, or Catego…" at bounding box center [155, 41] width 205 height 18
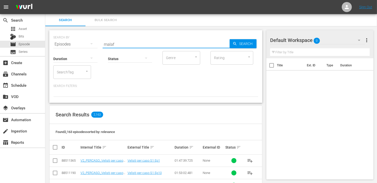
type input "malaf"
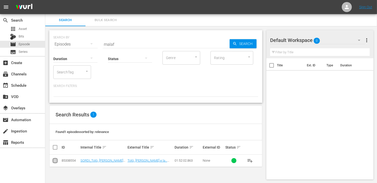
click at [53, 162] on input "checkbox" at bounding box center [55, 162] width 6 height 6
checkbox input "true"
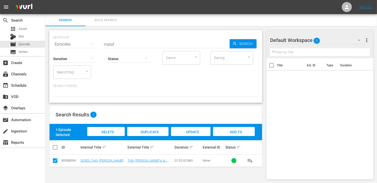
click at [227, 131] on div "Add to Workspace" at bounding box center [234, 136] width 42 height 19
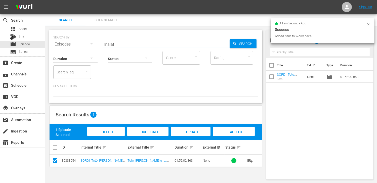
drag, startPoint x: 118, startPoint y: 43, endPoint x: 93, endPoint y: 42, distance: 25.2
click at [93, 42] on div "SEARCH BY Search By Episodes Search ID, Title, Description, Keywords, or Catego…" at bounding box center [155, 41] width 205 height 18
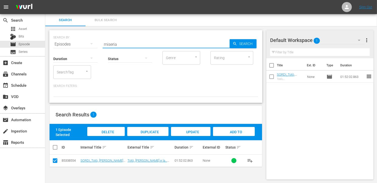
type input "miseria"
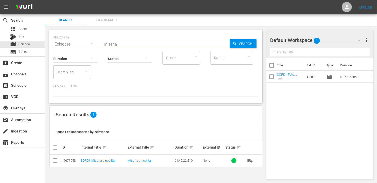
click at [57, 160] on input "checkbox" at bounding box center [55, 162] width 6 height 6
checkbox input "true"
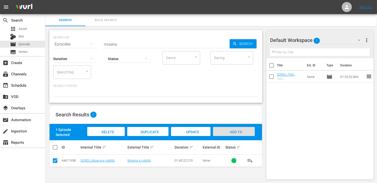
click at [236, 131] on span "Add to Workspace" at bounding box center [234, 137] width 25 height 14
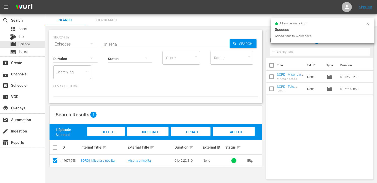
drag, startPoint x: 125, startPoint y: 45, endPoint x: 90, endPoint y: 42, distance: 35.1
click at [90, 42] on div "SEARCH BY Search By Episodes Search ID, Title, Description, Keywords, or Catego…" at bounding box center [155, 41] width 205 height 18
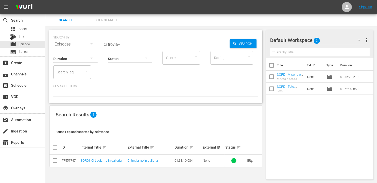
type input "ci trovia"
click at [55, 163] on input "checkbox" at bounding box center [55, 162] width 6 height 6
checkbox input "true"
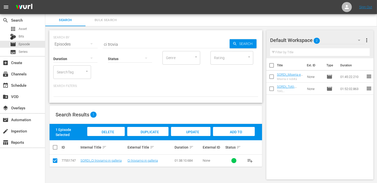
click at [228, 131] on span "Add to Workspace" at bounding box center [234, 137] width 25 height 14
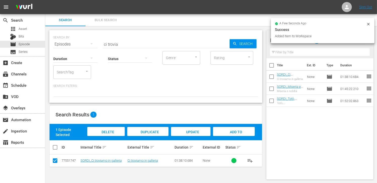
drag, startPoint x: 121, startPoint y: 45, endPoint x: 87, endPoint y: 41, distance: 34.0
click at [87, 41] on div "SEARCH BY Search By Episodes Search ID, Title, Description, Keywords, or Catego…" at bounding box center [155, 41] width 205 height 18
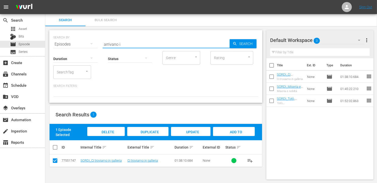
type input "arrivano i"
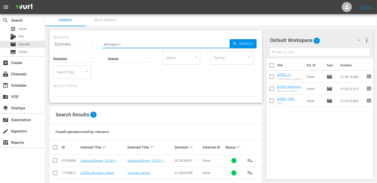
click at [55, 173] on input "checkbox" at bounding box center [55, 174] width 6 height 6
checkbox input "true"
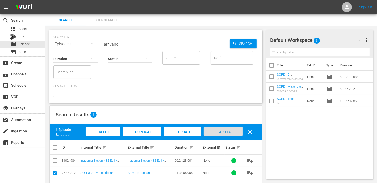
click at [231, 132] on div "Add to Workspace" at bounding box center [223, 136] width 39 height 19
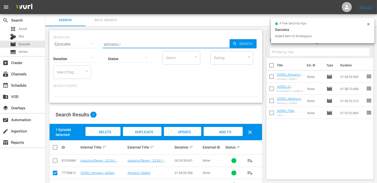
drag, startPoint x: 123, startPoint y: 46, endPoint x: 73, endPoint y: 41, distance: 50.1
click at [73, 41] on div "SEARCH BY Search By Episodes Search ID, Title, Description, Keywords, or Catego…" at bounding box center [155, 41] width 205 height 18
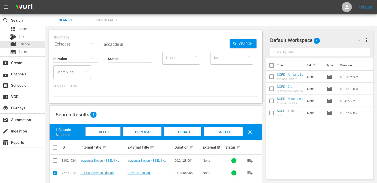
type input "accadde al"
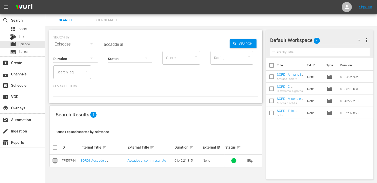
drag, startPoint x: 55, startPoint y: 162, endPoint x: 90, endPoint y: 157, distance: 34.8
click at [55, 162] on input "checkbox" at bounding box center [55, 162] width 6 height 6
checkbox input "true"
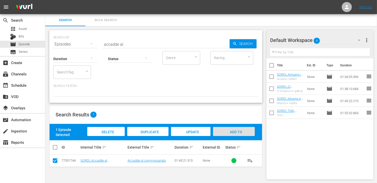
click at [237, 134] on div "Add to Workspace" at bounding box center [234, 136] width 42 height 19
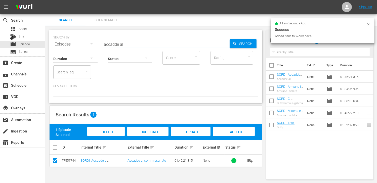
drag, startPoint x: 124, startPoint y: 43, endPoint x: 85, endPoint y: 42, distance: 39.0
click at [85, 42] on div "SEARCH BY Search By Episodes Search ID, Title, Description, Keywords, or Catego…" at bounding box center [155, 41] width 205 height 18
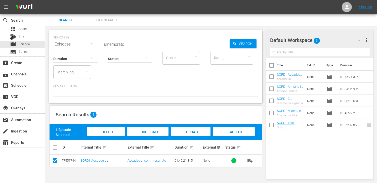
type input "smemorato"
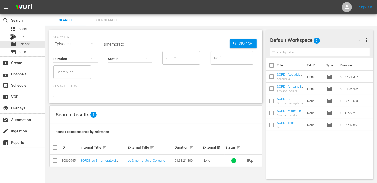
click at [54, 162] on input "checkbox" at bounding box center [55, 162] width 6 height 6
checkbox input "true"
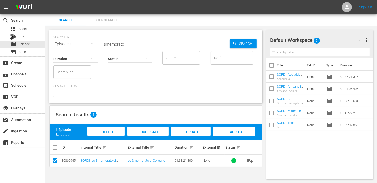
click at [232, 132] on span "Add to Workspace" at bounding box center [234, 137] width 25 height 14
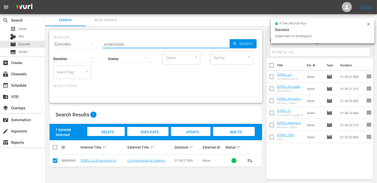
drag, startPoint x: 122, startPoint y: 43, endPoint x: 72, endPoint y: 44, distance: 49.9
click at [72, 44] on div "SEARCH BY Search By Episodes Search ID, Title, Description, Keywords, or Catego…" at bounding box center [155, 41] width 205 height 18
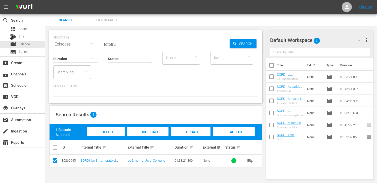
type input "totòtru"
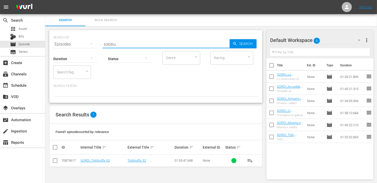
click at [58, 163] on input "checkbox" at bounding box center [55, 162] width 6 height 6
checkbox input "true"
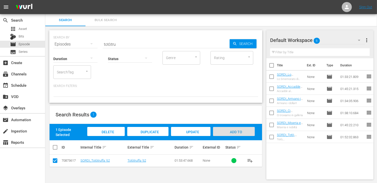
click at [238, 130] on span "Add to Workspace" at bounding box center [234, 137] width 25 height 14
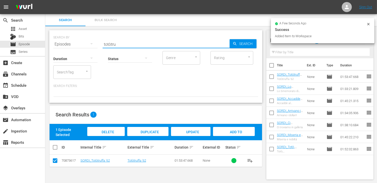
drag, startPoint x: 116, startPoint y: 44, endPoint x: 85, endPoint y: 41, distance: 31.4
click at [85, 41] on div "SEARCH BY Search By Episodes Search ID, Title, Description, Keywords, or Catego…" at bounding box center [155, 41] width 205 height 18
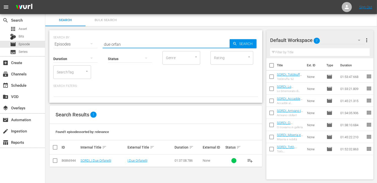
type input "due orfan"
click at [57, 163] on input "checkbox" at bounding box center [55, 162] width 6 height 6
checkbox input "true"
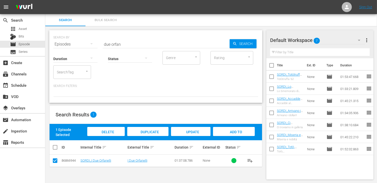
click at [230, 132] on span "Add to Workspace" at bounding box center [234, 137] width 25 height 14
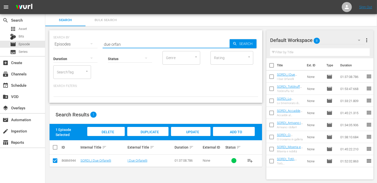
drag, startPoint x: 130, startPoint y: 43, endPoint x: 53, endPoint y: 44, distance: 76.5
click at [53, 44] on div "SEARCH BY Search By Episodes Search ID, Title, Description, Keywords, or Catego…" at bounding box center [155, 41] width 205 height 18
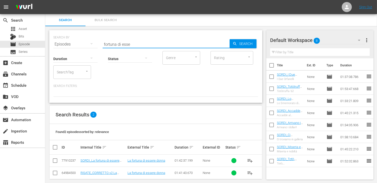
type input "fortuna di esse"
click at [52, 161] on input "checkbox" at bounding box center [55, 162] width 6 height 6
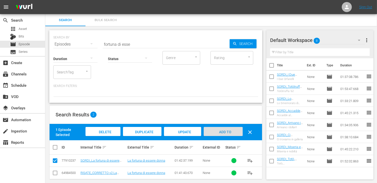
click at [226, 130] on span "Add to Workspace" at bounding box center [223, 137] width 25 height 14
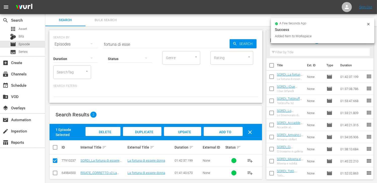
click at [55, 161] on input "checkbox" at bounding box center [55, 162] width 6 height 6
checkbox input "false"
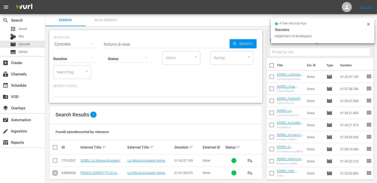
drag, startPoint x: 53, startPoint y: 174, endPoint x: 59, endPoint y: 173, distance: 6.1
click at [53, 173] on input "checkbox" at bounding box center [55, 174] width 6 height 6
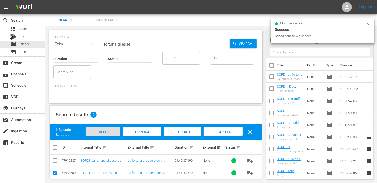
click at [104, 131] on span "Delete Episodes" at bounding box center [103, 137] width 20 height 14
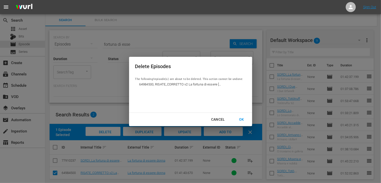
click at [241, 119] on div "OK" at bounding box center [241, 120] width 13 height 6
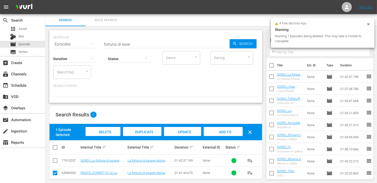
click at [252, 130] on span "clear" at bounding box center [250, 132] width 6 height 6
checkbox input "false"
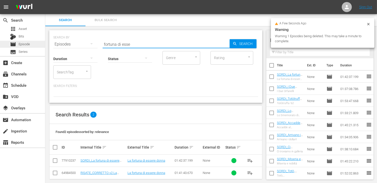
drag, startPoint x: 138, startPoint y: 45, endPoint x: 21, endPoint y: 47, distance: 116.8
click at [45, 0] on div "search Search apps Asset Bits movie Episode subtitles Series add_box Create sub…" at bounding box center [211, 0] width 332 height 0
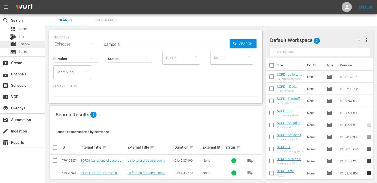
type input "bambola"
click at [55, 162] on input "checkbox" at bounding box center [55, 162] width 6 height 6
checkbox input "true"
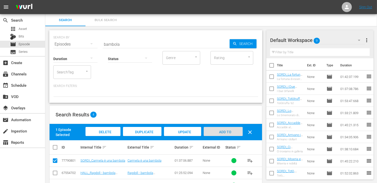
click at [229, 131] on span "Add to Workspace" at bounding box center [223, 137] width 25 height 14
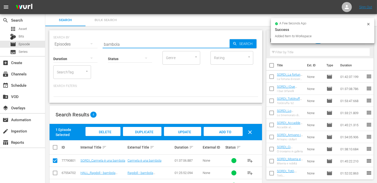
drag, startPoint x: 132, startPoint y: 44, endPoint x: 48, endPoint y: 43, distance: 83.8
click at [48, 43] on div "SEARCH BY Search By Episodes Search ID, Title, Description, Keywords, or Catego…" at bounding box center [155, 119] width 221 height 187
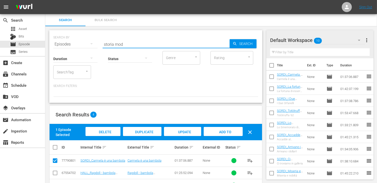
type input "storia mod"
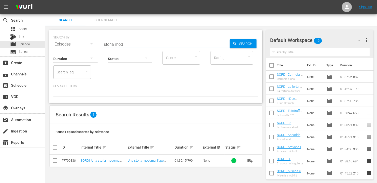
click at [55, 161] on input "checkbox" at bounding box center [55, 162] width 6 height 6
checkbox input "true"
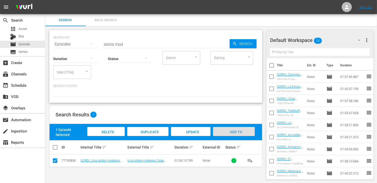
click at [240, 134] on span "Add to Workspace" at bounding box center [234, 137] width 25 height 14
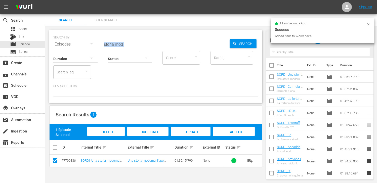
drag, startPoint x: 131, startPoint y: 47, endPoint x: 106, endPoint y: 45, distance: 24.7
click at [106, 45] on div "SEARCH BY Search By Episodes Search ID, Title, Description, Keywords, or Catego…" at bounding box center [155, 66] width 213 height 73
drag, startPoint x: 129, startPoint y: 43, endPoint x: 81, endPoint y: 38, distance: 48.2
click at [81, 38] on div "SEARCH BY Search By Episodes Search ID, Title, Description, Keywords, or Catego…" at bounding box center [155, 41] width 205 height 18
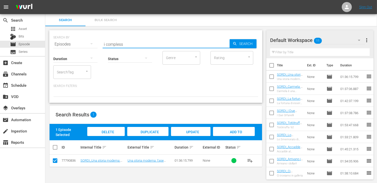
type input "i compless"
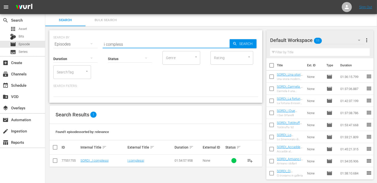
click at [55, 158] on icon at bounding box center [55, 161] width 6 height 6
click at [53, 161] on input "checkbox" at bounding box center [55, 162] width 6 height 6
checkbox input "true"
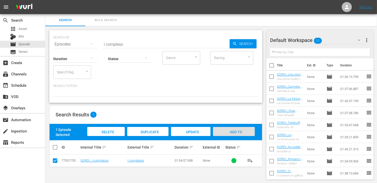
click at [232, 132] on span "Add to Workspace" at bounding box center [234, 137] width 25 height 14
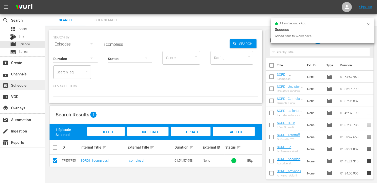
click at [17, 86] on div "event_available Schedule" at bounding box center [14, 84] width 28 height 5
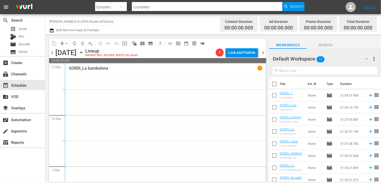
click at [273, 84] on input "checkbox" at bounding box center [274, 85] width 11 height 11
checkbox input "true"
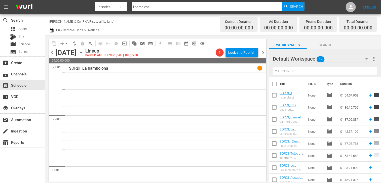
checkbox input "true"
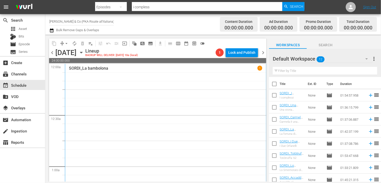
checkbox input "true"
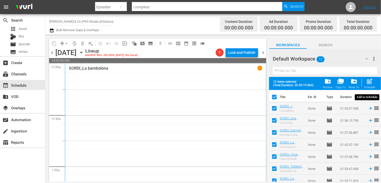
click at [370, 82] on span "post_add" at bounding box center [369, 81] width 7 height 7
checkbox input "false"
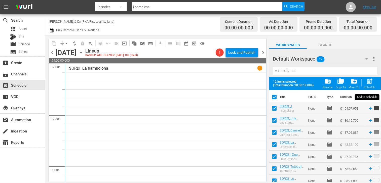
checkbox input "false"
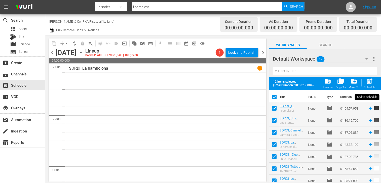
checkbox input "false"
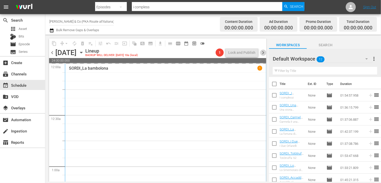
click at [263, 53] on span "chevron_right" at bounding box center [263, 53] width 6 height 6
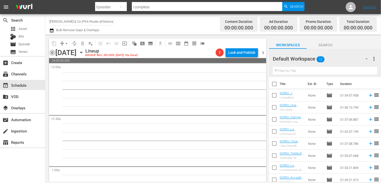
click at [50, 53] on span "chevron_left" at bounding box center [52, 53] width 6 height 6
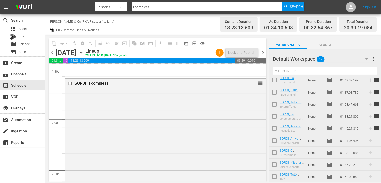
scroll to position [127, 0]
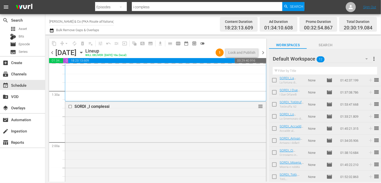
click at [264, 52] on span "chevron_right" at bounding box center [263, 53] width 6 height 6
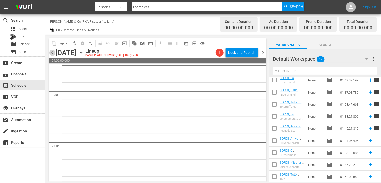
click at [51, 51] on span "chevron_left" at bounding box center [52, 53] width 6 height 6
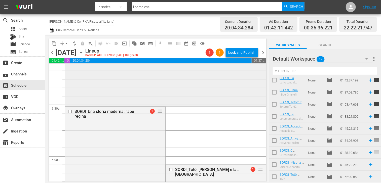
scroll to position [327, 0]
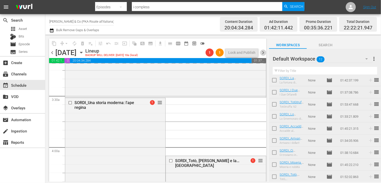
click at [263, 52] on span "chevron_right" at bounding box center [263, 53] width 6 height 6
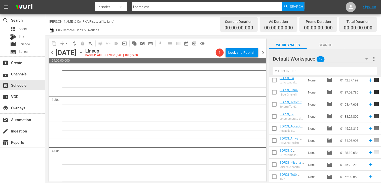
click at [52, 53] on span "chevron_left" at bounding box center [52, 53] width 6 height 6
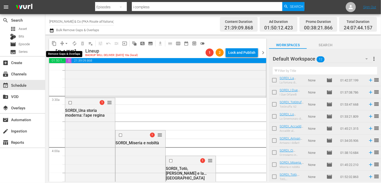
click at [66, 42] on span "arrow_drop_down" at bounding box center [66, 43] width 5 height 5
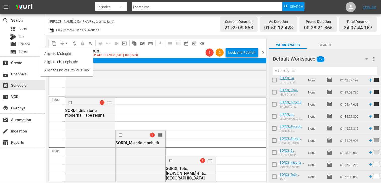
click at [67, 70] on li "Align to End of Previous Day" at bounding box center [66, 70] width 53 height 8
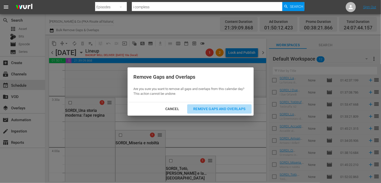
click at [216, 107] on div "Remove Gaps and Overlaps" at bounding box center [219, 109] width 60 height 6
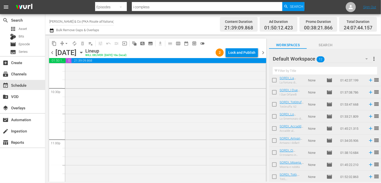
scroll to position [2247, 0]
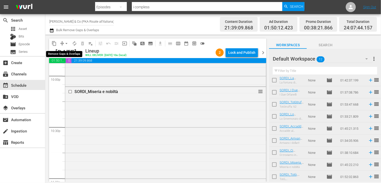
click at [66, 44] on span "arrow_drop_down" at bounding box center [66, 43] width 5 height 5
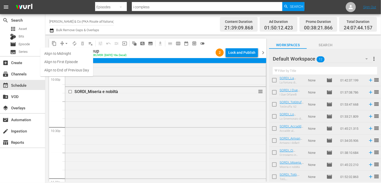
click at [68, 67] on li "Align to End of Previous Day" at bounding box center [66, 70] width 53 height 8
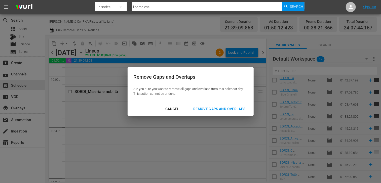
click at [211, 110] on div "Remove Gaps and Overlaps" at bounding box center [219, 109] width 60 height 6
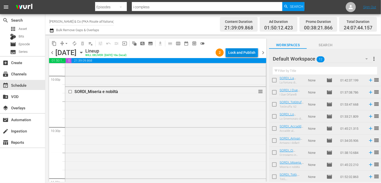
click at [240, 54] on div "Lock and Publish" at bounding box center [241, 52] width 27 height 9
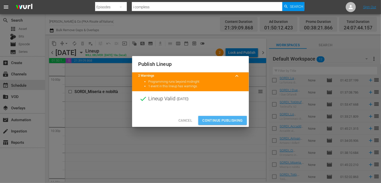
click at [220, 119] on span "Continue Publishing" at bounding box center [222, 121] width 41 height 6
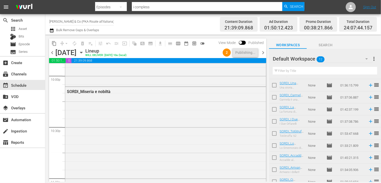
scroll to position [0, 0]
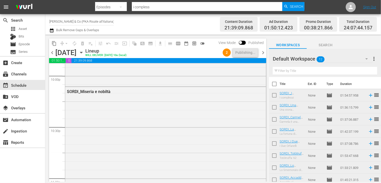
click at [274, 84] on input "checkbox" at bounding box center [274, 85] width 11 height 11
checkbox input "true"
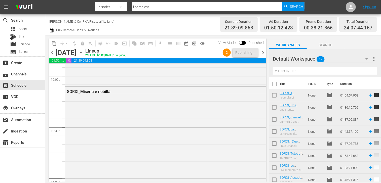
checkbox input "true"
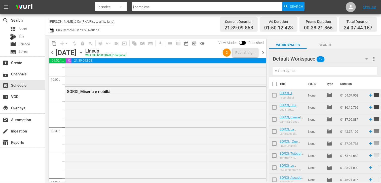
checkbox input "true"
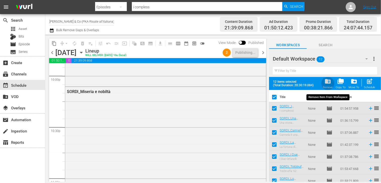
click at [328, 82] on span "folder_delete" at bounding box center [327, 81] width 7 height 7
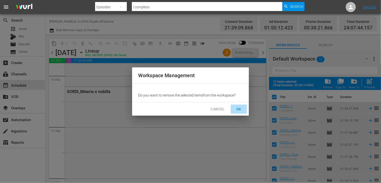
click at [242, 109] on span "OK" at bounding box center [239, 109] width 8 height 6
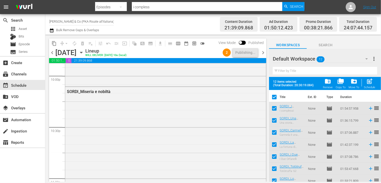
checkbox input "false"
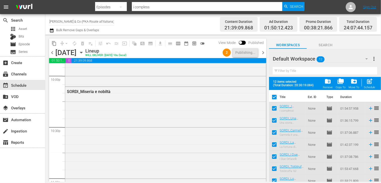
checkbox input "false"
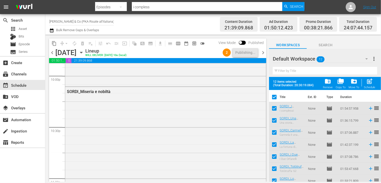
checkbox input "false"
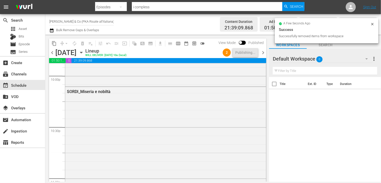
click at [265, 52] on span "chevron_right" at bounding box center [263, 53] width 6 height 6
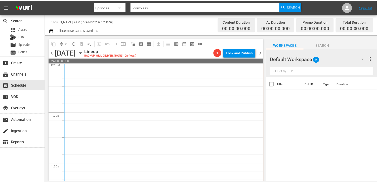
scroll to position [76, 0]
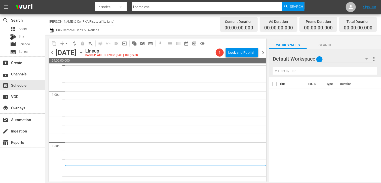
click at [51, 53] on span "chevron_left" at bounding box center [52, 53] width 6 height 6
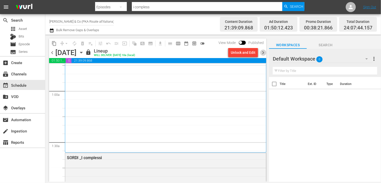
click at [264, 52] on span "chevron_right" at bounding box center [263, 53] width 6 height 6
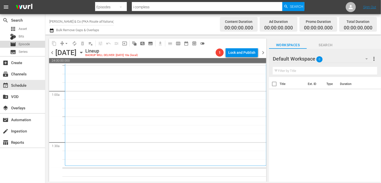
click at [26, 42] on span "Episode" at bounding box center [24, 44] width 11 height 5
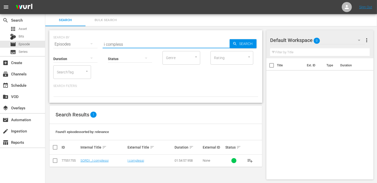
drag, startPoint x: 114, startPoint y: 44, endPoint x: 79, endPoint y: 38, distance: 35.3
click at [79, 38] on div "SEARCH BY Search By Episodes Search ID, Title, Description, Keywords, or Catego…" at bounding box center [155, 41] width 205 height 18
type input "splendori"
click at [55, 161] on input "checkbox" at bounding box center [55, 162] width 6 height 6
checkbox input "true"
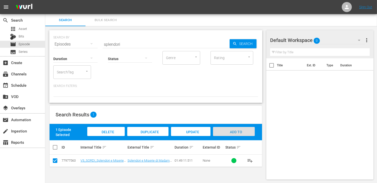
click at [242, 132] on div "Add to Workspace" at bounding box center [234, 136] width 42 height 19
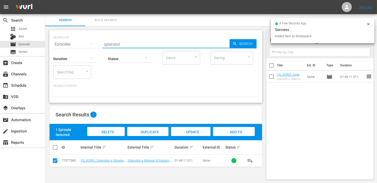
drag, startPoint x: 129, startPoint y: 43, endPoint x: 97, endPoint y: 41, distance: 32.3
click at [97, 41] on div "SEARCH BY Search By Episodes Search ID, Title, Description, Keywords, or Catego…" at bounding box center [155, 41] width 205 height 18
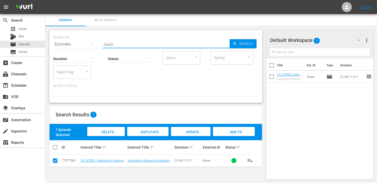
type input "riusci"
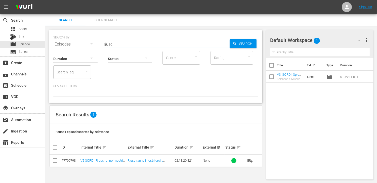
click at [57, 161] on input "checkbox" at bounding box center [55, 162] width 6 height 6
checkbox input "true"
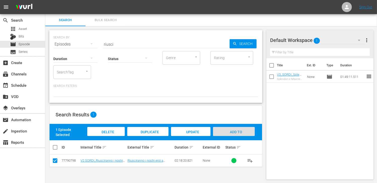
click at [234, 132] on span "Add to Workspace" at bounding box center [234, 137] width 25 height 14
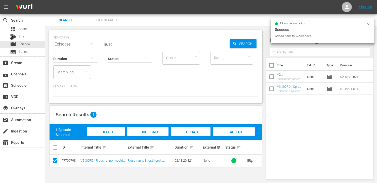
drag, startPoint x: 105, startPoint y: 43, endPoint x: 96, endPoint y: 43, distance: 9.3
click at [96, 43] on div "SEARCH BY Search By Episodes Search ID, Title, Description, Keywords, or Catego…" at bounding box center [155, 41] width 205 height 18
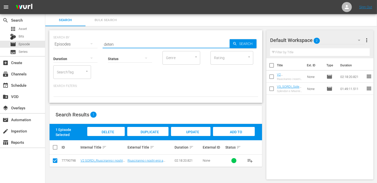
type input "deten"
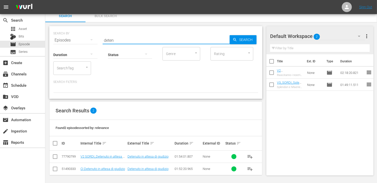
scroll to position [5, 0]
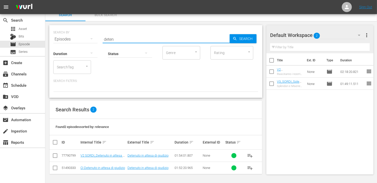
click at [53, 156] on input "checkbox" at bounding box center [55, 157] width 6 height 6
checkbox input "true"
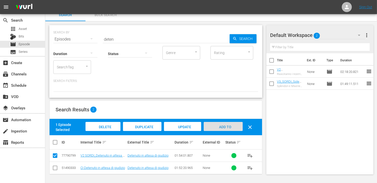
click at [227, 129] on div "Add to Workspace" at bounding box center [223, 131] width 39 height 19
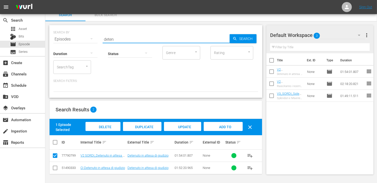
drag, startPoint x: 127, startPoint y: 40, endPoint x: 99, endPoint y: 38, distance: 27.5
click at [99, 38] on div "SEARCH BY Search By Episodes Search ID, Title, Description, Keywords, or Catego…" at bounding box center [155, 36] width 205 height 18
type input "donna della d"
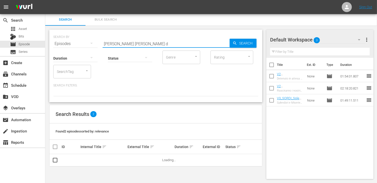
scroll to position [1, 0]
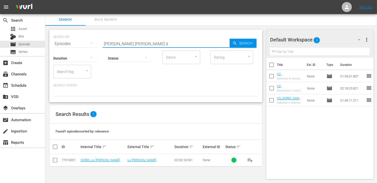
click at [56, 161] on input "checkbox" at bounding box center [55, 161] width 6 height 6
checkbox input "true"
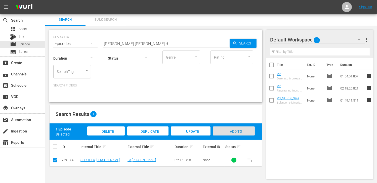
click at [235, 130] on span "Add to Workspace" at bounding box center [234, 137] width 25 height 14
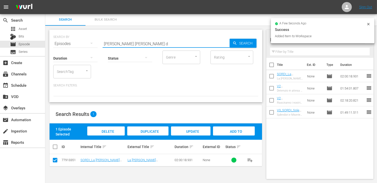
drag, startPoint x: 131, startPoint y: 45, endPoint x: 73, endPoint y: 38, distance: 58.5
click at [73, 38] on div "SEARCH BY Search By Episodes Search ID, Title, Description, Keywords, or Catego…" at bounding box center [155, 41] width 205 height 18
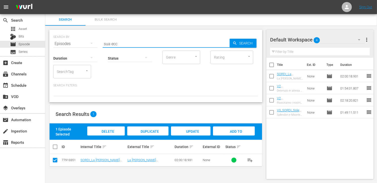
type input "sua ecc"
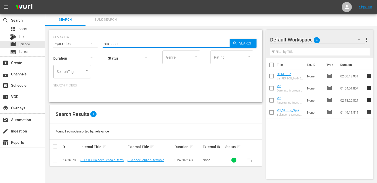
click at [53, 162] on td at bounding box center [55, 160] width 11 height 12
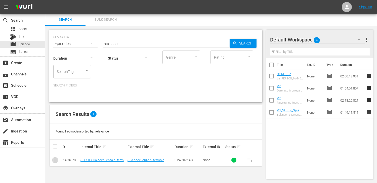
click at [55, 160] on input "checkbox" at bounding box center [55, 161] width 6 height 6
checkbox input "true"
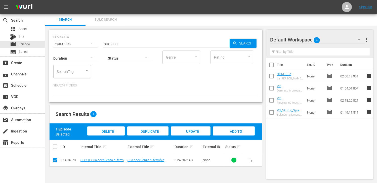
click at [239, 133] on span "Add to Workspace" at bounding box center [234, 137] width 25 height 14
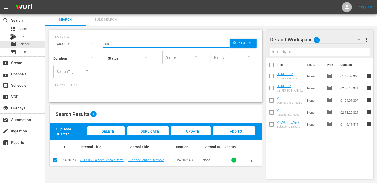
drag, startPoint x: 121, startPoint y: 42, endPoint x: 93, endPoint y: 39, distance: 28.4
click at [93, 39] on div "SEARCH BY Search By Episodes Search ID, Title, Description, Keywords, or Catego…" at bounding box center [155, 41] width 205 height 18
type input "fabriz"
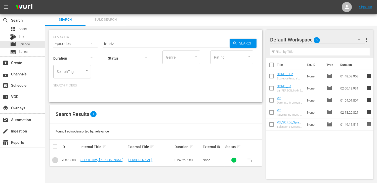
click at [55, 159] on input "checkbox" at bounding box center [55, 161] width 6 height 6
checkbox input "true"
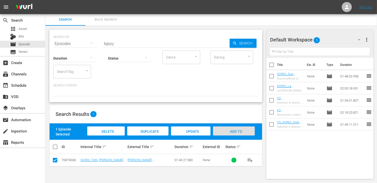
click at [237, 133] on span "Add to Workspace" at bounding box center [234, 137] width 25 height 14
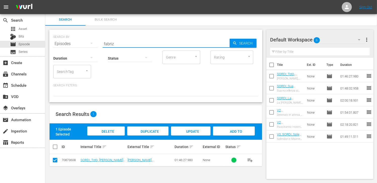
drag, startPoint x: 119, startPoint y: 45, endPoint x: 63, endPoint y: 31, distance: 57.8
click at [63, 31] on div "SEARCH BY Search By Episodes Search ID, Title, Description, Keywords, or Catego…" at bounding box center [155, 66] width 213 height 73
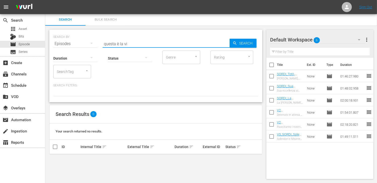
type input "questa è la vi"
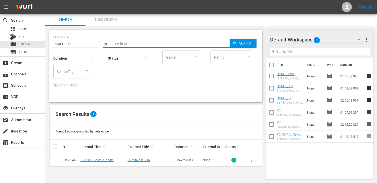
click at [54, 161] on input "checkbox" at bounding box center [55, 161] width 6 height 6
checkbox input "true"
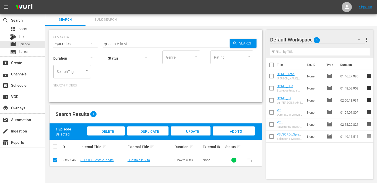
click at [232, 132] on span "Add to Workspace" at bounding box center [234, 137] width 25 height 14
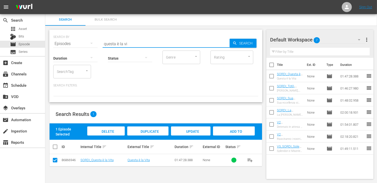
drag, startPoint x: 131, startPoint y: 44, endPoint x: 94, endPoint y: 40, distance: 37.7
click at [94, 40] on div "SEARCH BY Search By Episodes Search ID, Title, Description, Keywords, or Catego…" at bounding box center [155, 41] width 205 height 18
type input "mandrago"
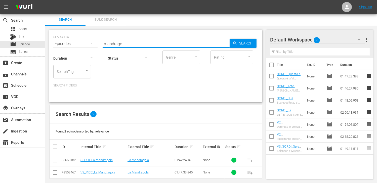
scroll to position [5, 0]
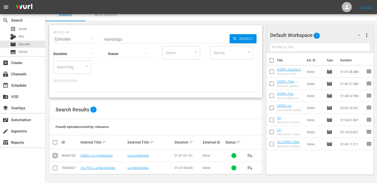
click at [55, 155] on input "checkbox" at bounding box center [55, 157] width 6 height 6
checkbox input "true"
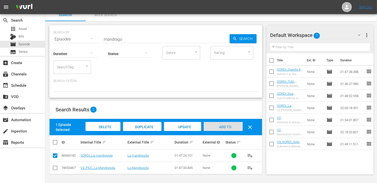
click at [240, 124] on div "Add to Workspace" at bounding box center [223, 131] width 39 height 19
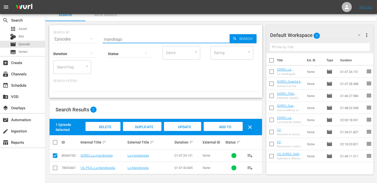
drag, startPoint x: 129, startPoint y: 41, endPoint x: 56, endPoint y: 39, distance: 73.0
click at [56, 39] on div "SEARCH BY Search By Episodes Search ID, Title, Description, Keywords, or Catego…" at bounding box center [155, 36] width 205 height 18
type input "parigi"
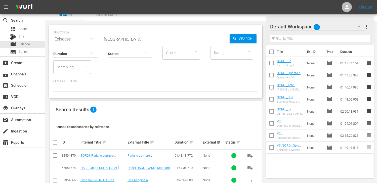
scroll to position [79, 0]
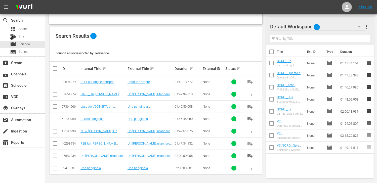
click at [54, 81] on input "checkbox" at bounding box center [55, 83] width 6 height 6
checkbox input "true"
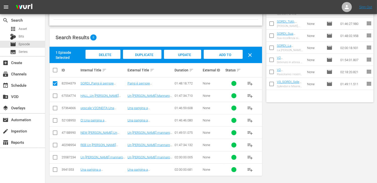
scroll to position [0, 0]
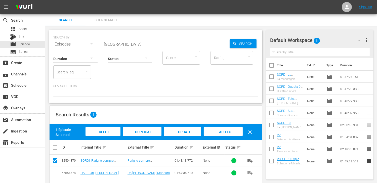
click at [220, 135] on div "Add to Workspace" at bounding box center [223, 136] width 39 height 19
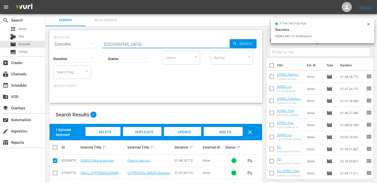
drag, startPoint x: 116, startPoint y: 46, endPoint x: 80, endPoint y: 40, distance: 36.7
click at [80, 40] on div "SEARCH BY Search By Episodes Search ID, Title, Description, Keywords, or Catego…" at bounding box center [155, 66] width 213 height 73
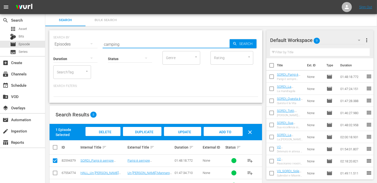
type input "camping"
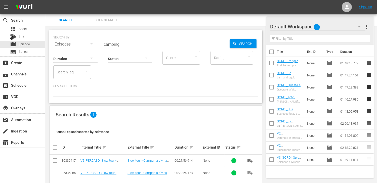
scroll to position [76, 0]
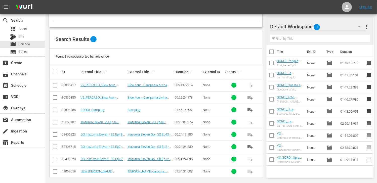
click at [55, 110] on input "checkbox" at bounding box center [55, 111] width 6 height 6
checkbox input "true"
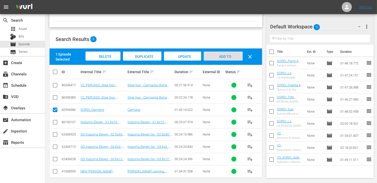
click at [223, 55] on span "Add to Workspace" at bounding box center [223, 62] width 25 height 14
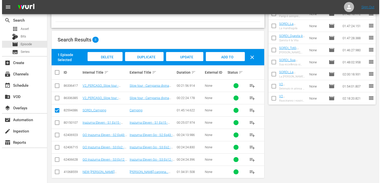
scroll to position [0, 0]
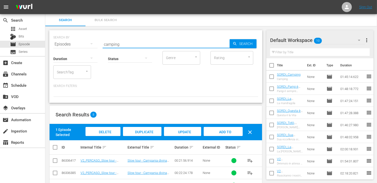
drag, startPoint x: 118, startPoint y: 43, endPoint x: 81, endPoint y: 40, distance: 36.9
click at [81, 40] on div "SEARCH BY Search By Episodes Search ID, Title, Description, Keywords, or Catego…" at bounding box center [155, 41] width 205 height 18
type input "costa a"
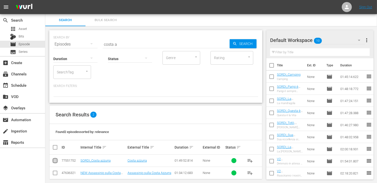
drag, startPoint x: 54, startPoint y: 162, endPoint x: 58, endPoint y: 161, distance: 3.9
click at [55, 161] on input "checkbox" at bounding box center [55, 162] width 6 height 6
checkbox input "true"
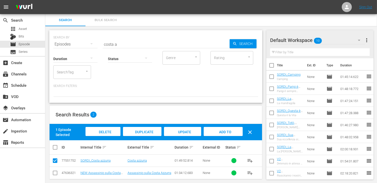
click at [225, 131] on span "Add to Workspace" at bounding box center [223, 137] width 25 height 14
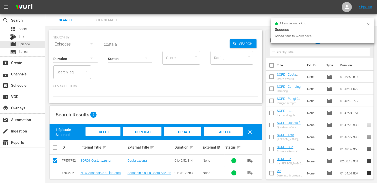
drag, startPoint x: 120, startPoint y: 45, endPoint x: 98, endPoint y: 43, distance: 22.0
click at [98, 43] on div "SEARCH BY Search By Episodes Search ID, Title, Description, Keywords, or Catego…" at bounding box center [155, 41] width 205 height 18
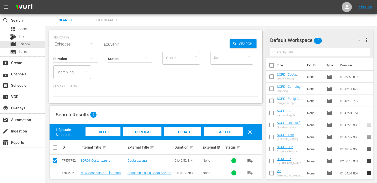
type input "souvenir"
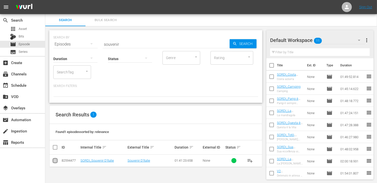
drag, startPoint x: 56, startPoint y: 161, endPoint x: 127, endPoint y: 148, distance: 72.1
click at [56, 161] on input "checkbox" at bounding box center [55, 162] width 6 height 6
checkbox input "true"
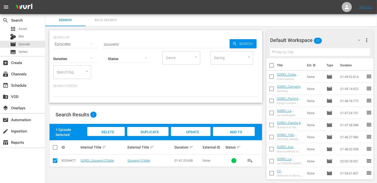
click at [232, 130] on div "Add to Workspace" at bounding box center [234, 136] width 42 height 19
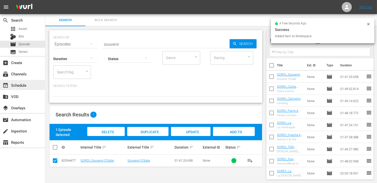
click at [19, 82] on div "event_available Schedule" at bounding box center [14, 84] width 28 height 5
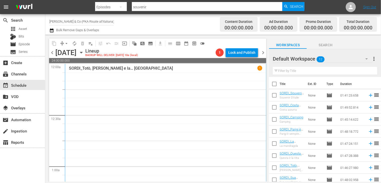
click at [274, 87] on input "checkbox" at bounding box center [274, 85] width 11 height 11
checkbox input "true"
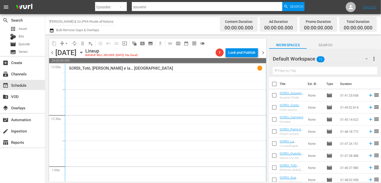
checkbox input "true"
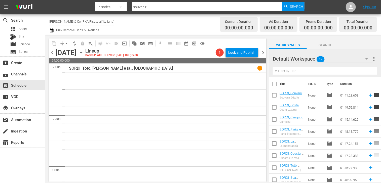
checkbox input "true"
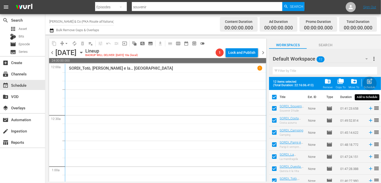
click at [369, 83] on span "post_add" at bounding box center [369, 81] width 7 height 7
checkbox input "false"
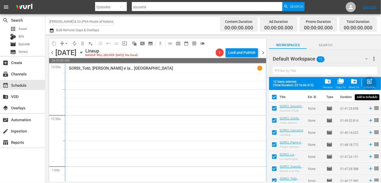
checkbox input "false"
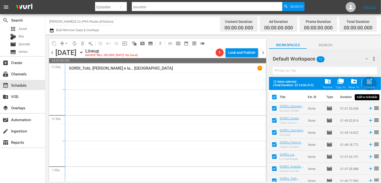
checkbox input "false"
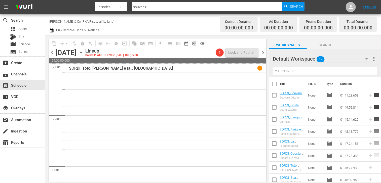
click at [264, 54] on span "chevron_right" at bounding box center [263, 53] width 6 height 6
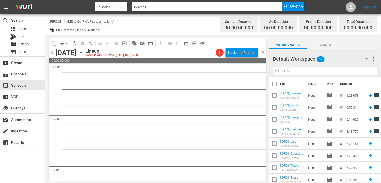
click at [52, 53] on span "chevron_left" at bounding box center [52, 53] width 6 height 6
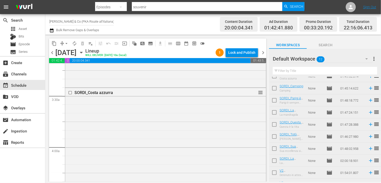
scroll to position [51, 0]
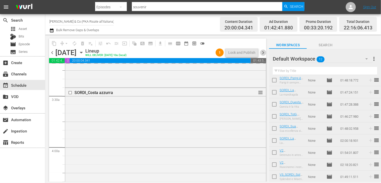
click at [265, 53] on span "chevron_right" at bounding box center [263, 53] width 6 height 6
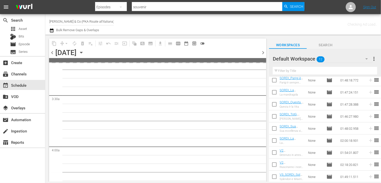
scroll to position [336, 0]
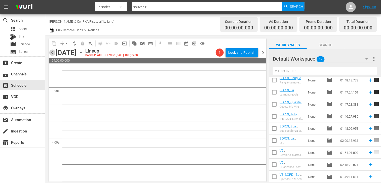
click at [53, 54] on span "chevron_left" at bounding box center [52, 53] width 6 height 6
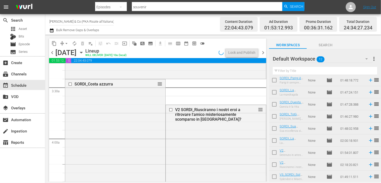
scroll to position [327, 0]
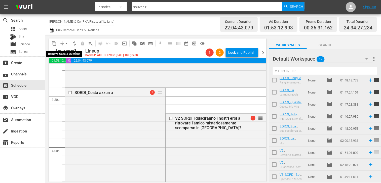
click at [67, 43] on span "arrow_drop_down" at bounding box center [66, 43] width 5 height 5
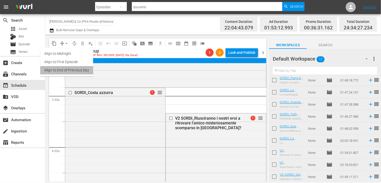
click at [72, 70] on li "Align to End of Previous Day" at bounding box center [66, 70] width 53 height 8
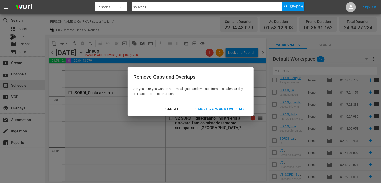
click at [219, 108] on div "Remove Gaps and Overlaps" at bounding box center [219, 109] width 60 height 6
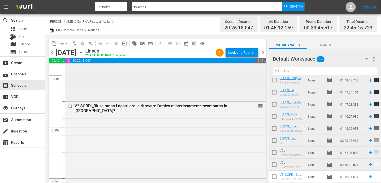
scroll to position [529, 0]
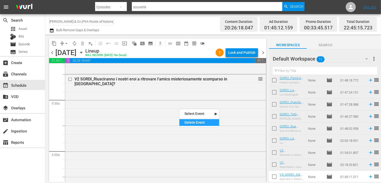
click at [193, 122] on div "Delete Event" at bounding box center [199, 122] width 40 height 7
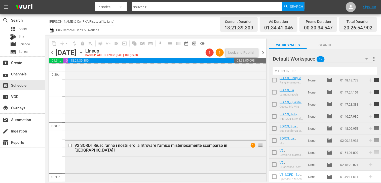
scroll to position [2195, 0]
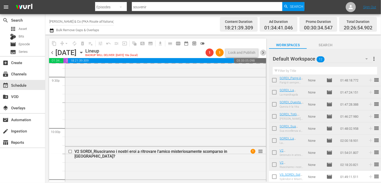
click at [265, 52] on span "chevron_right" at bounding box center [263, 53] width 6 height 6
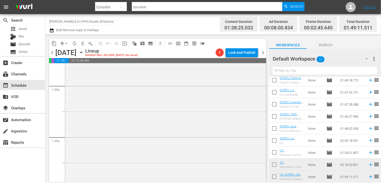
scroll to position [101, 0]
click at [180, 116] on div "Delete Event" at bounding box center [185, 115] width 40 height 7
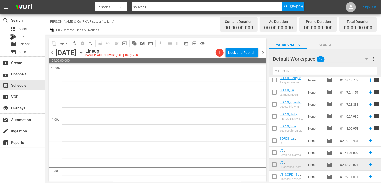
scroll to position [50, 0]
click at [53, 53] on span "chevron_left" at bounding box center [52, 53] width 6 height 6
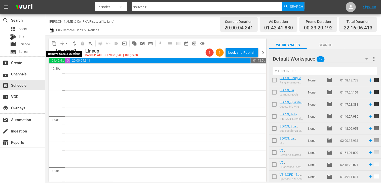
click at [66, 45] on span "arrow_drop_down" at bounding box center [66, 43] width 5 height 5
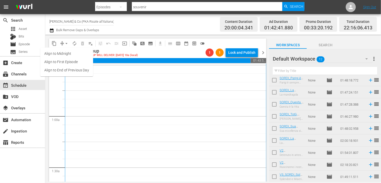
click at [72, 71] on li "Align to End of Previous Day" at bounding box center [66, 70] width 53 height 8
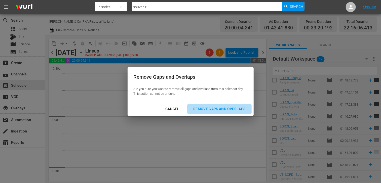
click at [222, 108] on div "Remove Gaps and Overlaps" at bounding box center [219, 109] width 60 height 6
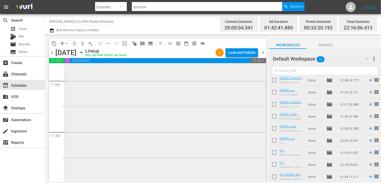
scroll to position [2347, 0]
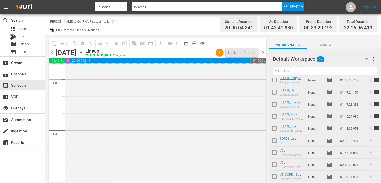
click at [262, 53] on span "chevron_right" at bounding box center [263, 53] width 6 height 6
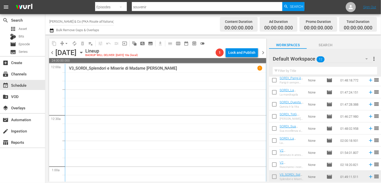
click at [53, 51] on span "chevron_left" at bounding box center [52, 53] width 6 height 6
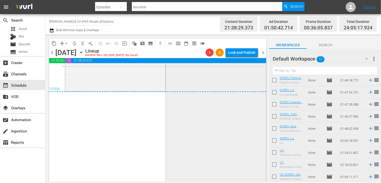
scroll to position [2389, 0]
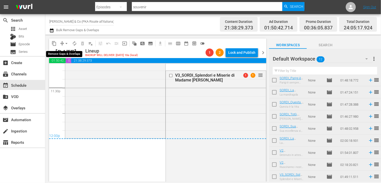
click at [66, 44] on span "arrow_drop_down" at bounding box center [66, 43] width 5 height 5
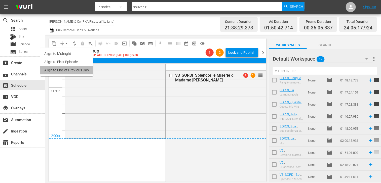
click at [71, 72] on li "Align to End of Previous Day" at bounding box center [66, 70] width 53 height 8
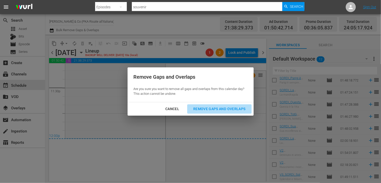
click at [222, 108] on div "Remove Gaps and Overlaps" at bounding box center [219, 109] width 60 height 6
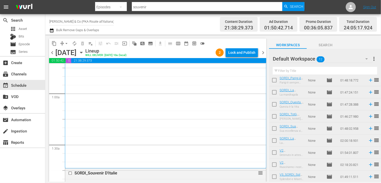
scroll to position [0, 0]
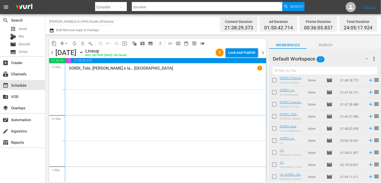
drag, startPoint x: 331, startPoint y: 107, endPoint x: 328, endPoint y: 105, distance: 4.3
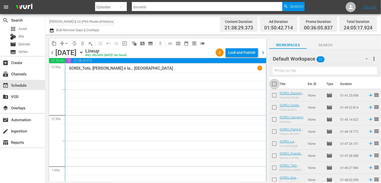
click at [274, 87] on input "checkbox" at bounding box center [274, 85] width 11 height 11
checkbox input "true"
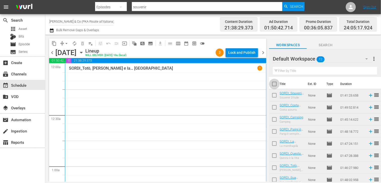
checkbox input "true"
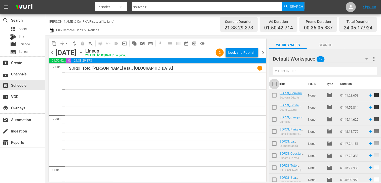
checkbox input "true"
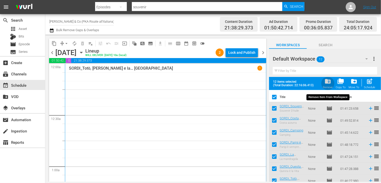
click at [329, 80] on span "folder_delete" at bounding box center [327, 81] width 7 height 7
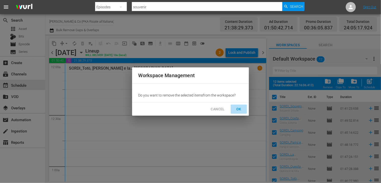
click at [241, 109] on span "OK" at bounding box center [239, 109] width 8 height 6
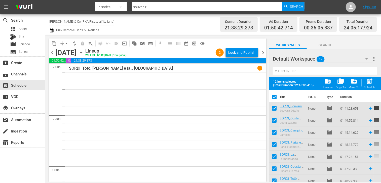
checkbox input "false"
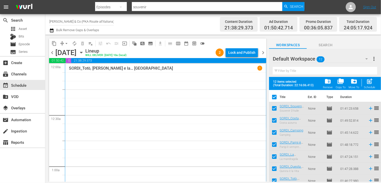
checkbox input "false"
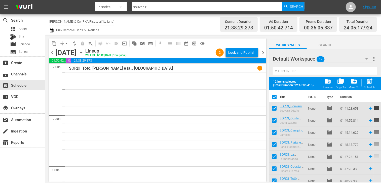
checkbox input "false"
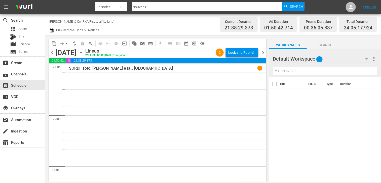
click at [263, 51] on span "chevron_right" at bounding box center [263, 53] width 6 height 6
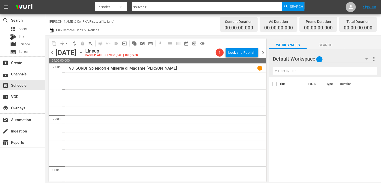
click at [52, 53] on span "chevron_left" at bounding box center [52, 53] width 6 height 6
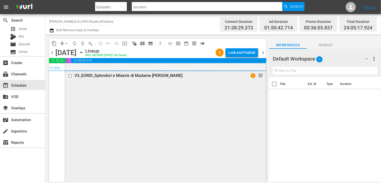
scroll to position [2407, 0]
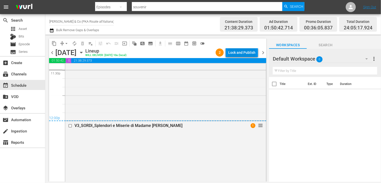
click at [240, 51] on div "Lock and Publish" at bounding box center [241, 52] width 27 height 9
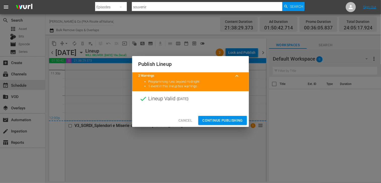
click at [184, 120] on span "Cancel" at bounding box center [185, 121] width 14 height 6
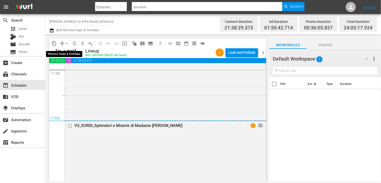
click at [66, 45] on span "arrow_drop_down" at bounding box center [66, 43] width 5 height 5
click at [71, 71] on li "Align to End of Previous Day" at bounding box center [66, 70] width 53 height 8
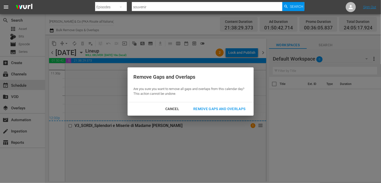
click at [228, 108] on div "Remove Gaps and Overlaps" at bounding box center [219, 109] width 60 height 6
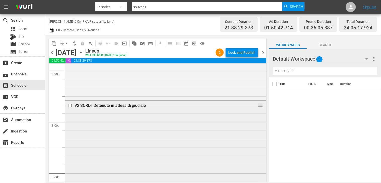
scroll to position [1979, 0]
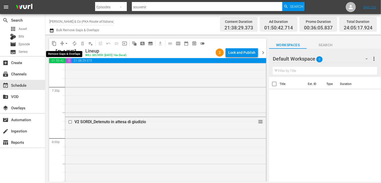
click at [66, 42] on span "arrow_drop_down" at bounding box center [66, 43] width 5 height 5
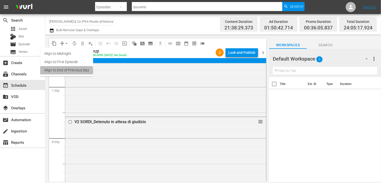
click at [63, 71] on li "Align to End of Previous Day" at bounding box center [66, 70] width 53 height 8
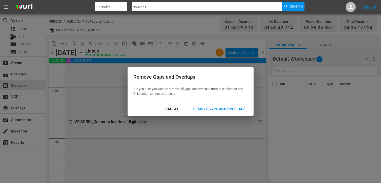
click at [213, 112] on div "Remove Gaps and Overlaps" at bounding box center [219, 109] width 60 height 6
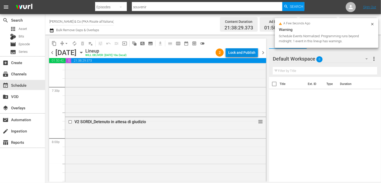
click at [238, 52] on div "Lock and Publish" at bounding box center [241, 52] width 27 height 9
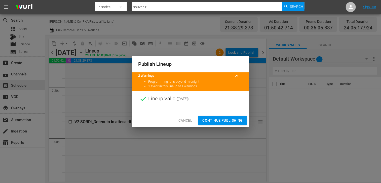
click at [217, 118] on span "Continue Publishing" at bounding box center [222, 121] width 41 height 6
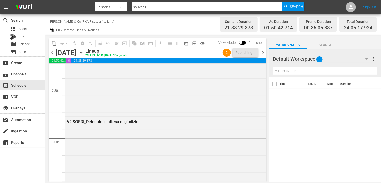
click at [260, 54] on span "chevron_right" at bounding box center [263, 53] width 6 height 6
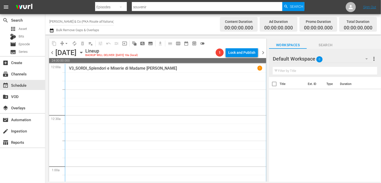
click at [53, 51] on span "chevron_left" at bounding box center [52, 53] width 6 height 6
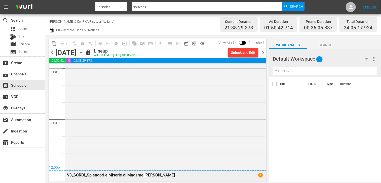
scroll to position [2357, 0]
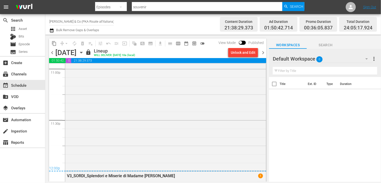
click at [52, 31] on icon "button" at bounding box center [51, 30] width 5 height 6
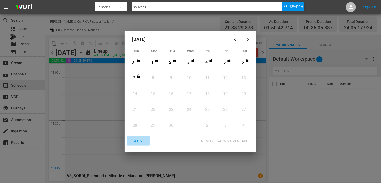
click at [138, 143] on div "CLOSE" at bounding box center [138, 141] width 19 height 6
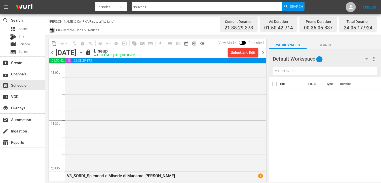
click at [51, 32] on icon "button" at bounding box center [51, 30] width 5 height 6
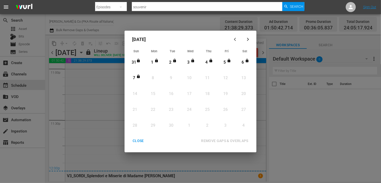
click at [138, 142] on div "CLOSE" at bounding box center [138, 141] width 19 height 6
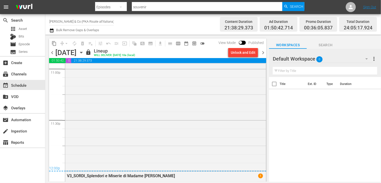
click at [262, 53] on span "chevron_right" at bounding box center [263, 53] width 6 height 6
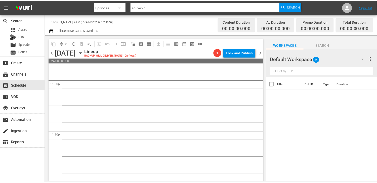
scroll to position [2347, 0]
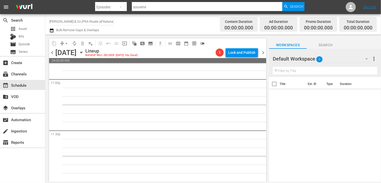
click at [52, 31] on icon "button" at bounding box center [51, 30] width 5 height 6
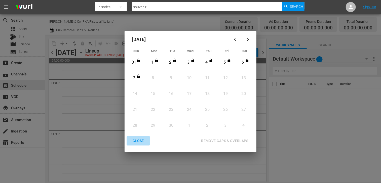
click at [139, 142] on div "CLOSE" at bounding box center [138, 141] width 19 height 6
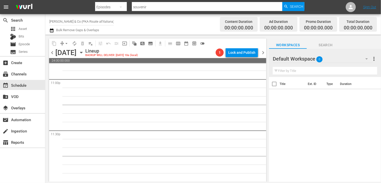
click at [53, 31] on icon "button" at bounding box center [51, 30] width 5 height 6
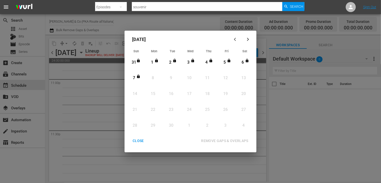
click at [137, 141] on div "CLOSE" at bounding box center [138, 141] width 19 height 6
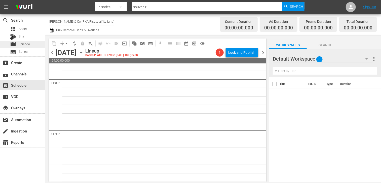
click at [24, 42] on span "Episode" at bounding box center [24, 44] width 11 height 5
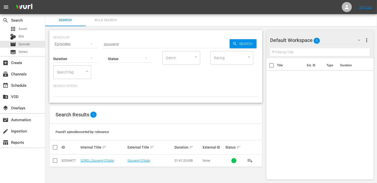
scroll to position [1, 0]
